Goal: Task Accomplishment & Management: Manage account settings

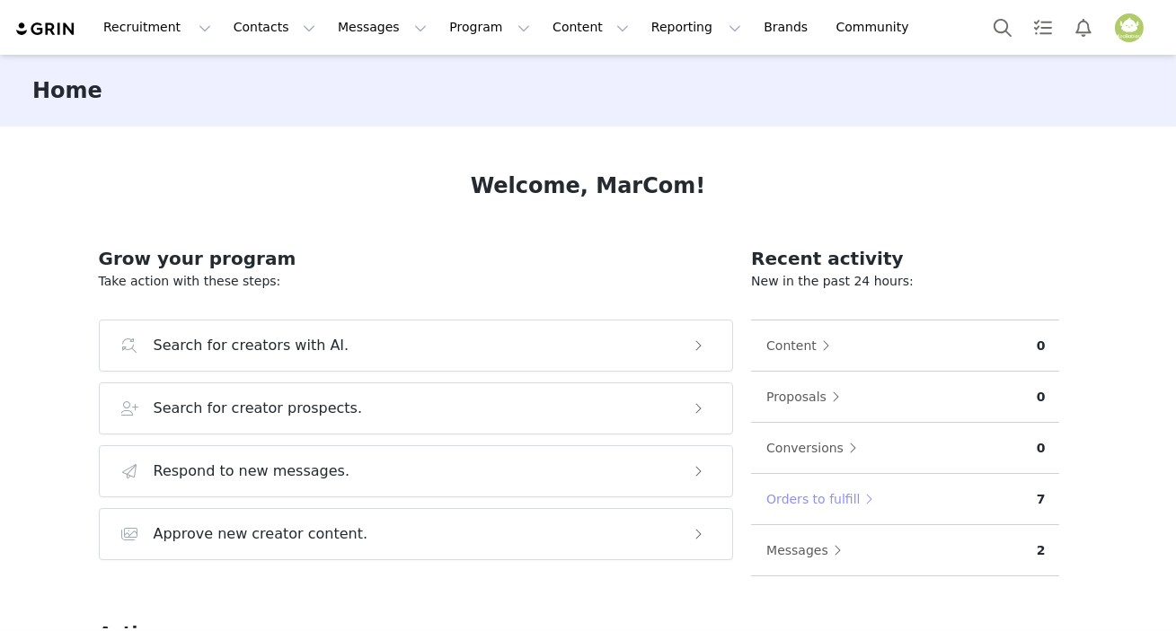
click at [807, 500] on button "Orders to fulfill" at bounding box center [823, 499] width 117 height 29
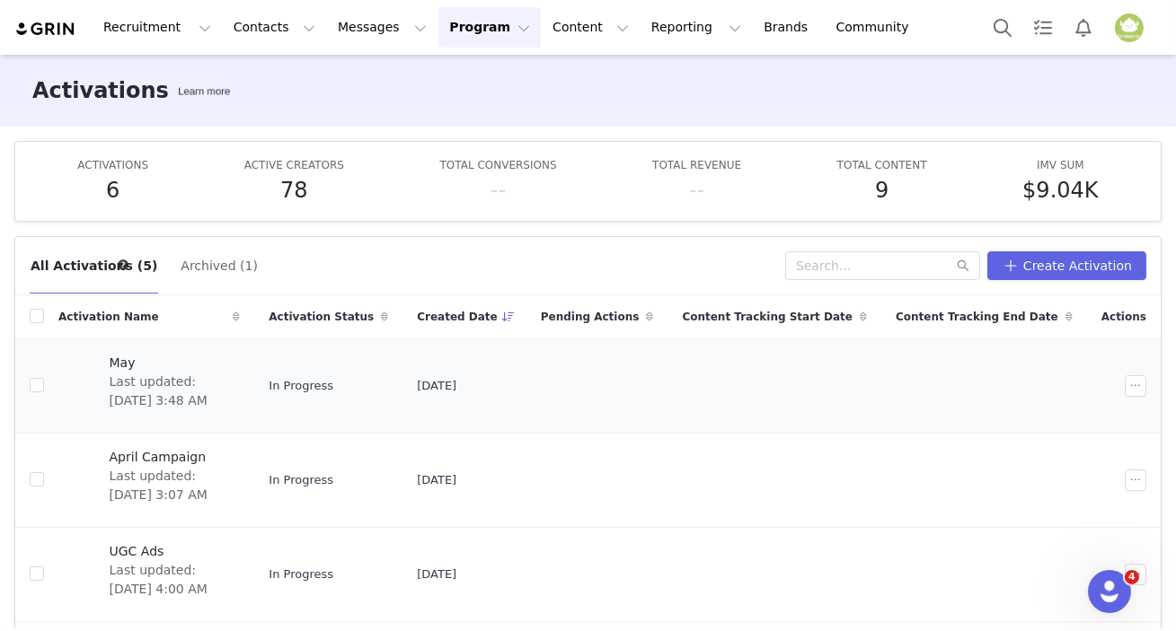
click at [162, 377] on span "Last updated: [DATE] 3:48 AM" at bounding box center [170, 392] width 120 height 38
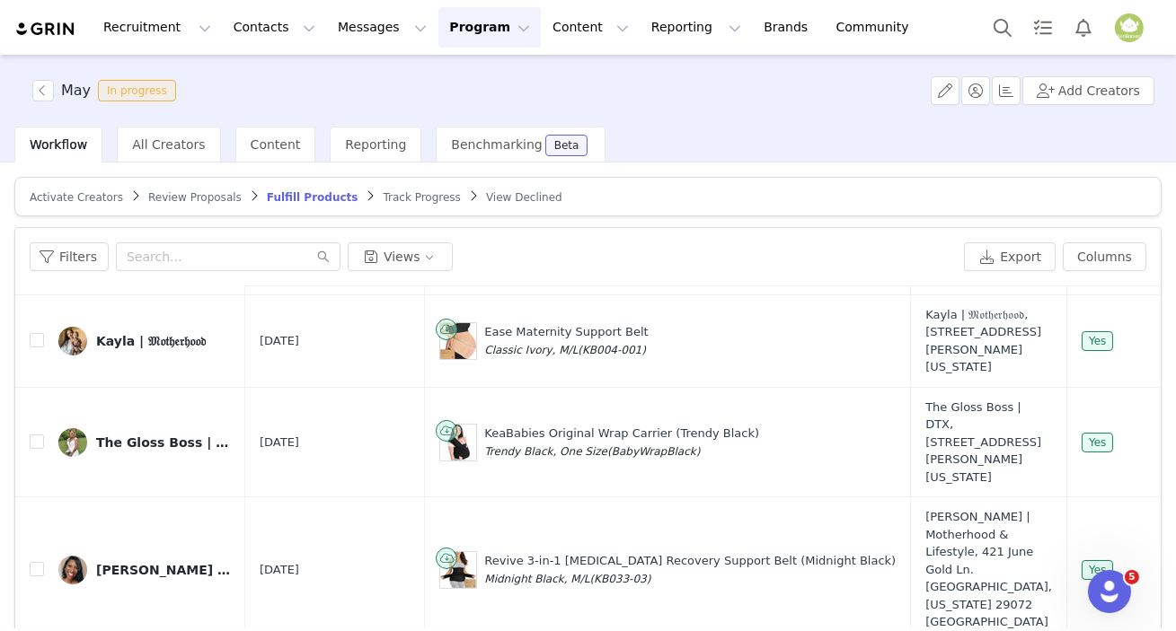
scroll to position [816, 0]
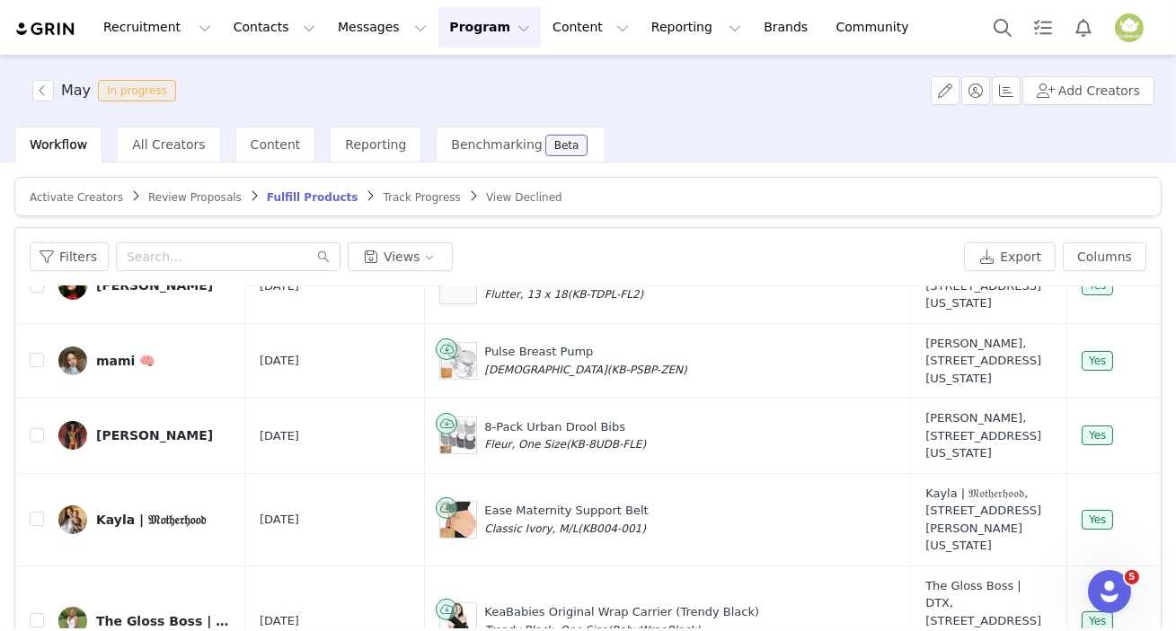
click at [78, 197] on span "Activate Creators" at bounding box center [76, 197] width 93 height 13
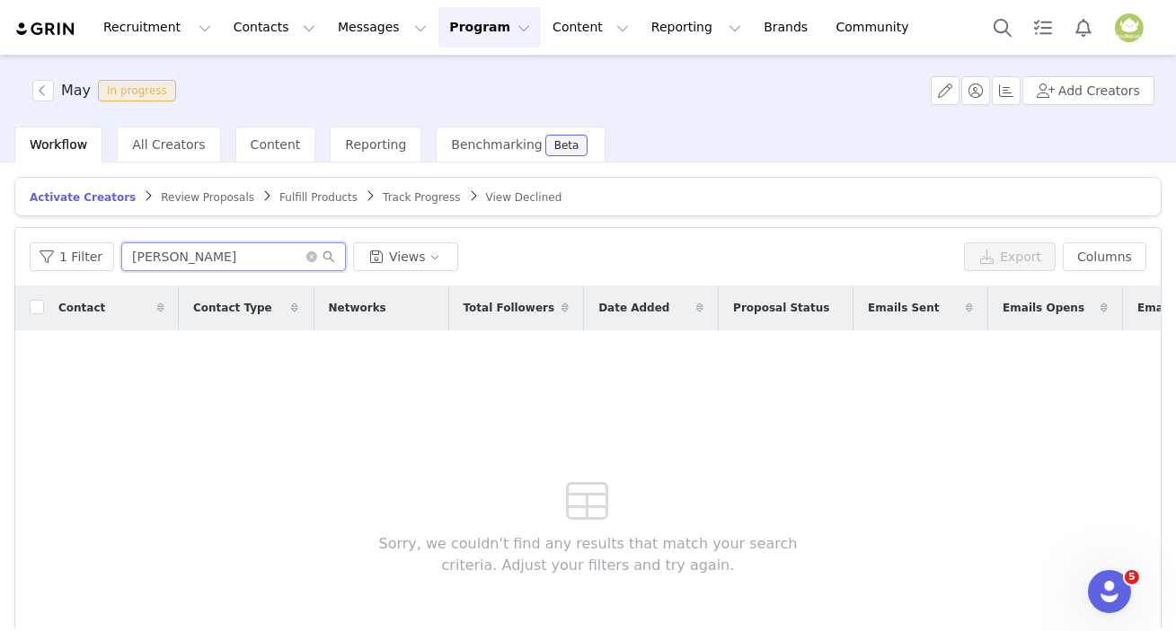
click at [180, 250] on input "lori" at bounding box center [233, 256] width 225 height 29
type input "l"
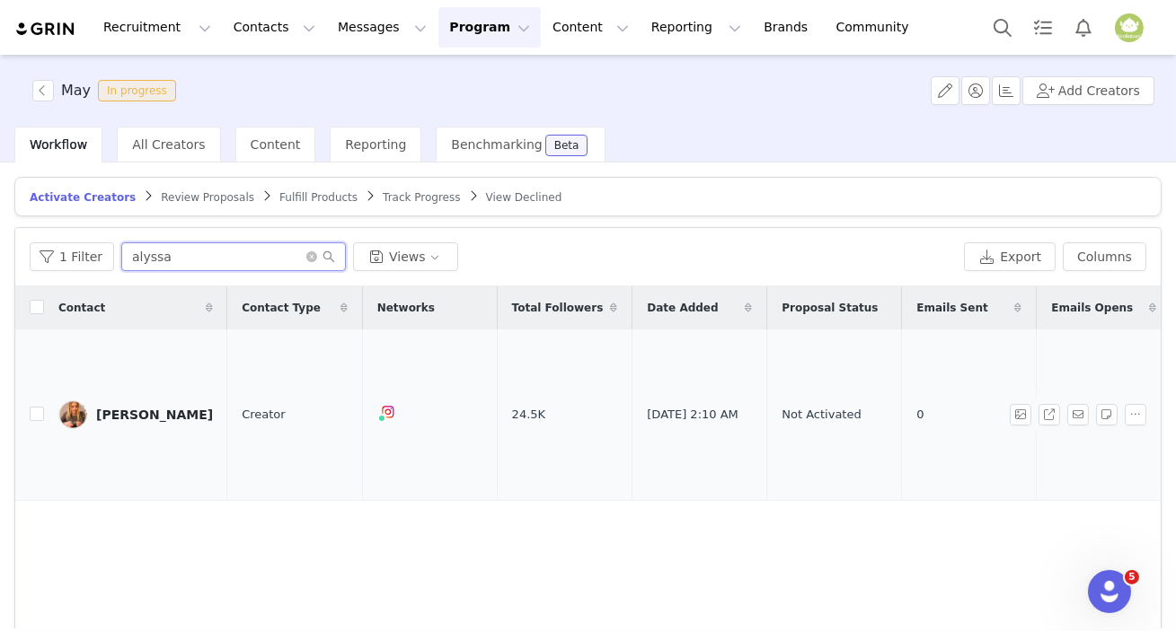
type input "alyssa"
click at [144, 408] on div "Alyssa Jenkins" at bounding box center [154, 415] width 117 height 14
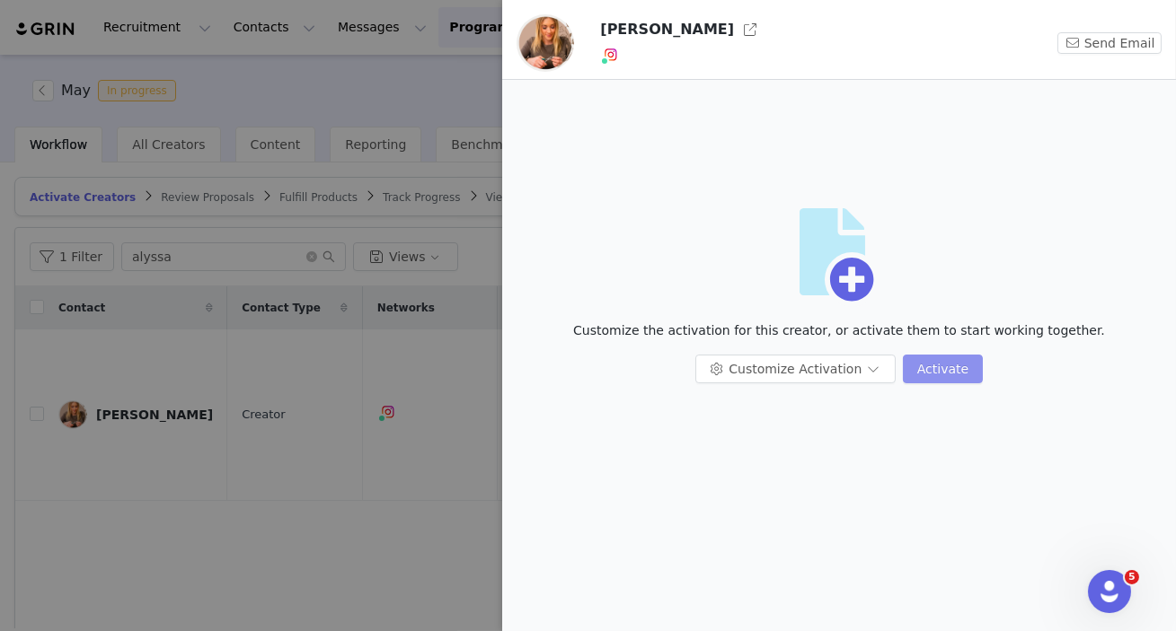
click at [939, 377] on button "Activate" at bounding box center [943, 369] width 80 height 29
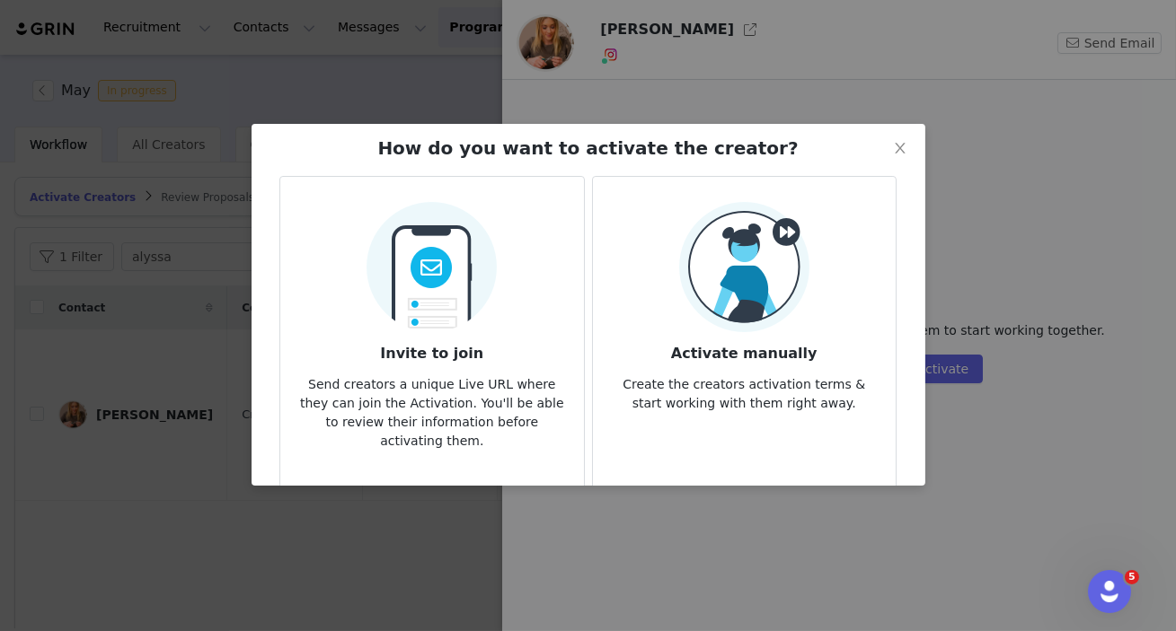
click at [717, 344] on h3 "Activate manually" at bounding box center [744, 348] width 274 height 32
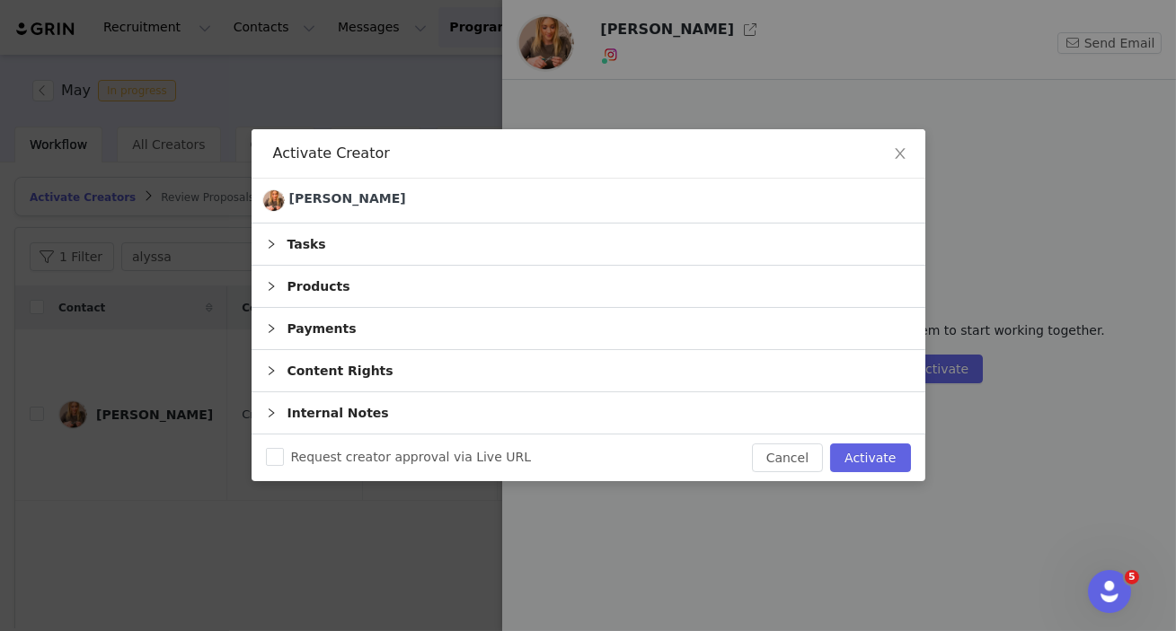
click at [841, 286] on div "Products" at bounding box center [588, 286] width 674 height 41
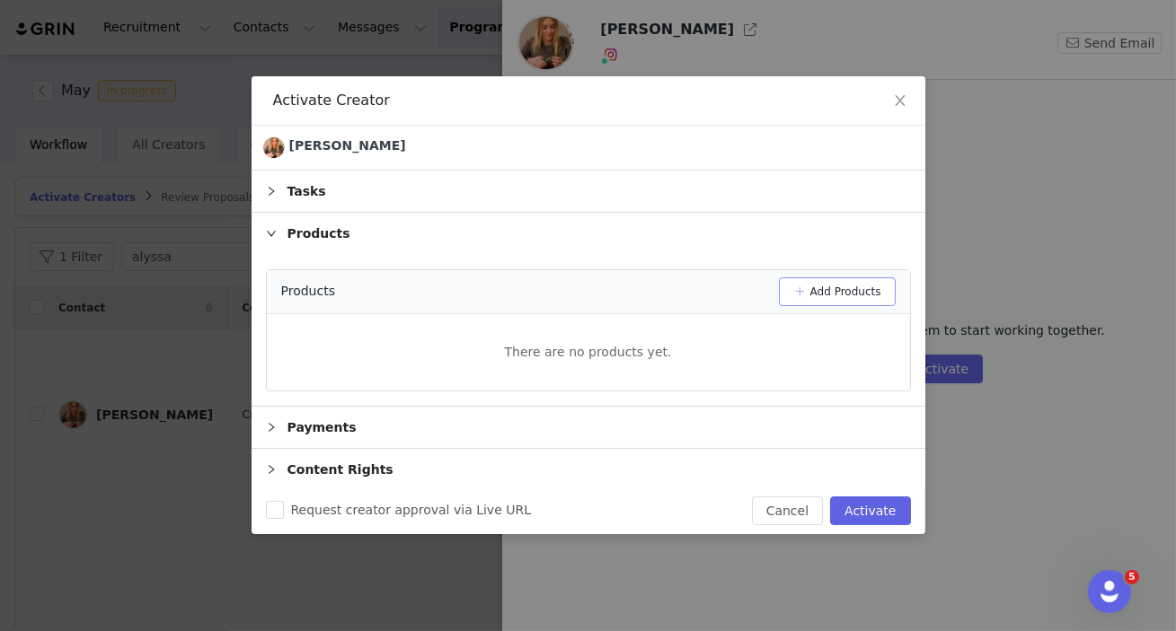
click at [841, 286] on button "Add Products" at bounding box center [837, 292] width 117 height 29
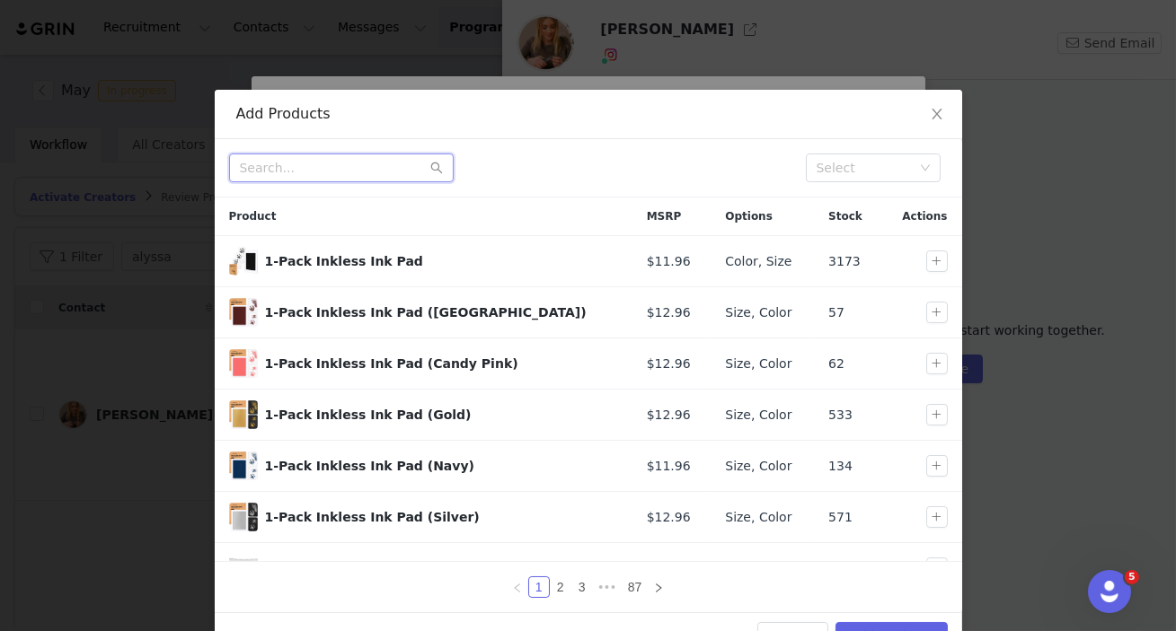
click at [398, 167] on input "text" at bounding box center [341, 168] width 225 height 29
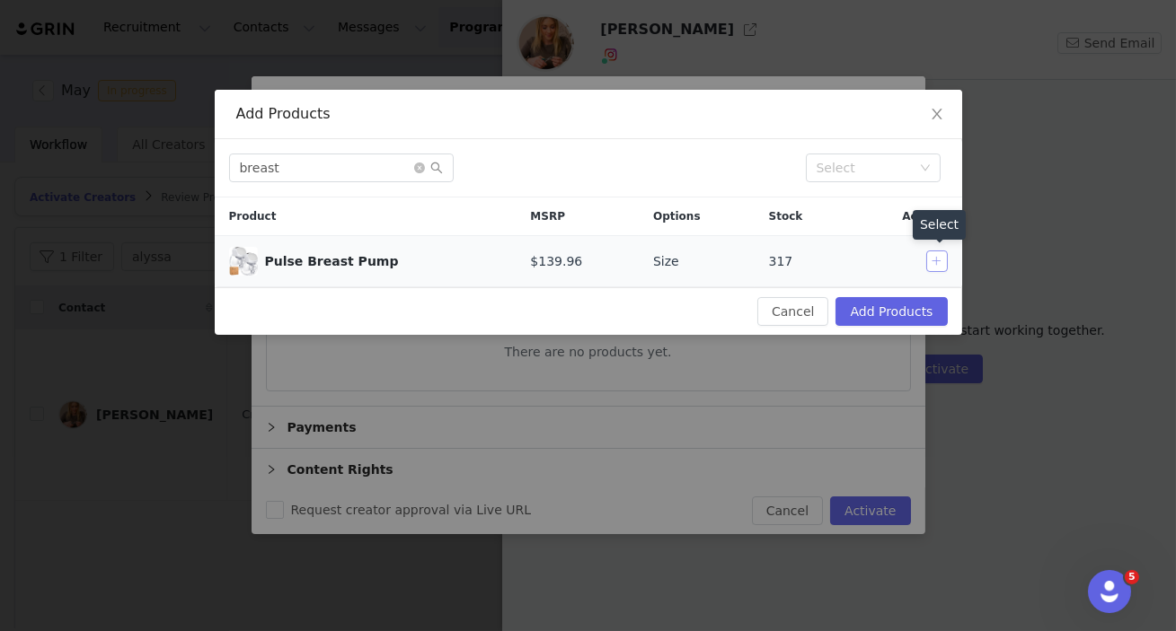
click at [936, 266] on button "button" at bounding box center [937, 262] width 22 height 22
click at [324, 173] on input "breast" at bounding box center [341, 168] width 225 height 29
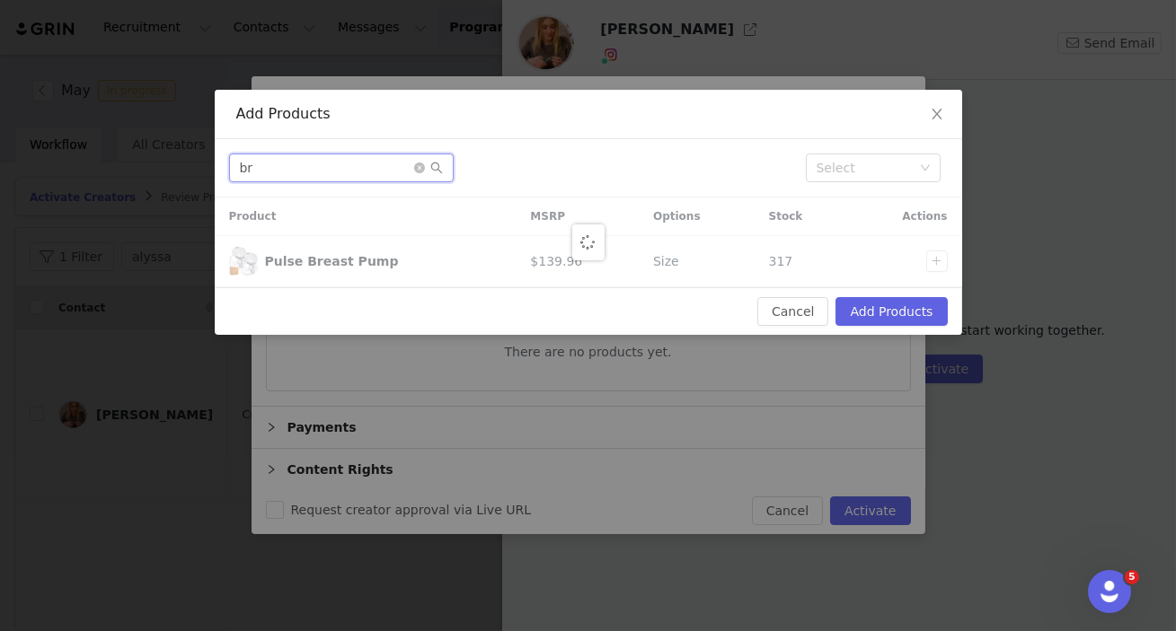
type input "b"
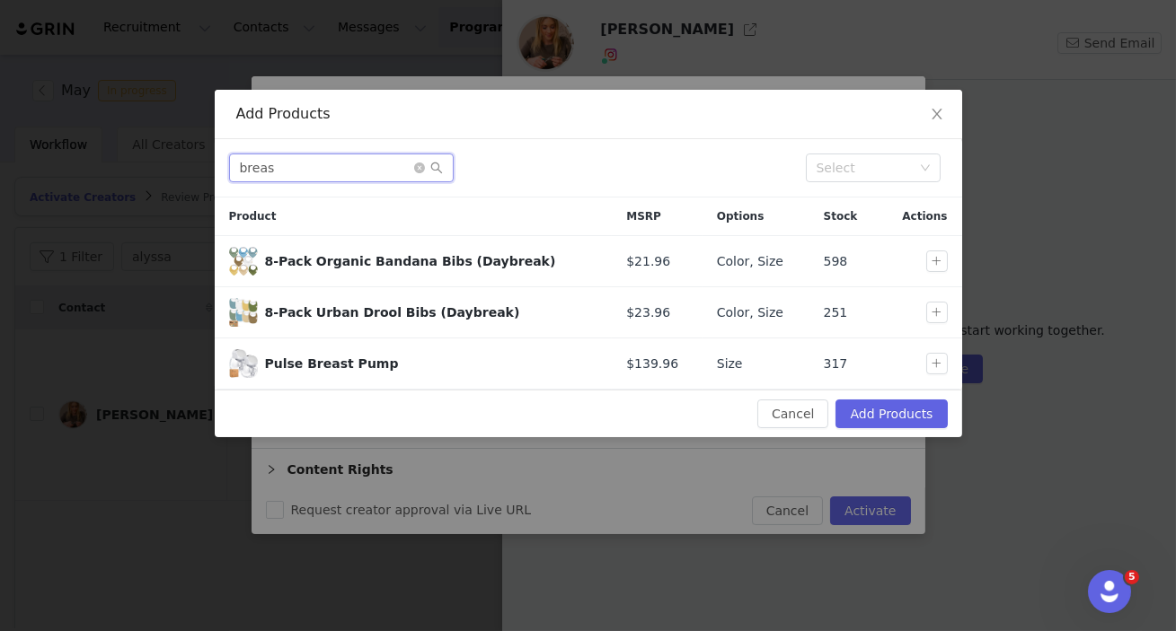
type input "breast"
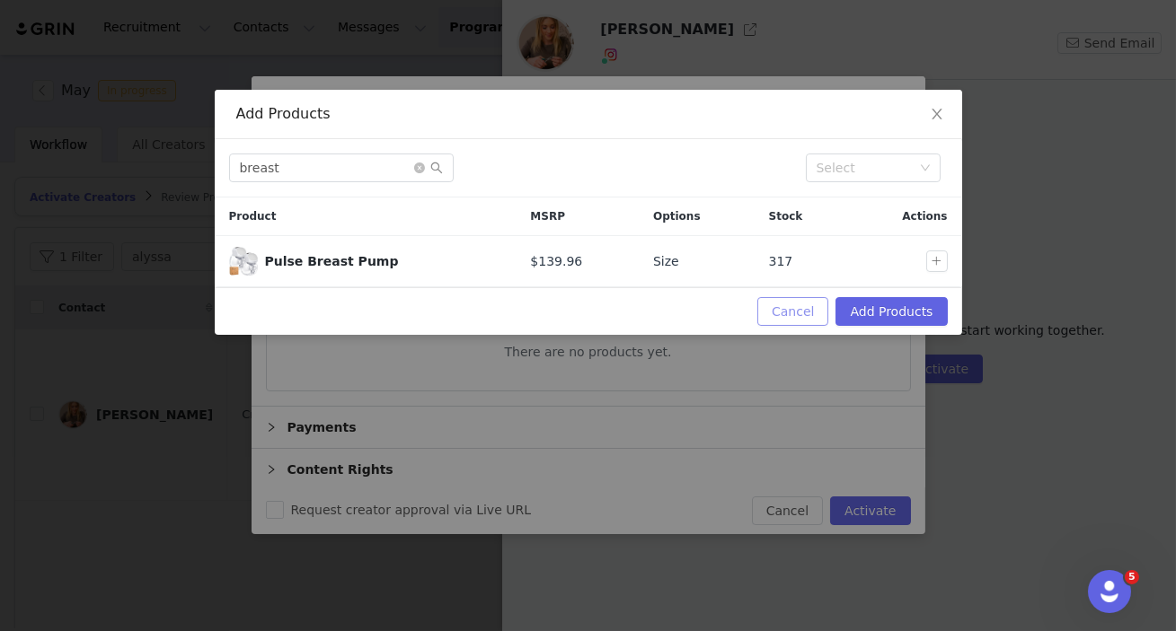
click at [806, 313] on button "Cancel" at bounding box center [792, 311] width 71 height 29
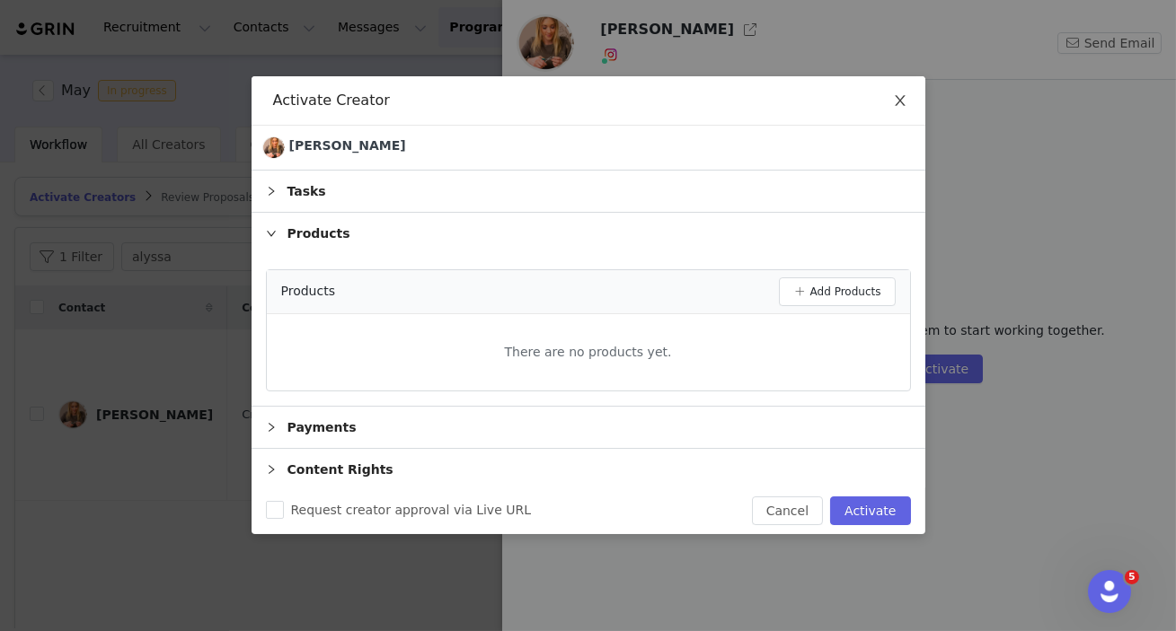
click at [900, 104] on icon "icon: close" at bounding box center [900, 100] width 14 height 14
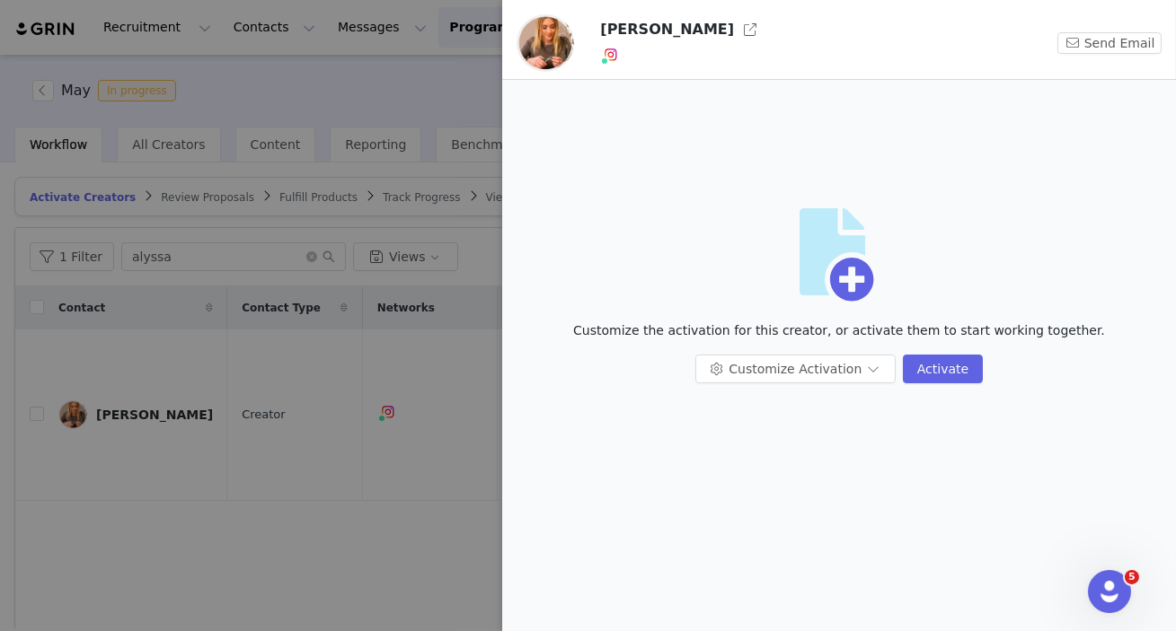
click at [402, 454] on div at bounding box center [588, 315] width 1176 height 631
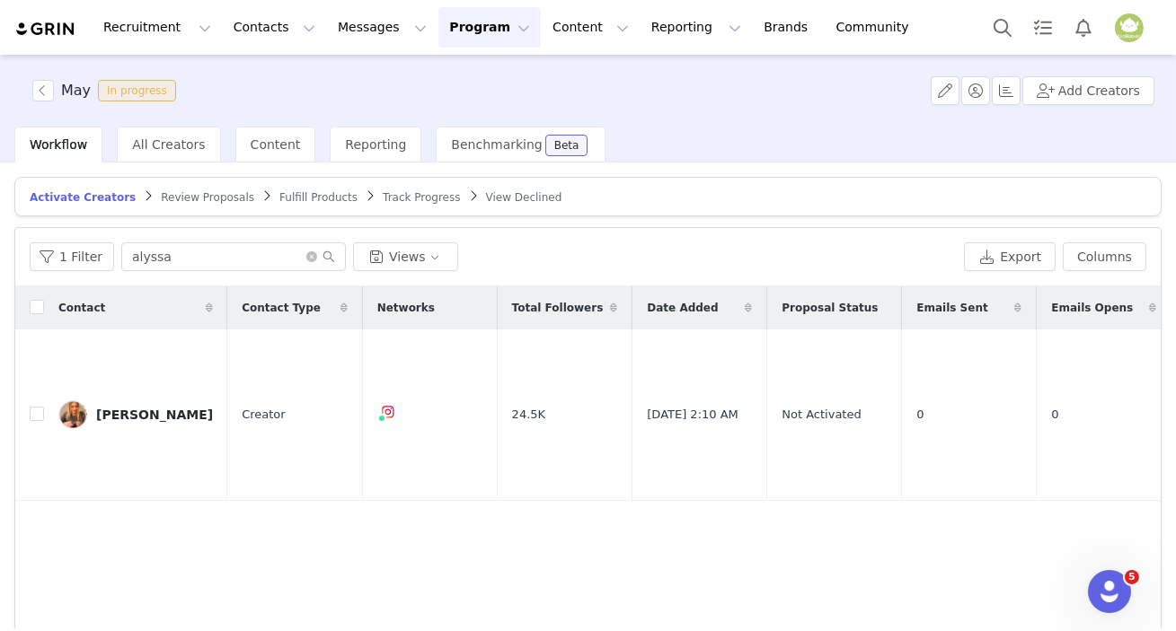
click at [816, 126] on div "May In progress Add Creators" at bounding box center [588, 91] width 1176 height 72
click at [156, 408] on div "Alyssa Jenkins" at bounding box center [154, 415] width 117 height 14
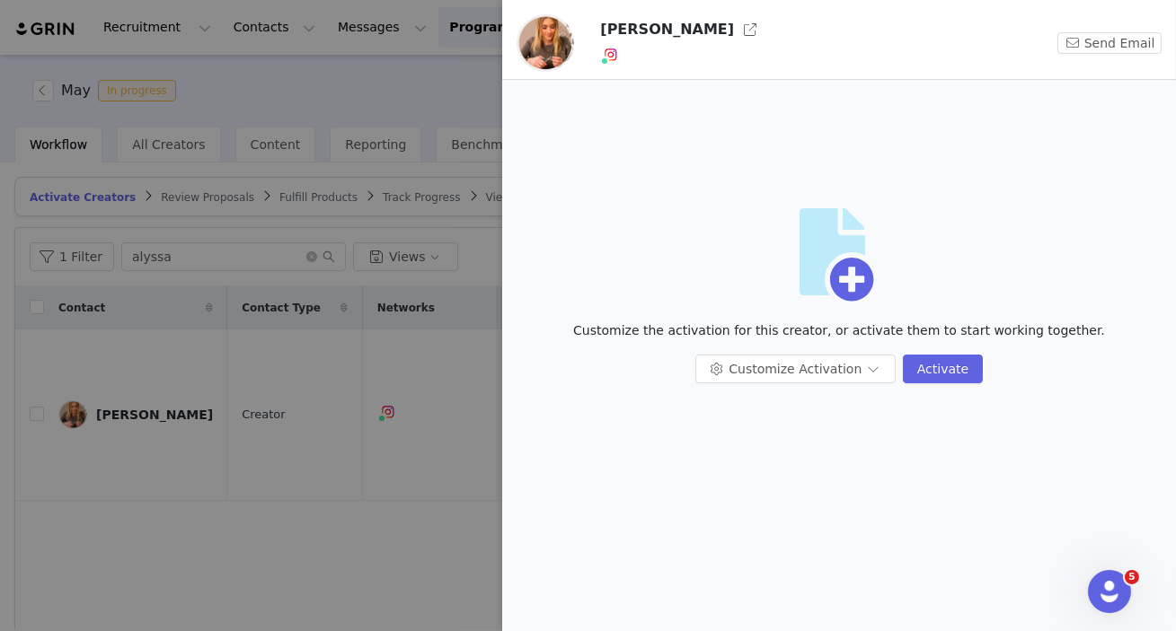
click at [457, 519] on div at bounding box center [588, 315] width 1176 height 631
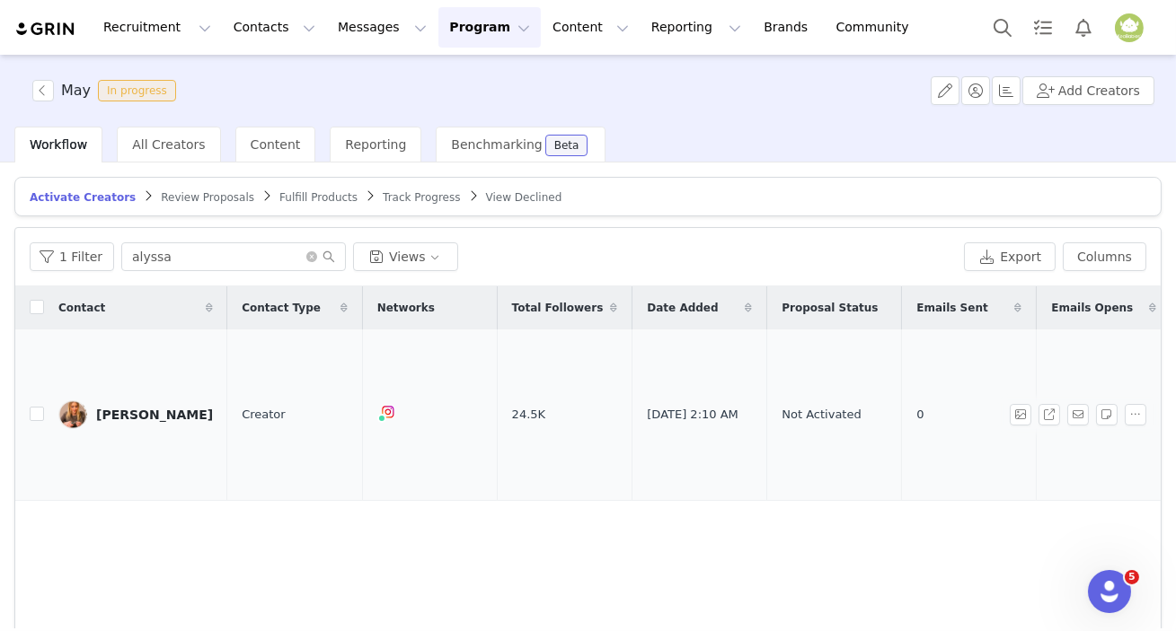
click at [242, 406] on span "Creator" at bounding box center [264, 415] width 44 height 18
click at [153, 401] on td "Alyssa Jenkins" at bounding box center [135, 416] width 183 height 172
click at [159, 408] on div "Alyssa Jenkins" at bounding box center [154, 415] width 117 height 14
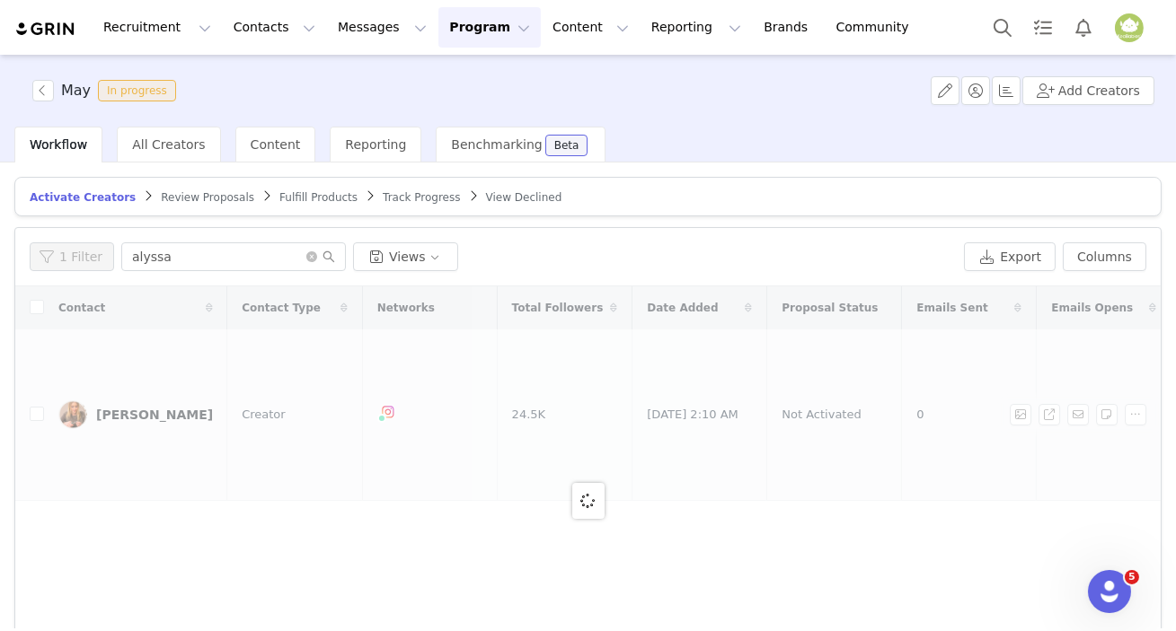
click at [159, 385] on div at bounding box center [587, 500] width 1145 height 428
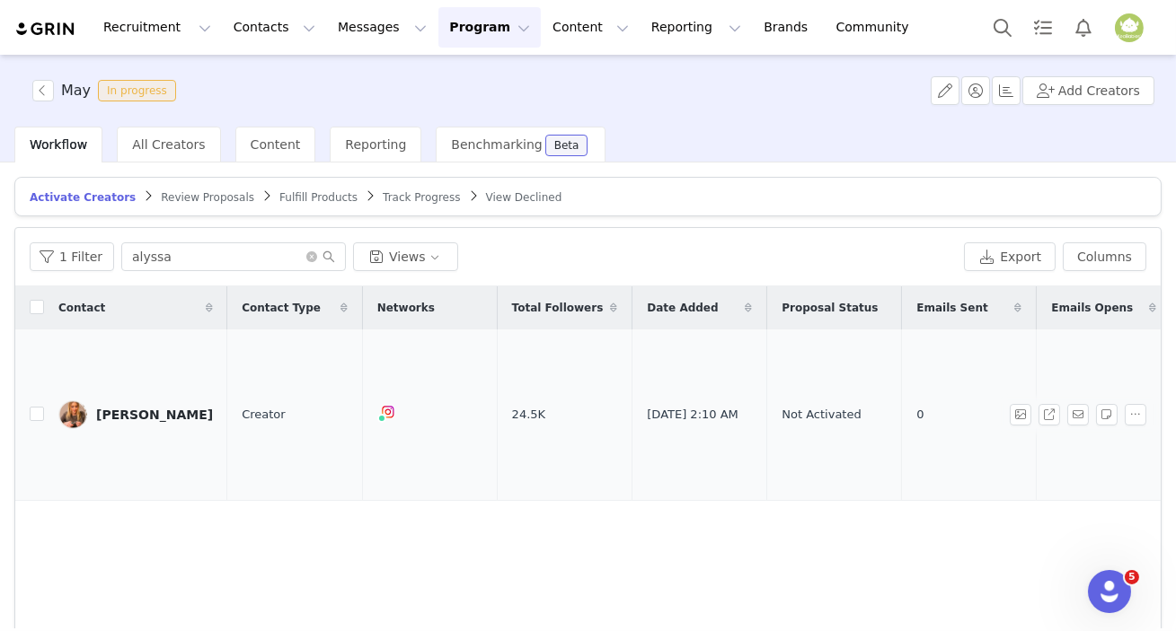
click at [159, 408] on div "Alyssa Jenkins" at bounding box center [154, 415] width 117 height 14
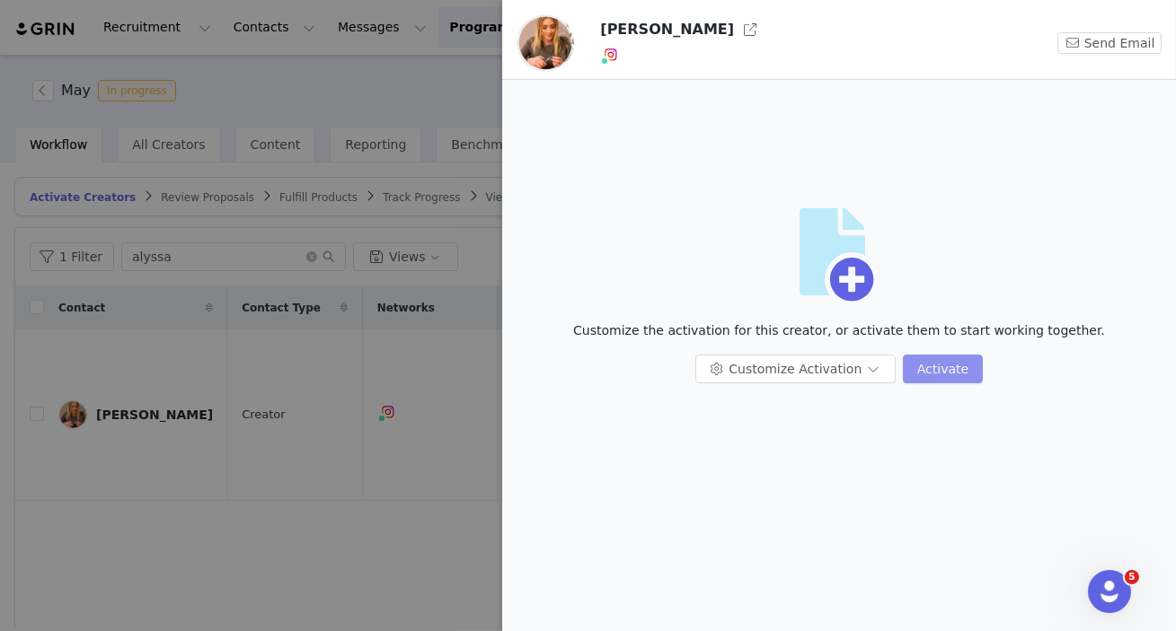
click at [934, 363] on button "Activate" at bounding box center [943, 369] width 80 height 29
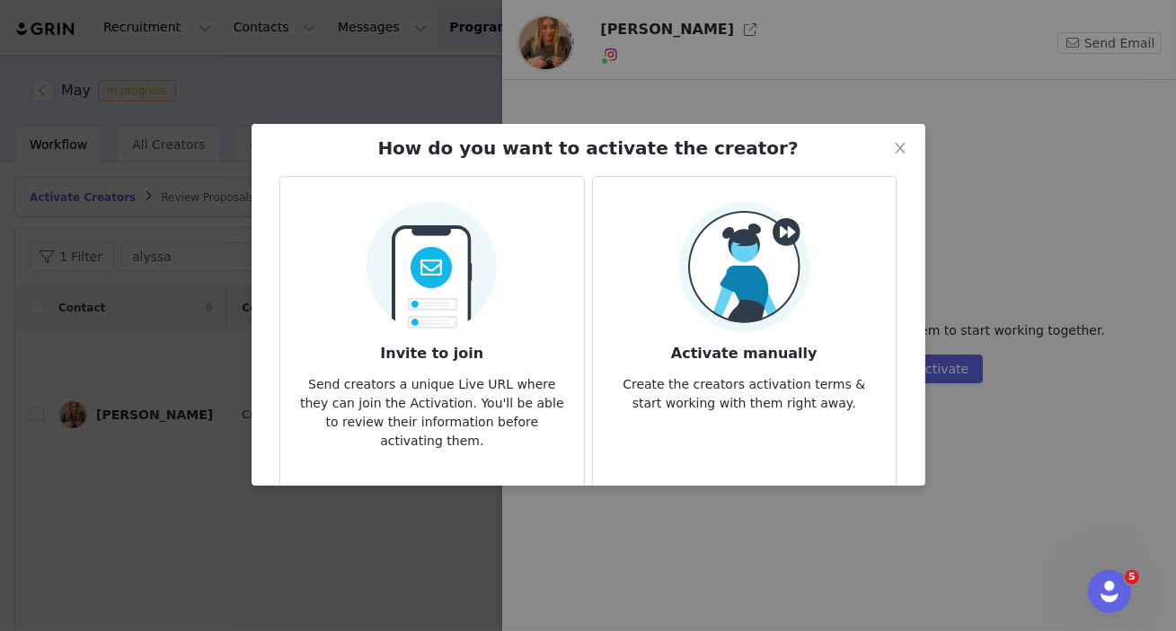
click at [734, 348] on h3 "Activate manually" at bounding box center [744, 348] width 274 height 32
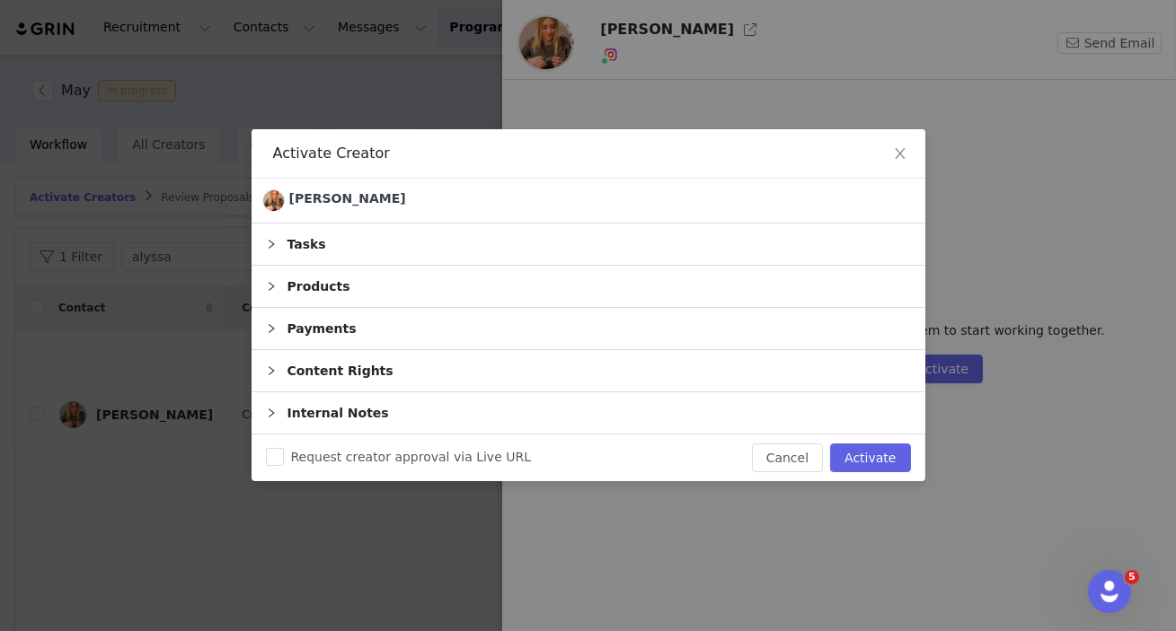
click at [463, 291] on div "Products" at bounding box center [588, 286] width 674 height 41
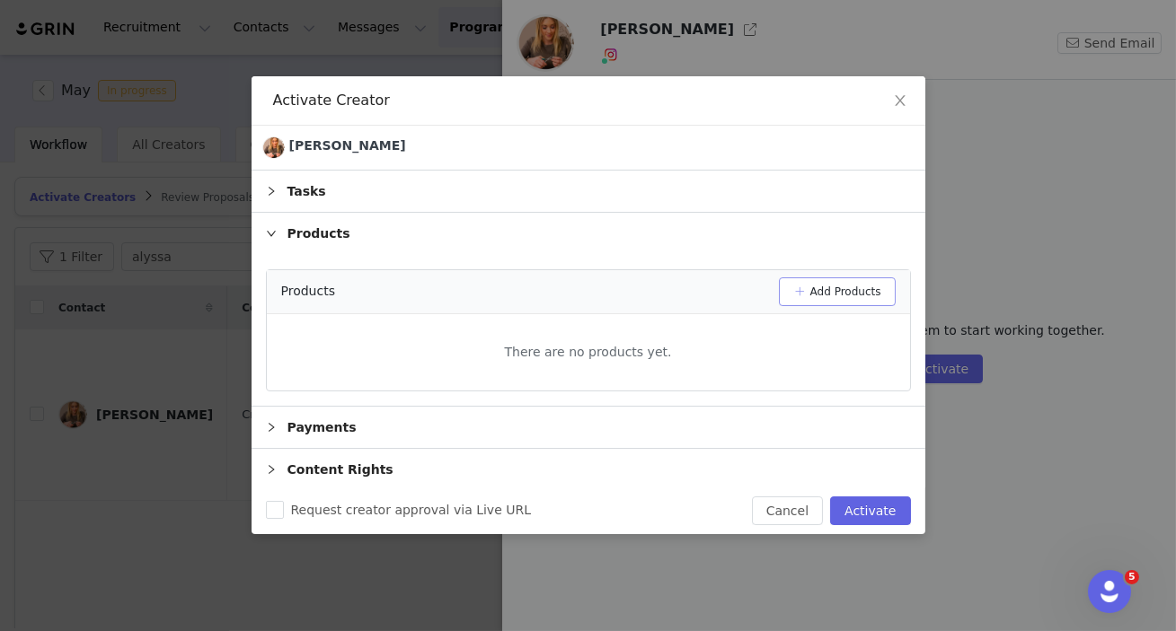
click at [837, 287] on button "Add Products" at bounding box center [837, 292] width 117 height 29
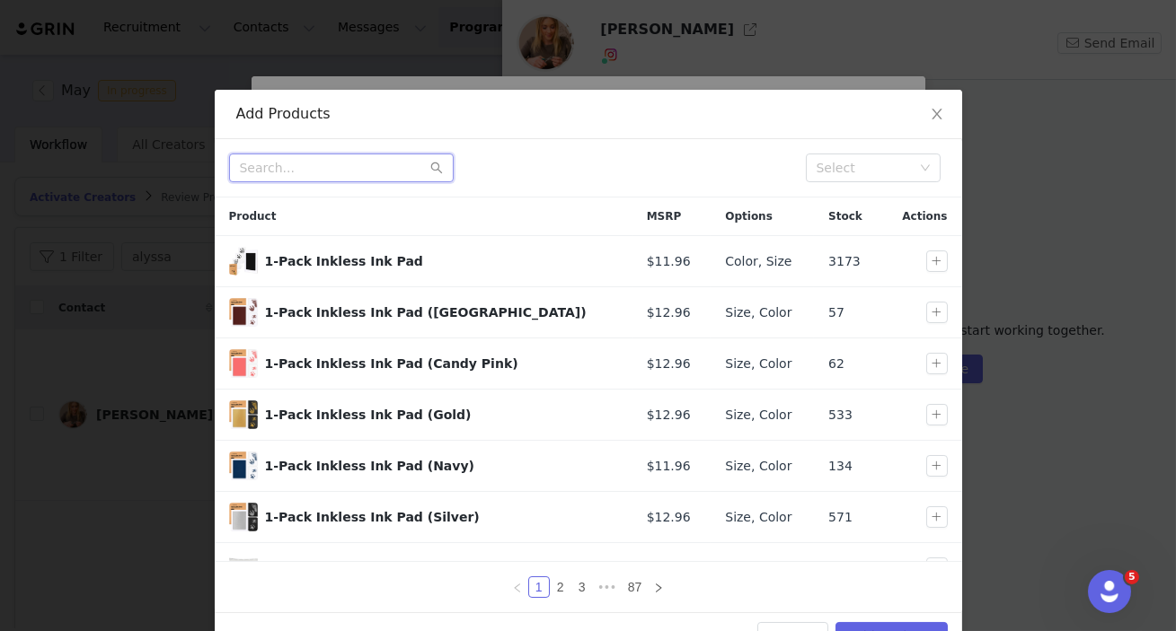
click at [369, 170] on input "text" at bounding box center [341, 168] width 225 height 29
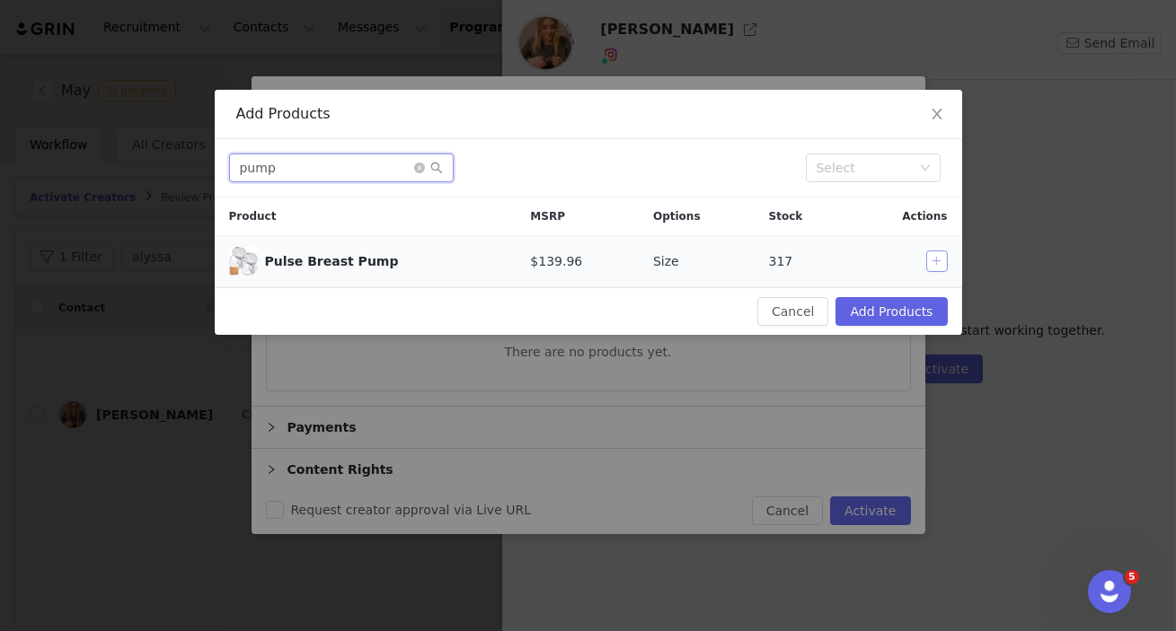
type input "pump"
click at [932, 255] on button "button" at bounding box center [937, 262] width 22 height 22
click at [913, 310] on button "Add Products" at bounding box center [890, 311] width 111 height 29
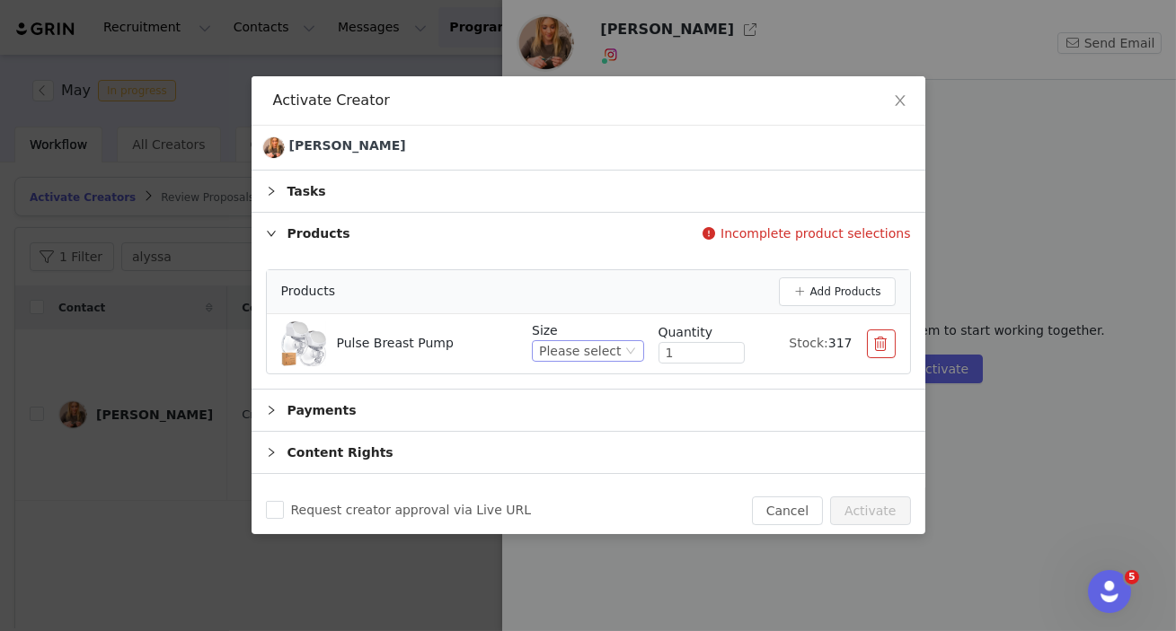
click at [625, 349] on icon "icon: down" at bounding box center [630, 351] width 11 height 11
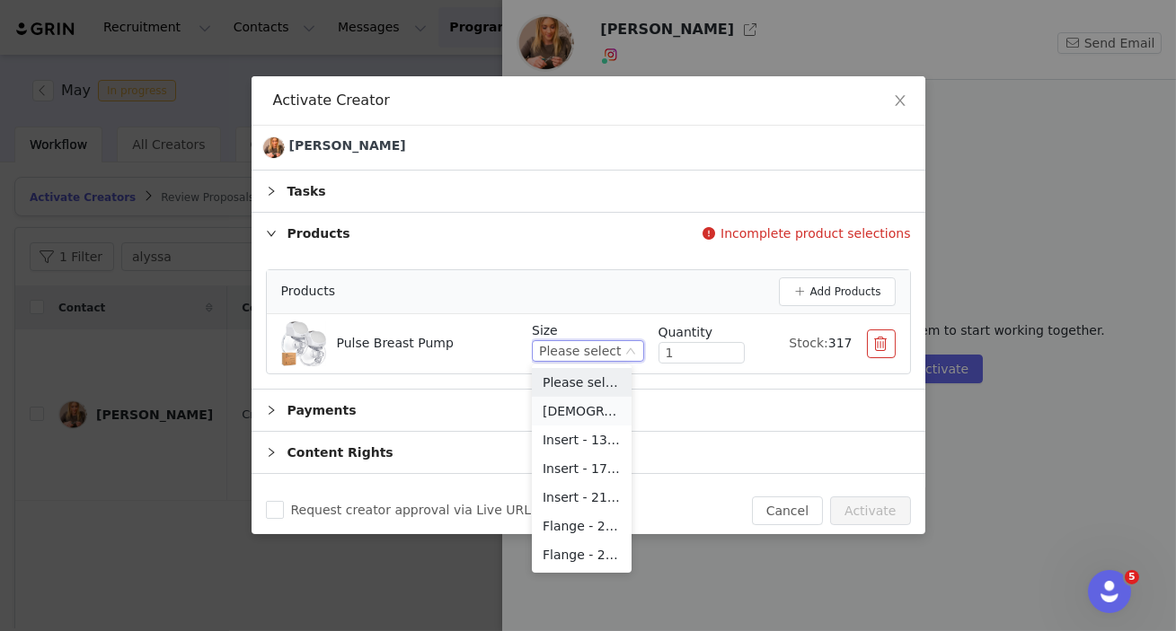
click at [586, 404] on li "Zen" at bounding box center [582, 411] width 100 height 29
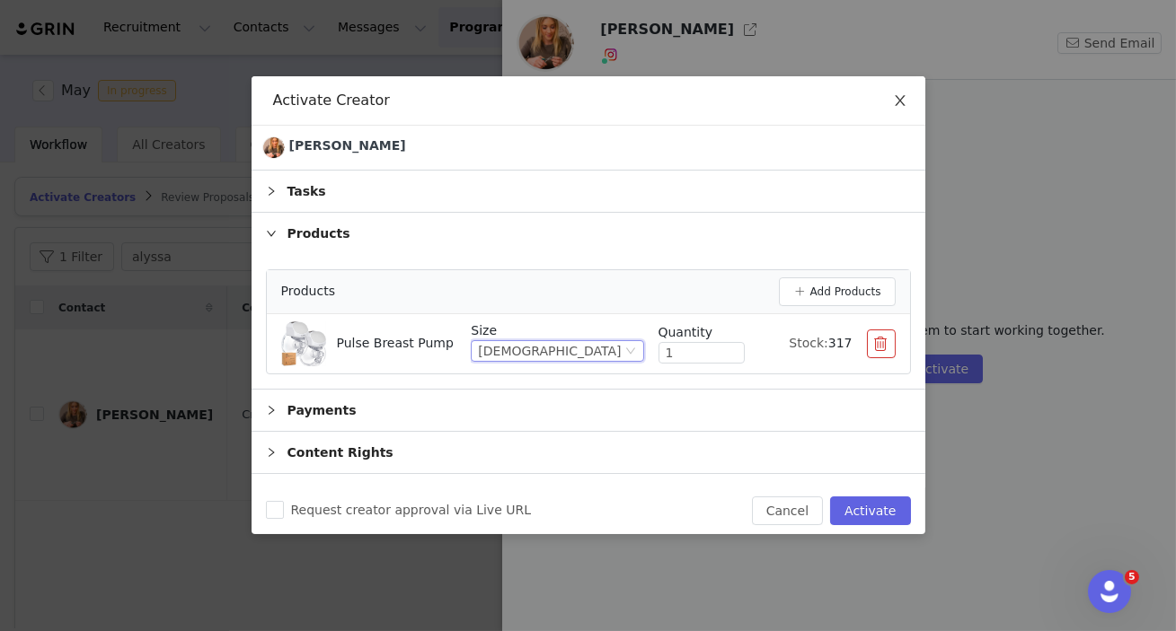
click at [899, 101] on icon "icon: close" at bounding box center [900, 100] width 10 height 11
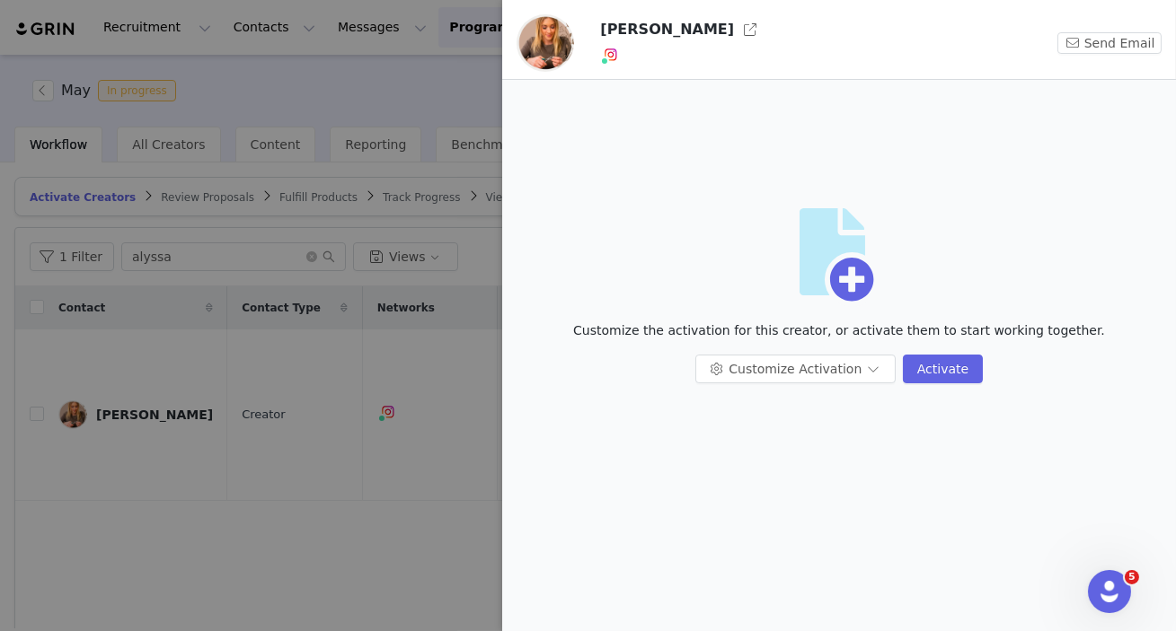
click at [364, 278] on div at bounding box center [588, 315] width 1176 height 631
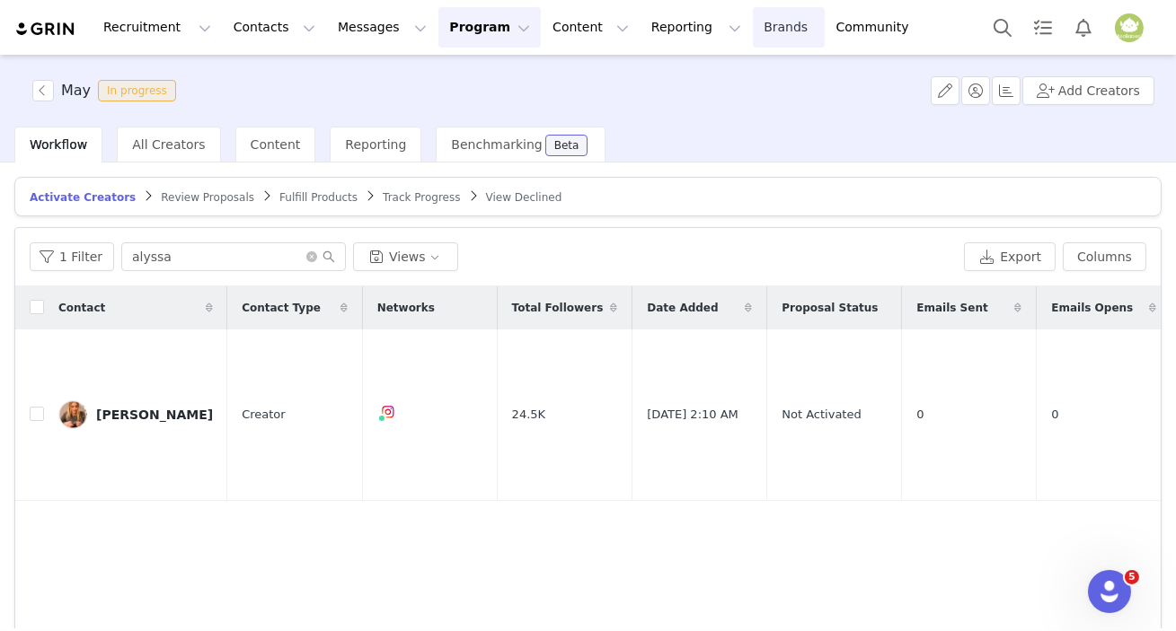
click at [753, 36] on link "Brands Brands" at bounding box center [788, 27] width 71 height 40
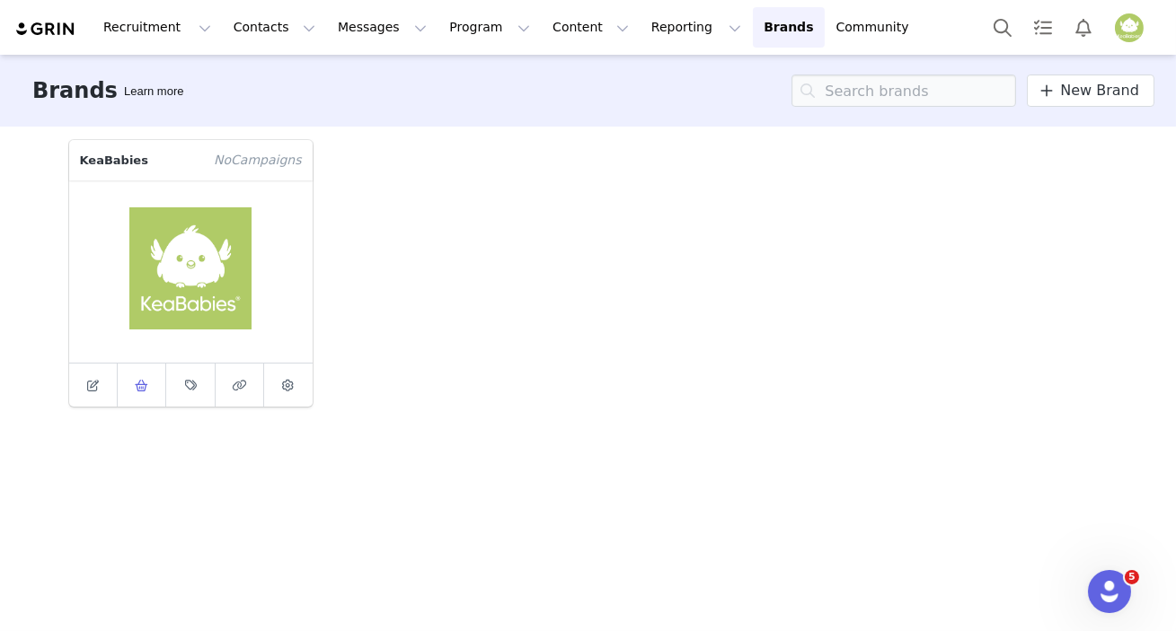
click at [138, 386] on icon at bounding box center [141, 386] width 13 height 12
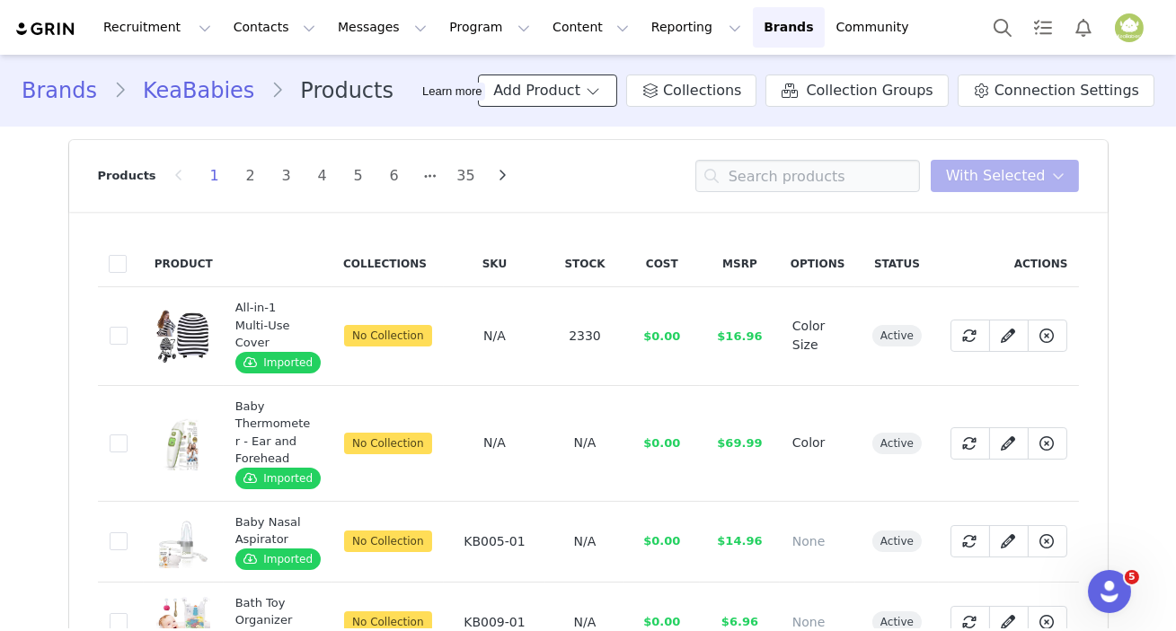
click at [604, 92] on button "Add Product" at bounding box center [547, 91] width 139 height 32
click at [603, 155] on span "Import From Store" at bounding box center [601, 159] width 114 height 14
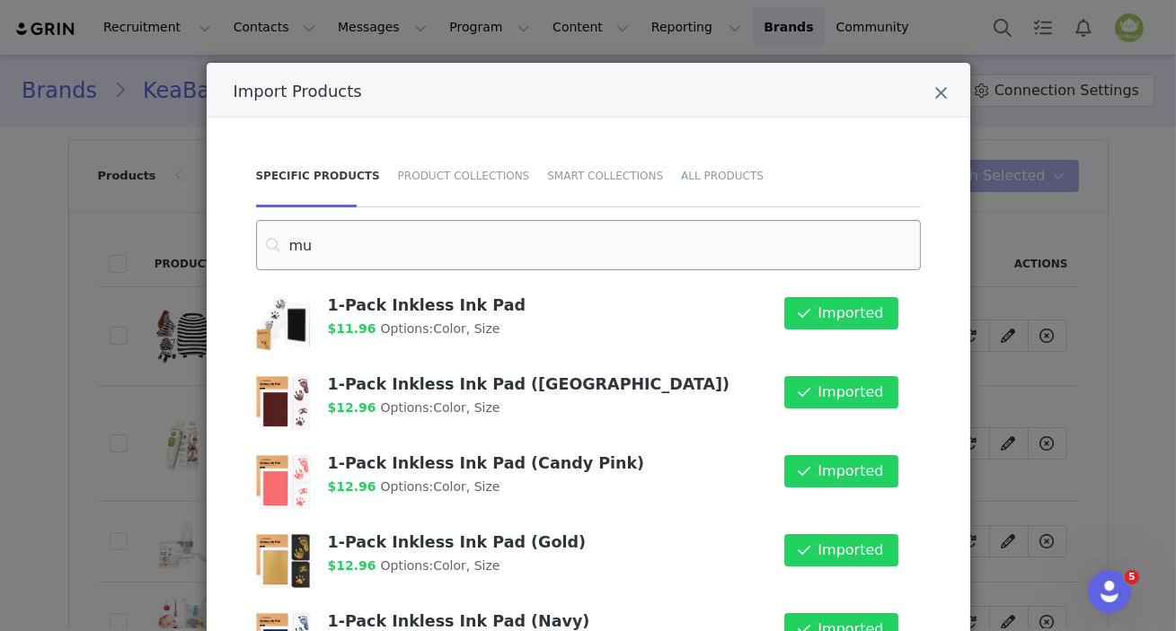
type input "m"
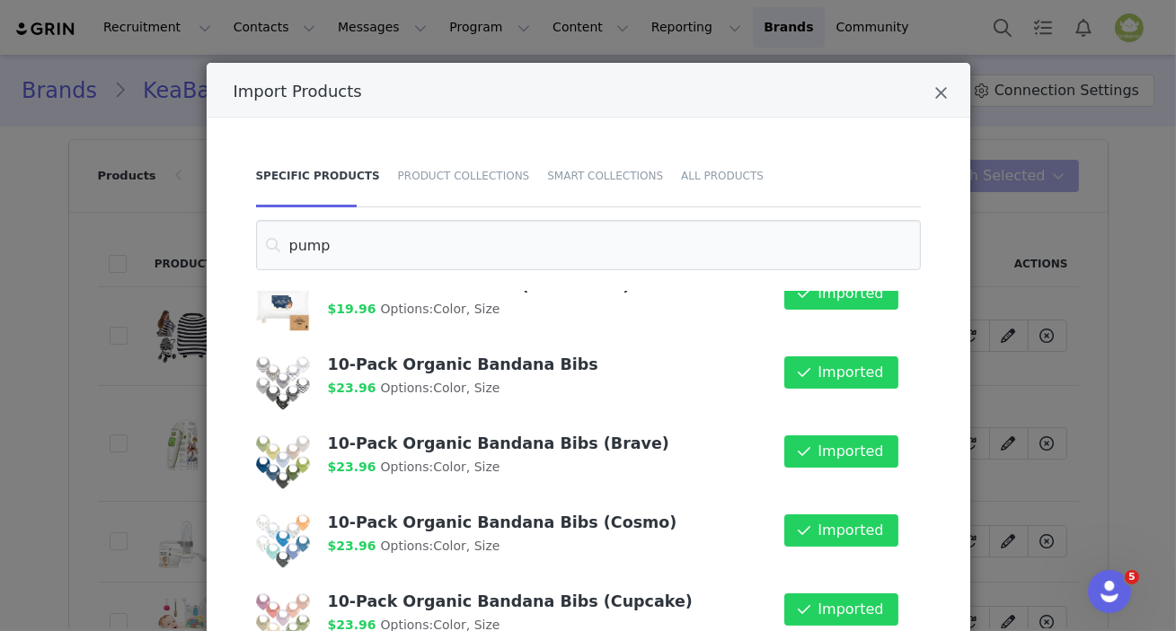
scroll to position [653, 0]
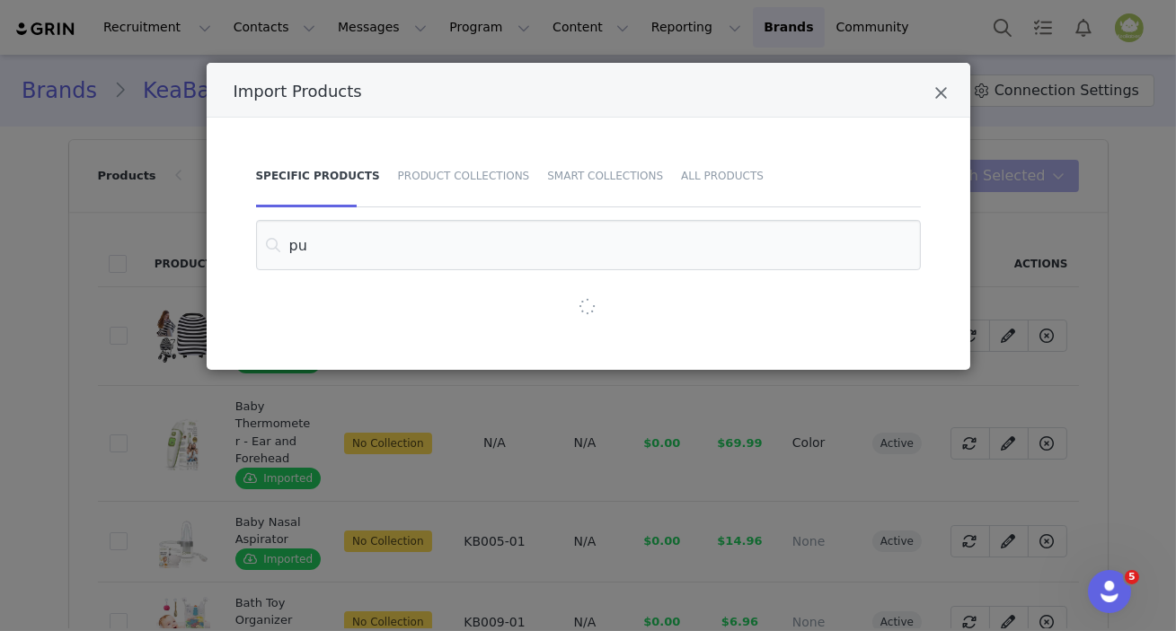
type input "p"
type input "b"
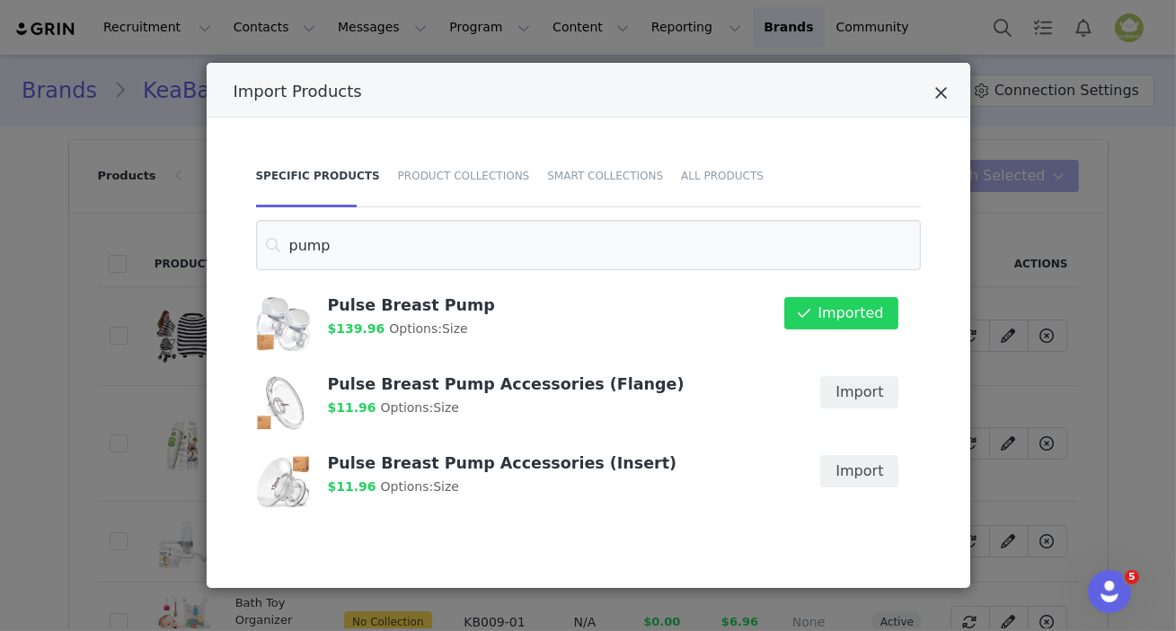
type input "pump"
click at [935, 92] on icon "Close" at bounding box center [941, 93] width 13 height 18
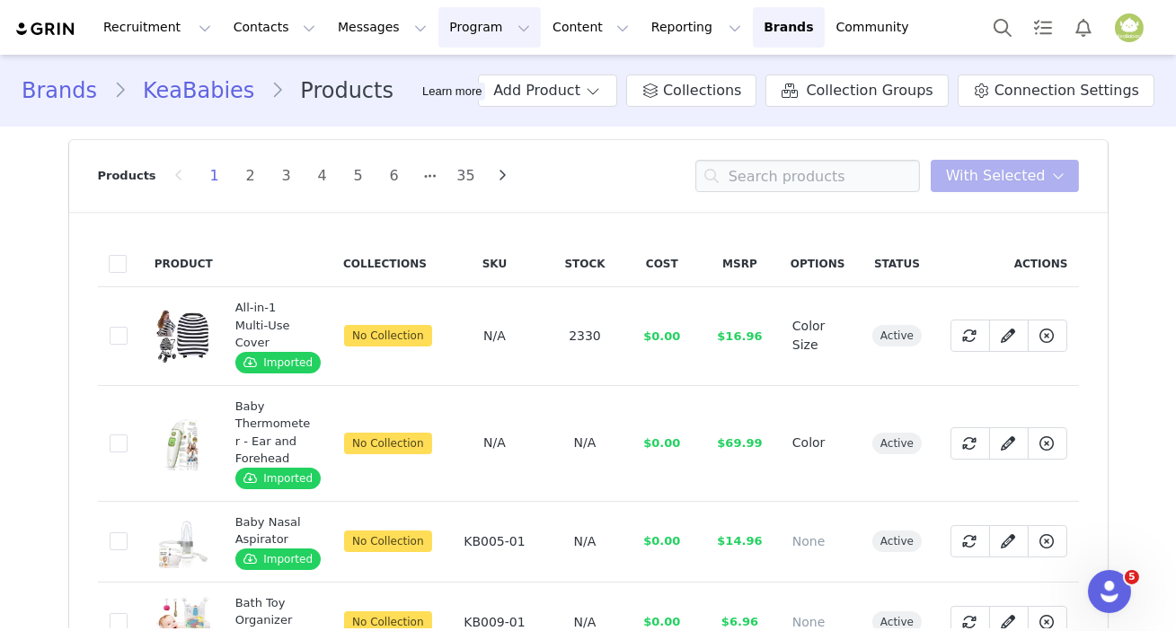
drag, startPoint x: 419, startPoint y: 25, endPoint x: 450, endPoint y: 34, distance: 31.8
click at [438, 24] on button "Program Program" at bounding box center [489, 27] width 102 height 40
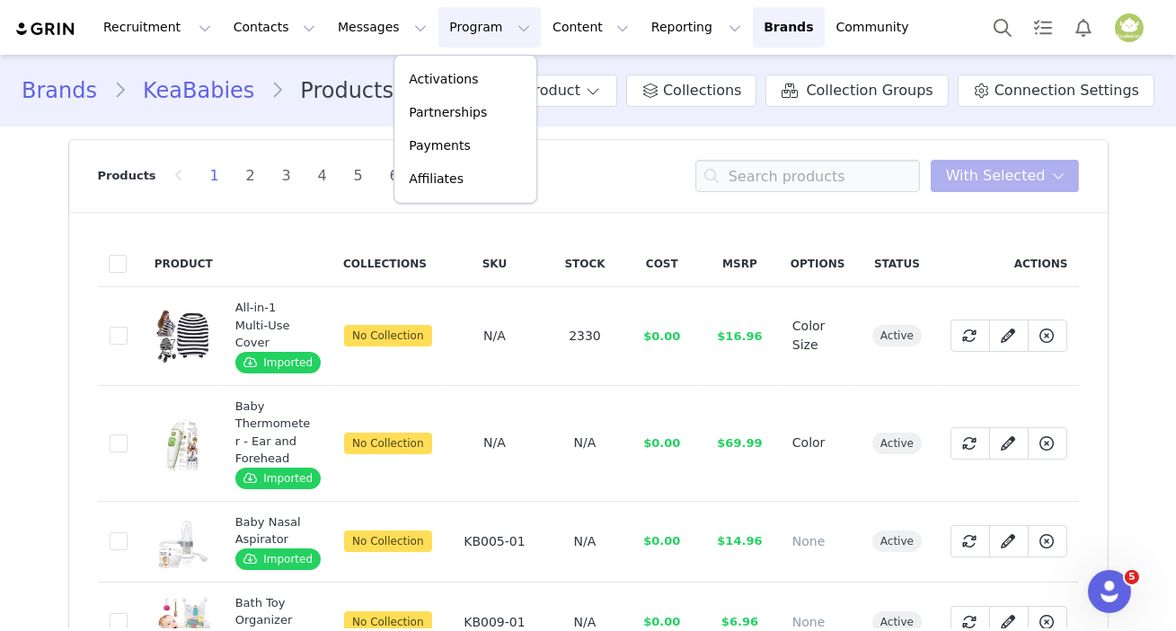
click at [451, 32] on button "Program Program" at bounding box center [489, 27] width 102 height 40
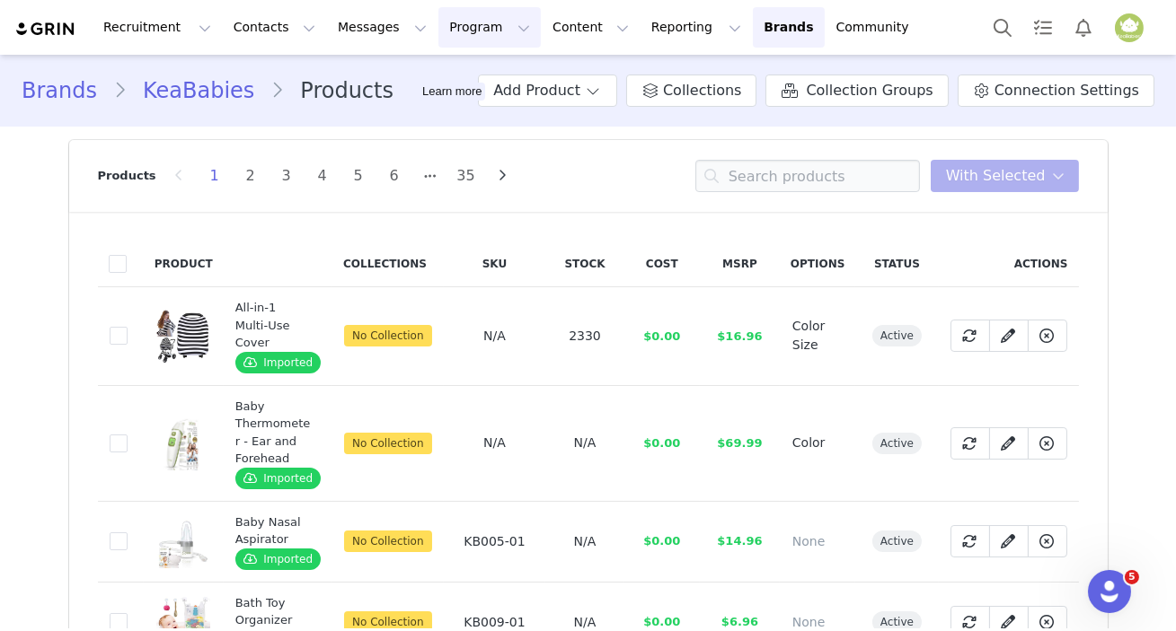
click at [453, 33] on button "Program Program" at bounding box center [489, 27] width 102 height 40
click at [445, 77] on p "Activations" at bounding box center [443, 79] width 69 height 19
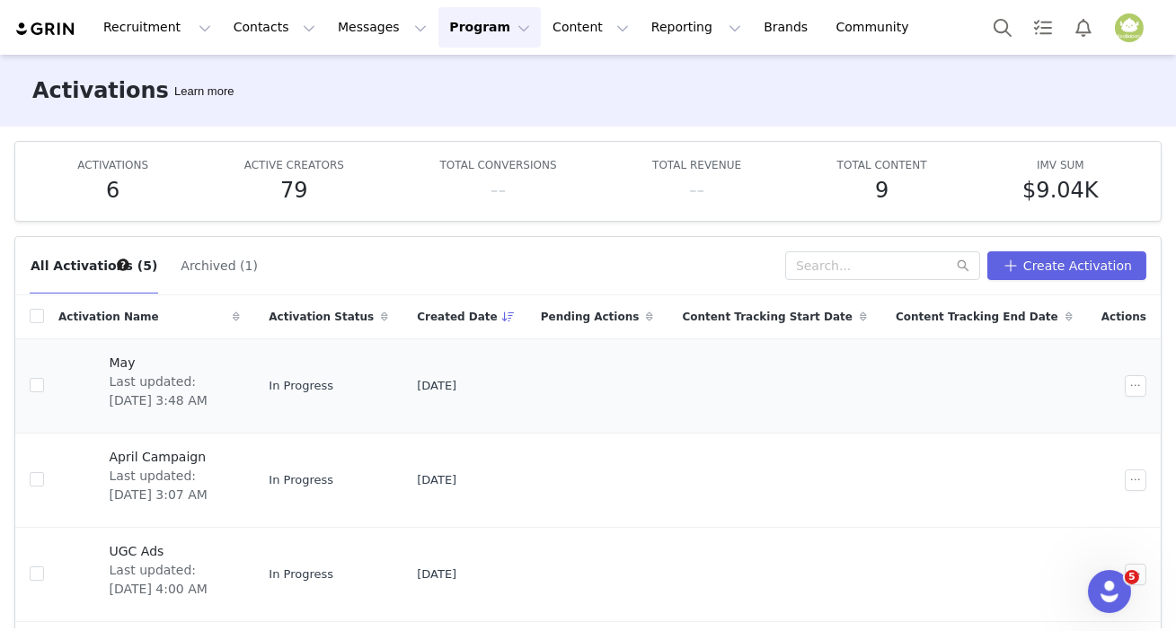
click at [164, 384] on span "Last updated: Jun 11, 2025 3:48 AM" at bounding box center [170, 392] width 120 height 38
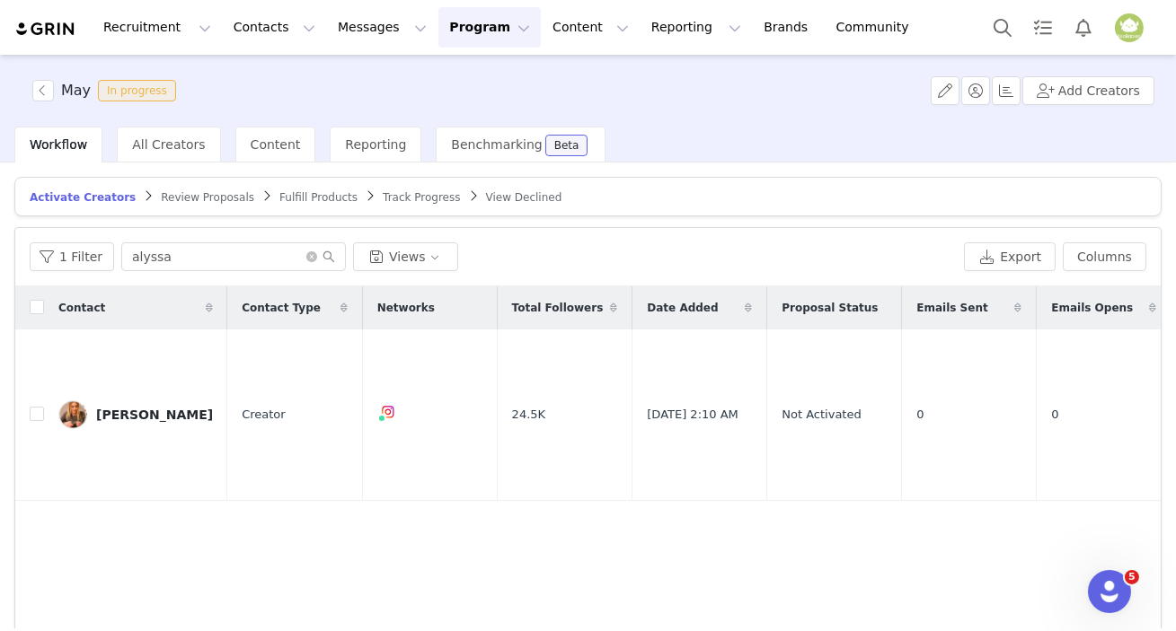
click at [164, 408] on div "Alyssa Jenkins" at bounding box center [154, 415] width 117 height 14
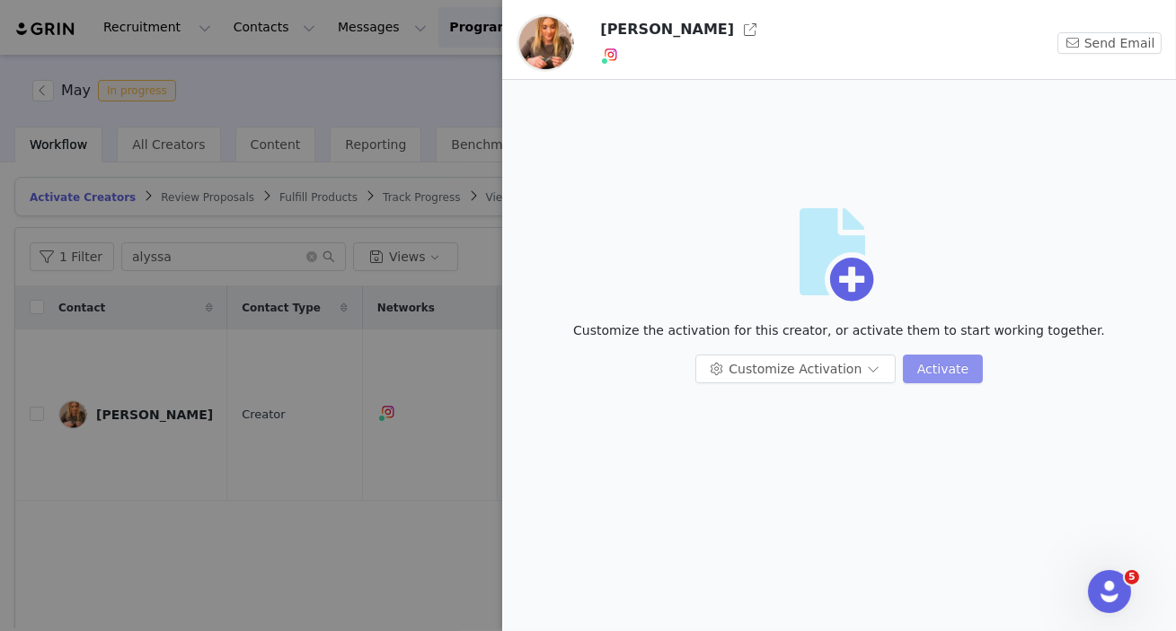
click at [919, 370] on button "Activate" at bounding box center [943, 369] width 80 height 29
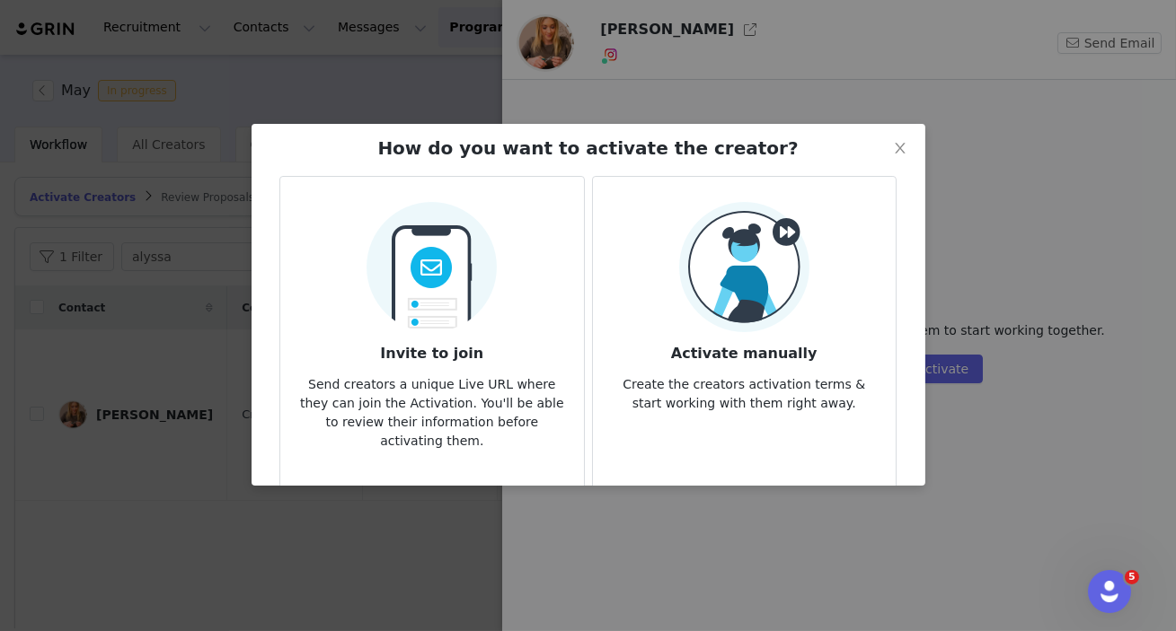
click at [799, 377] on p "Create the creators activation terms & start working with them right away." at bounding box center [744, 389] width 274 height 48
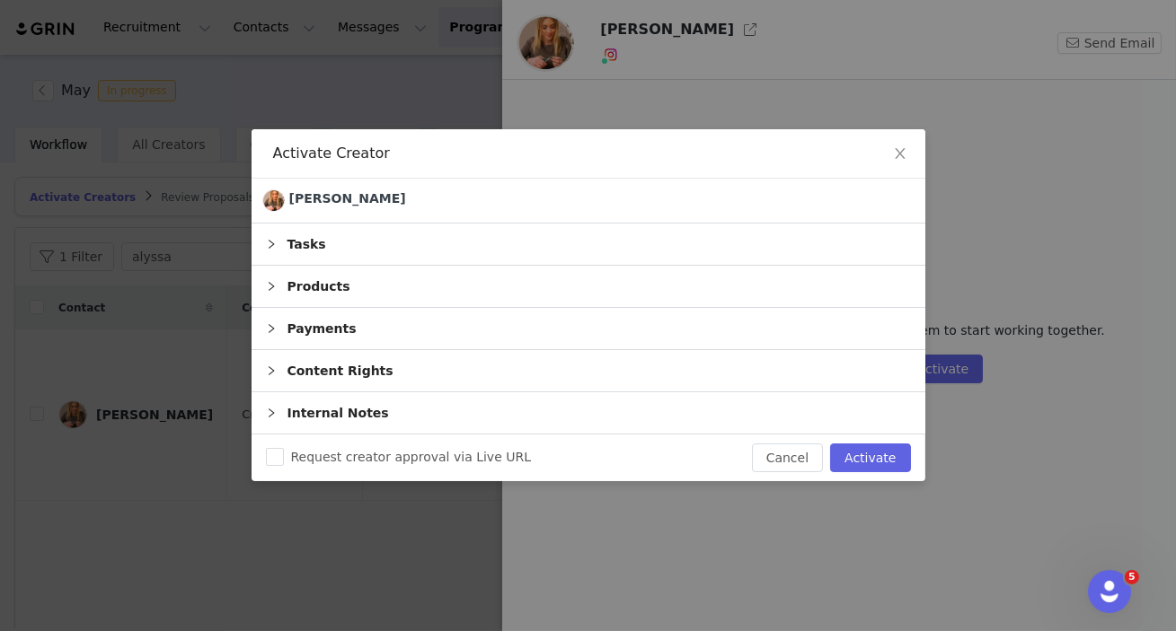
click at [818, 277] on div "Products" at bounding box center [588, 286] width 674 height 41
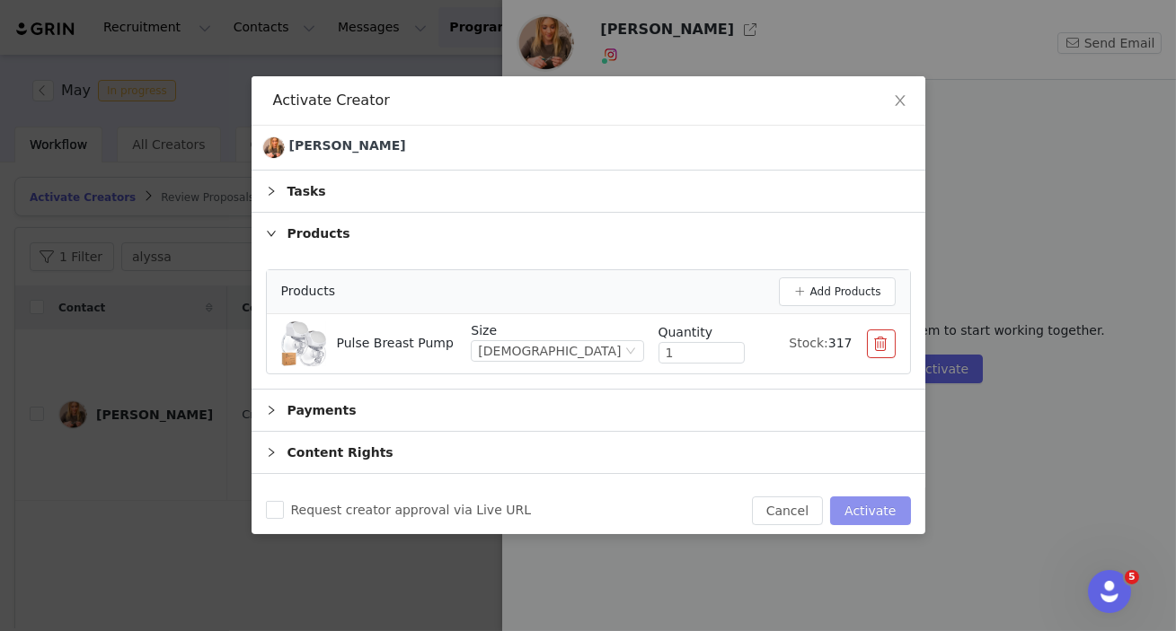
click at [865, 512] on button "Activate" at bounding box center [870, 511] width 80 height 29
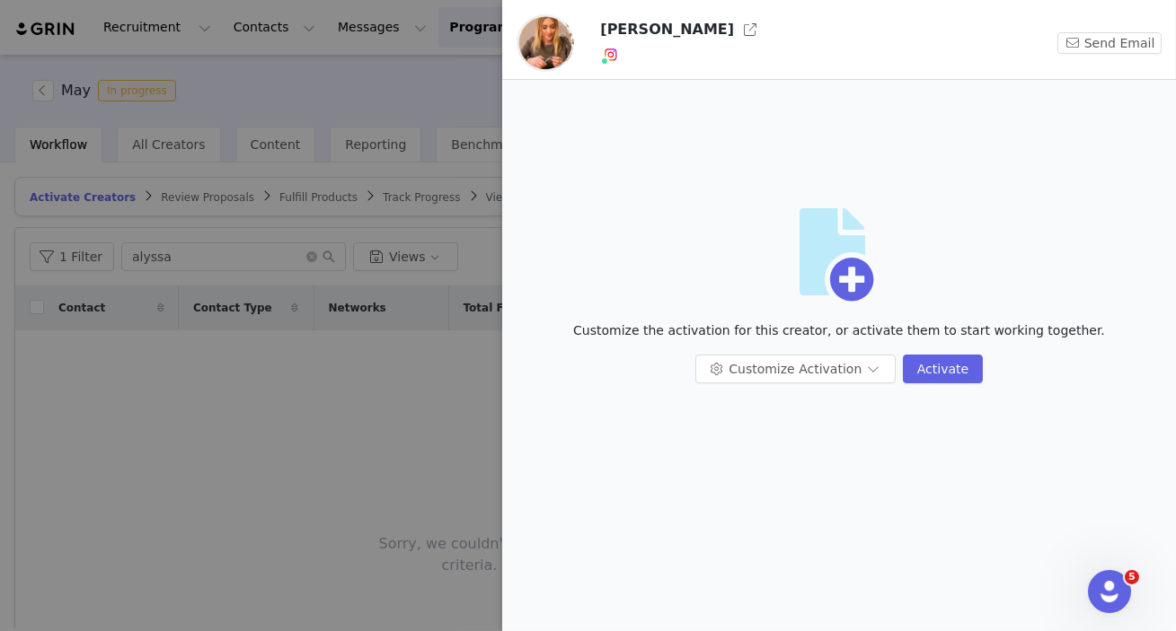
click at [451, 411] on div at bounding box center [588, 315] width 1176 height 631
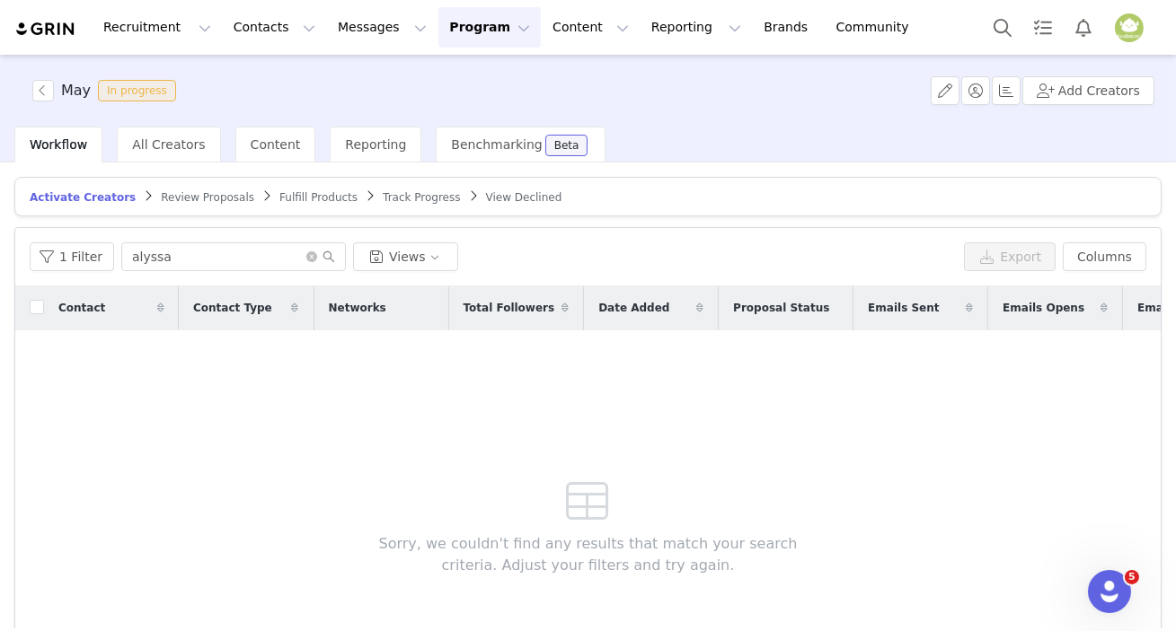
click at [290, 203] on link "Fulfill Products" at bounding box center [318, 196] width 78 height 13
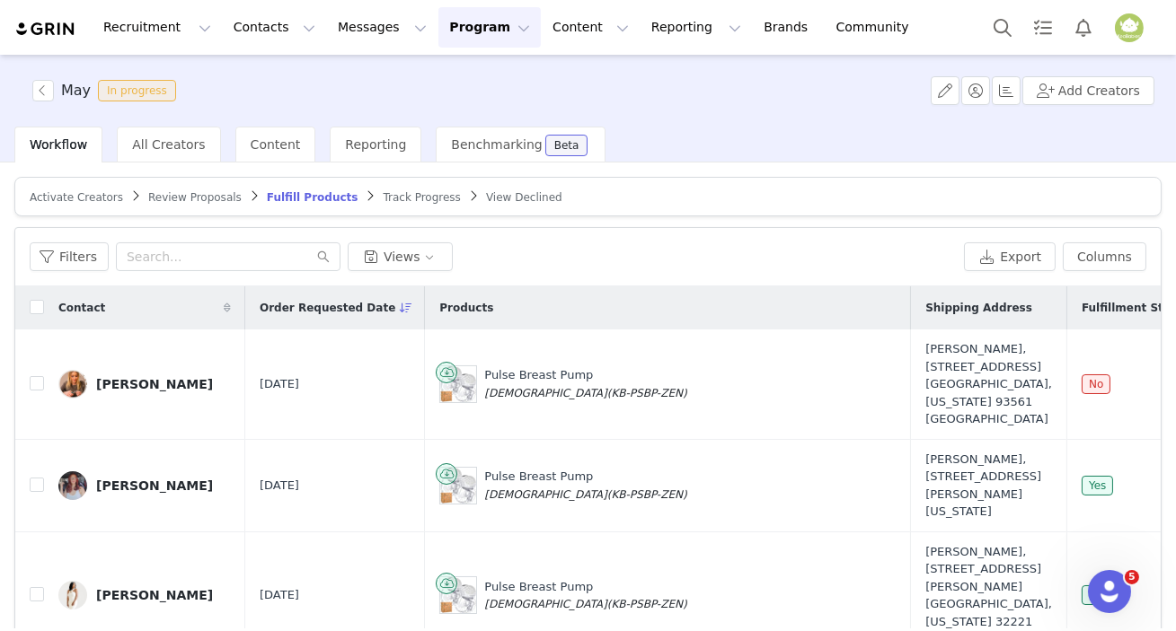
scroll to position [150, 0]
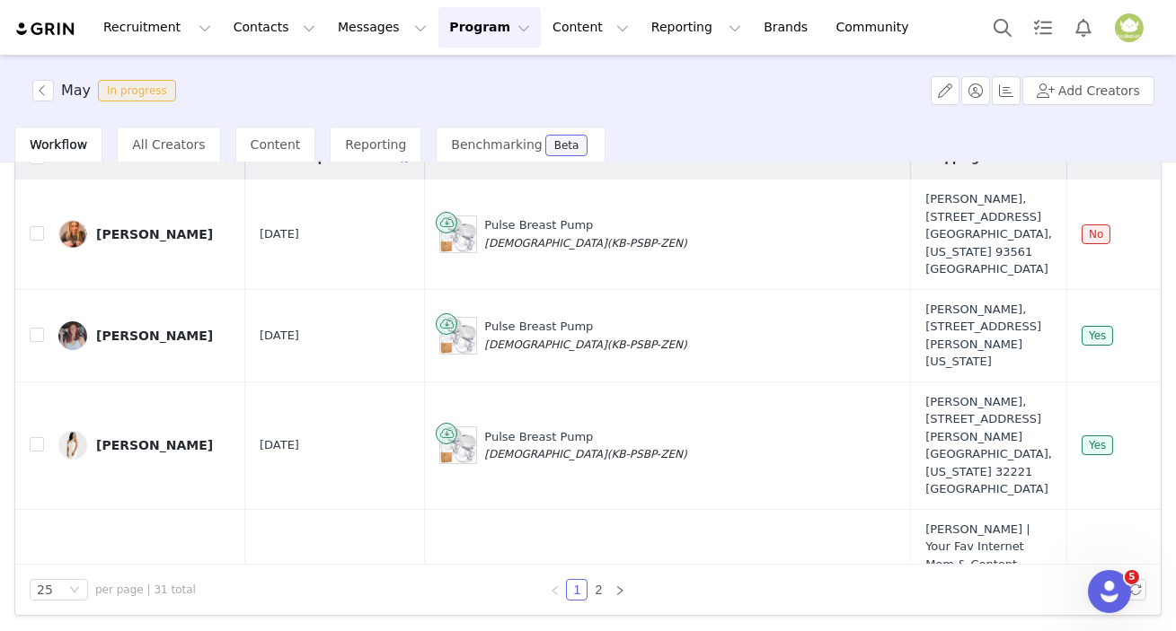
drag, startPoint x: 1170, startPoint y: 287, endPoint x: 18, endPoint y: 7, distance: 1185.9
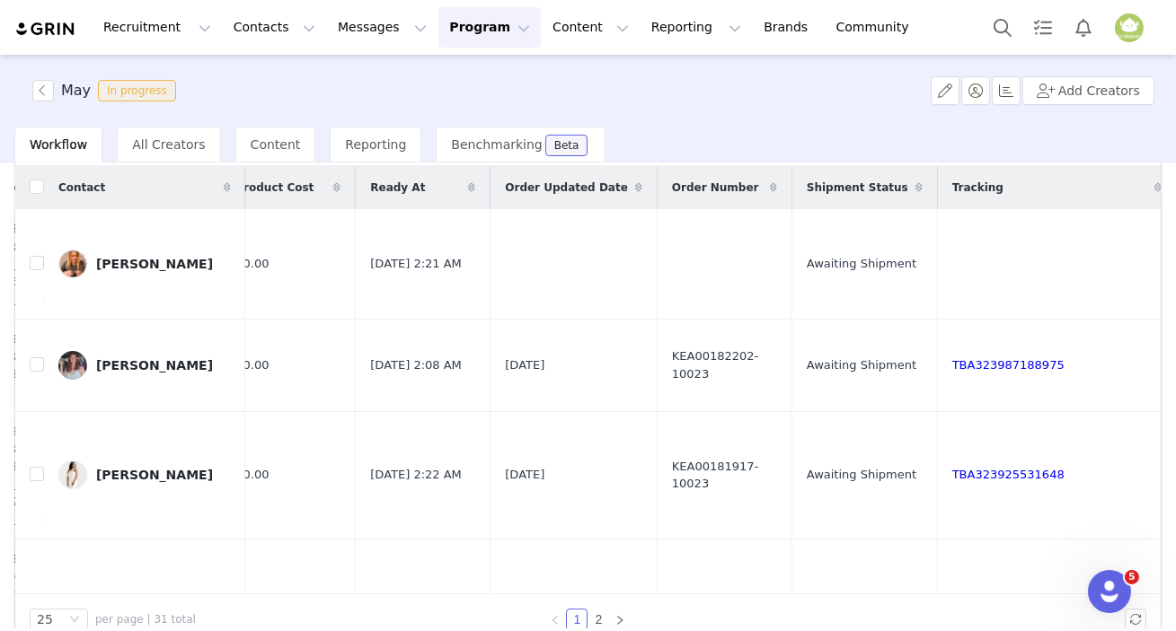
scroll to position [68, 0]
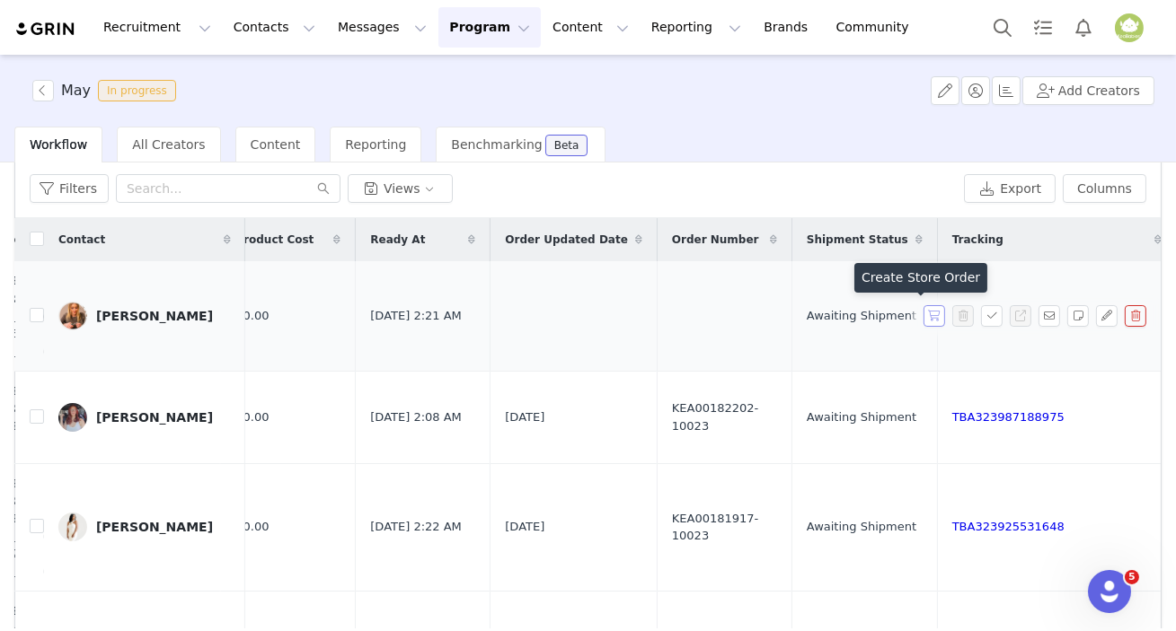
click at [923, 314] on button "button" at bounding box center [934, 316] width 22 height 22
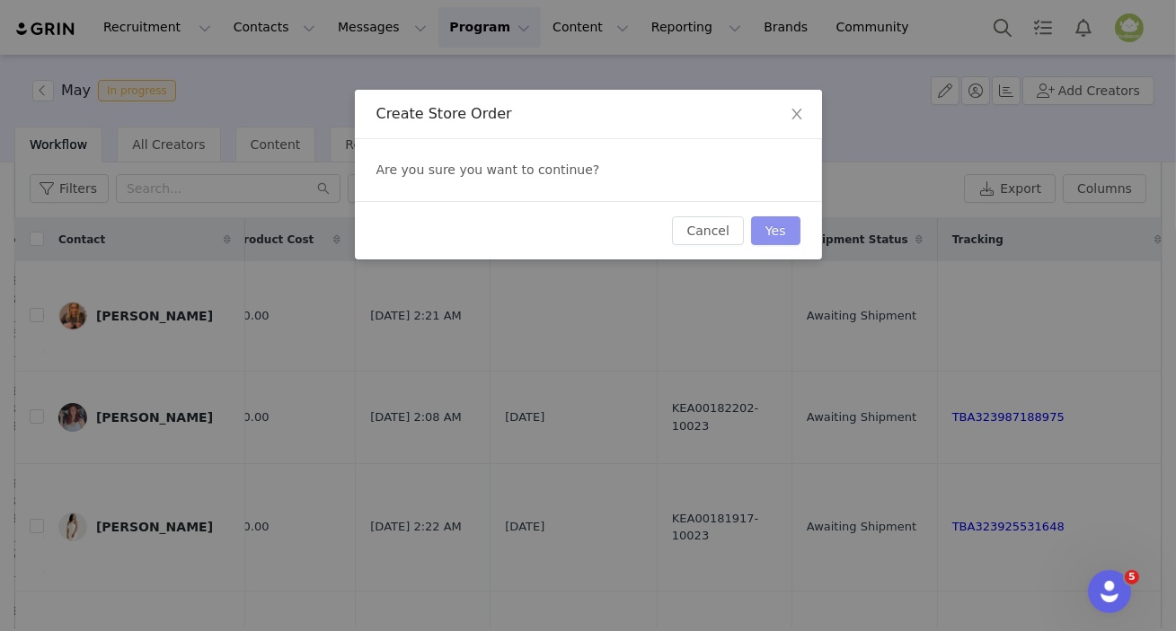
click at [772, 237] on button "Yes" at bounding box center [775, 230] width 49 height 29
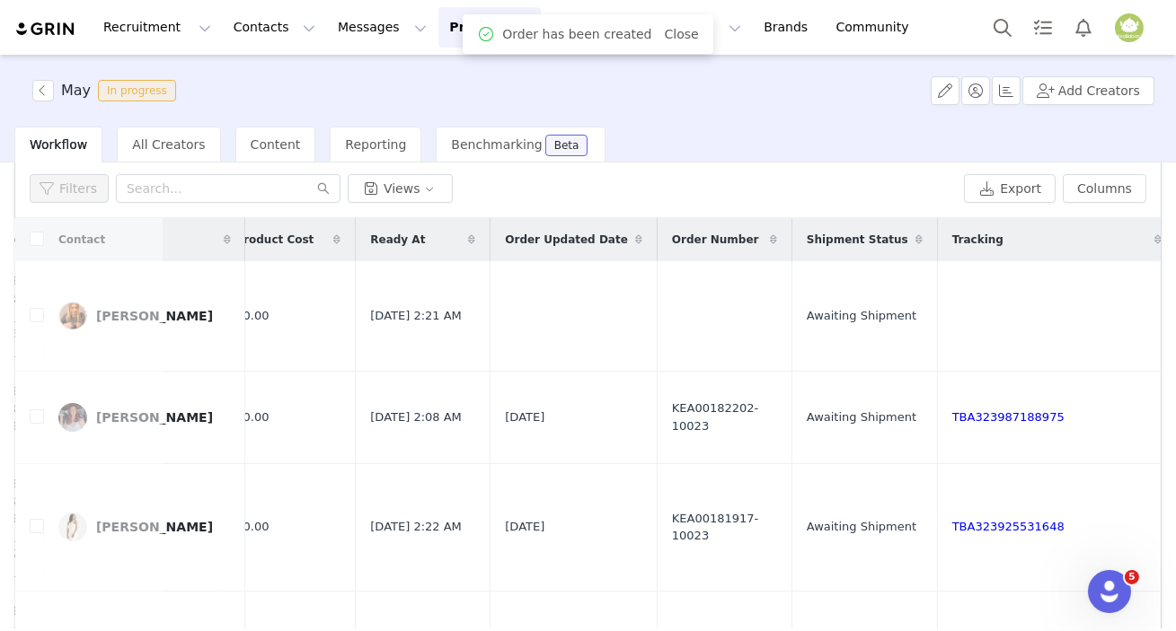
scroll to position [0, 0]
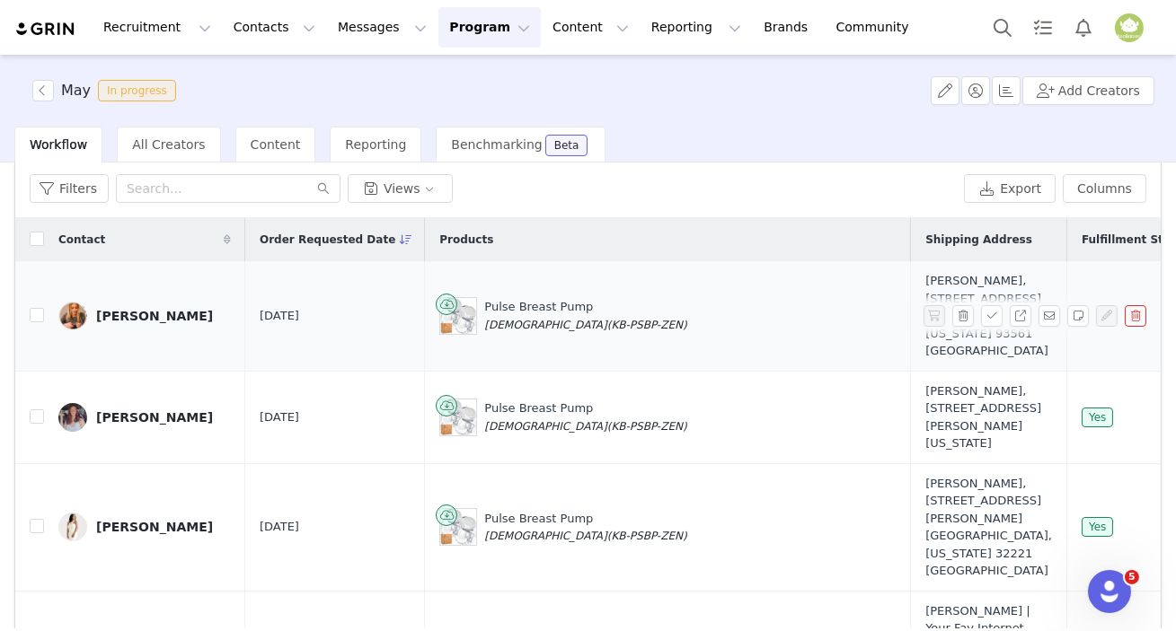
click at [142, 317] on div "Alyssa Jenkins" at bounding box center [154, 316] width 117 height 14
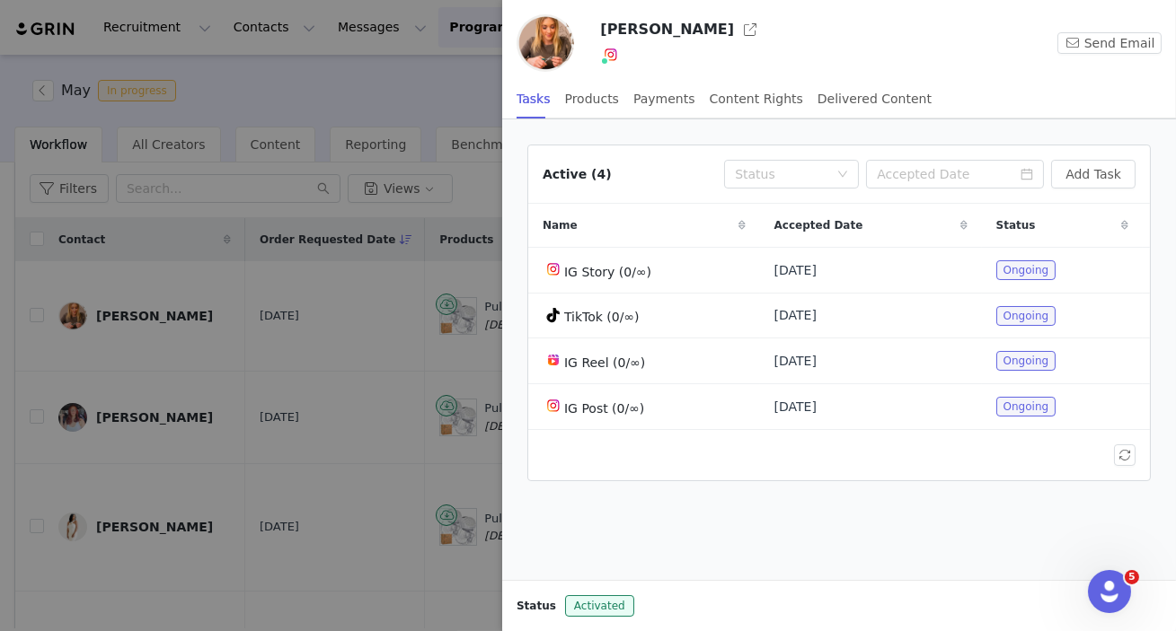
drag, startPoint x: 194, startPoint y: 410, endPoint x: 220, endPoint y: 425, distance: 30.2
click at [195, 410] on div at bounding box center [588, 315] width 1176 height 631
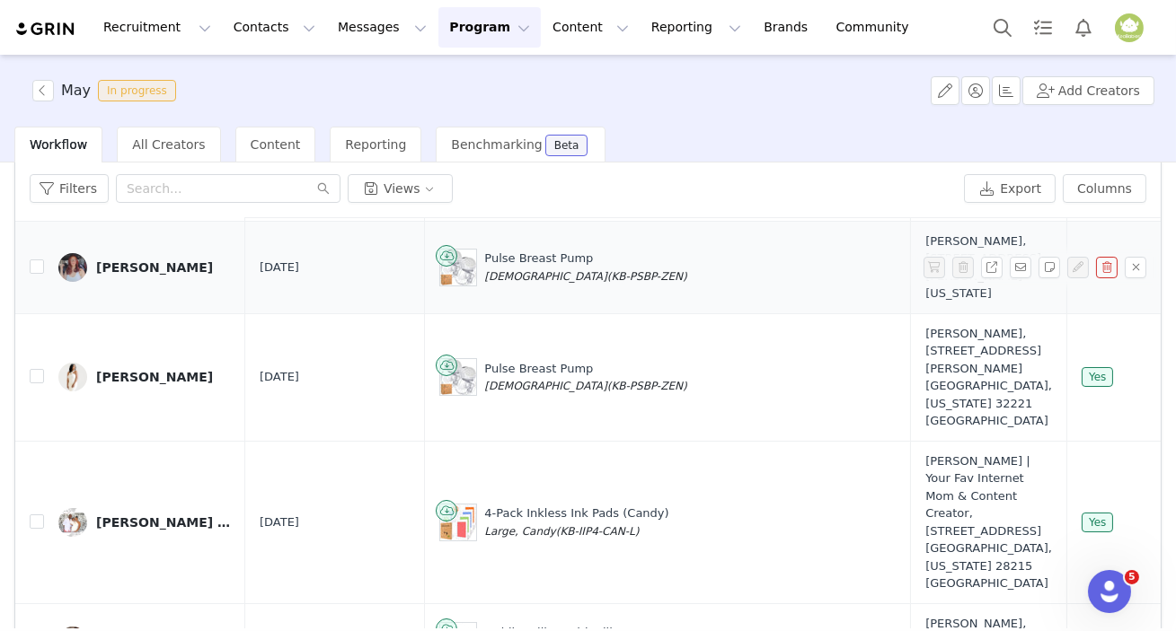
scroll to position [163, 0]
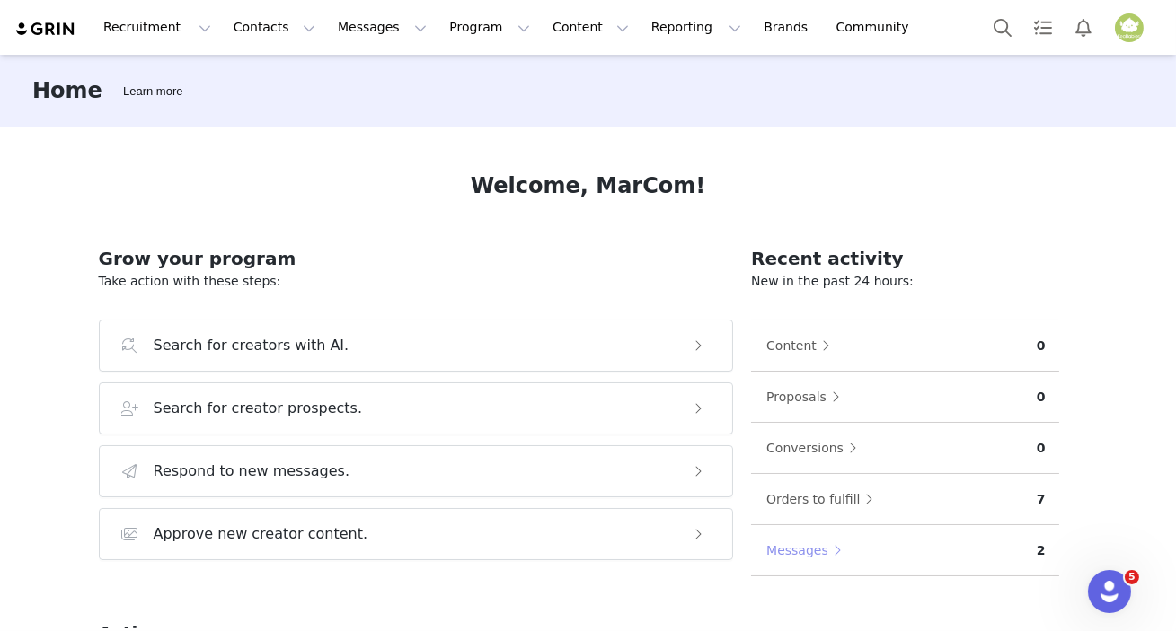
click at [791, 544] on button "Messages" at bounding box center [807, 550] width 85 height 29
click at [1008, 27] on button "Search" at bounding box center [1003, 27] width 40 height 40
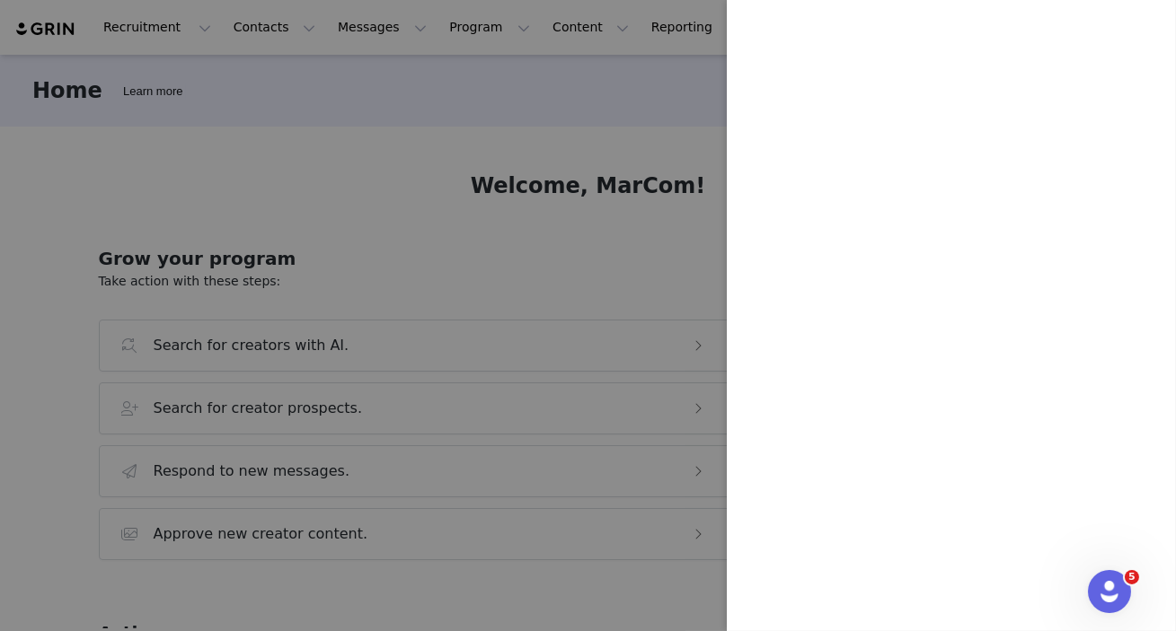
click at [555, 148] on div at bounding box center [588, 315] width 1176 height 631
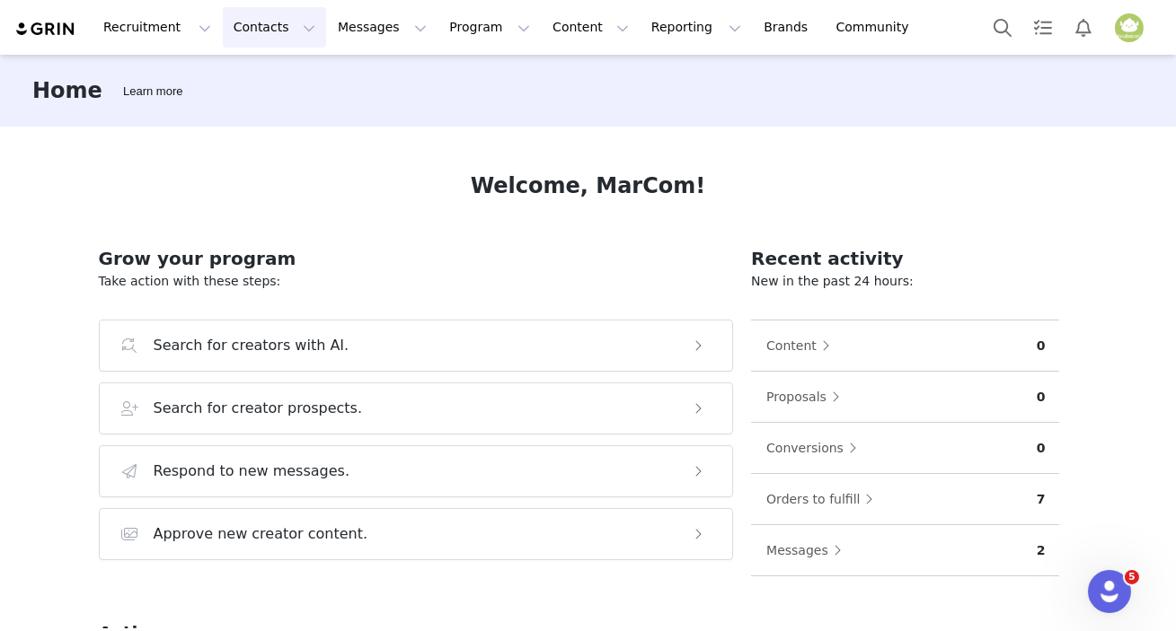
click at [252, 27] on button "Contacts Contacts" at bounding box center [274, 27] width 103 height 40
click at [261, 79] on p "Creators" at bounding box center [246, 79] width 54 height 19
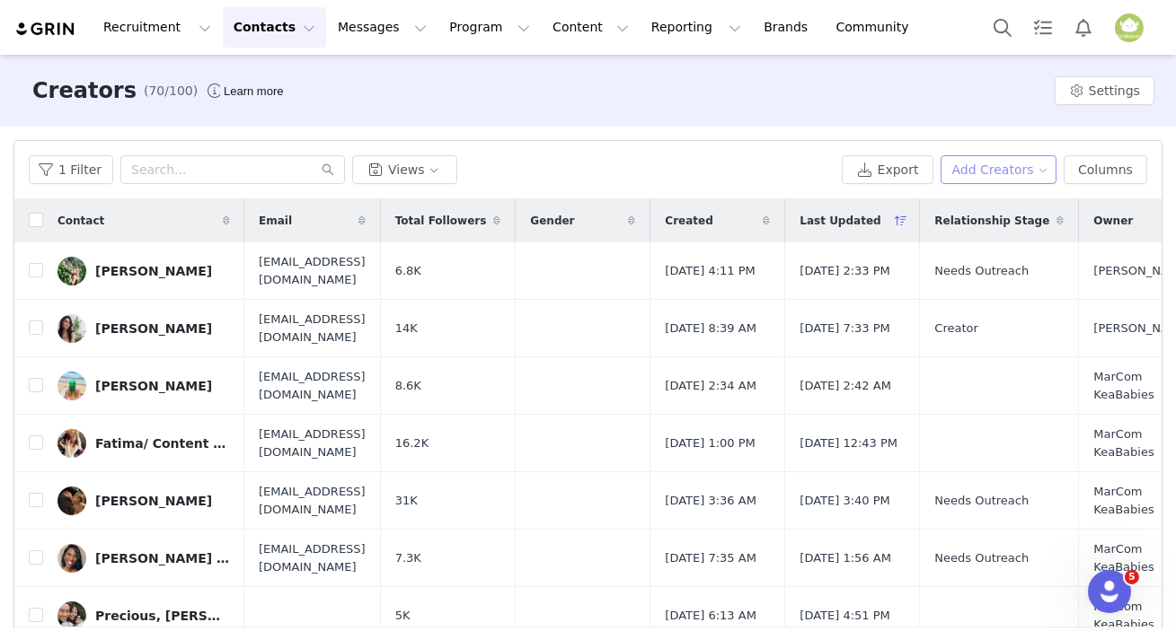
click at [989, 170] on button "Add Creators" at bounding box center [998, 169] width 117 height 29
click at [974, 207] on span "Add a Creator" at bounding box center [995, 206] width 87 height 20
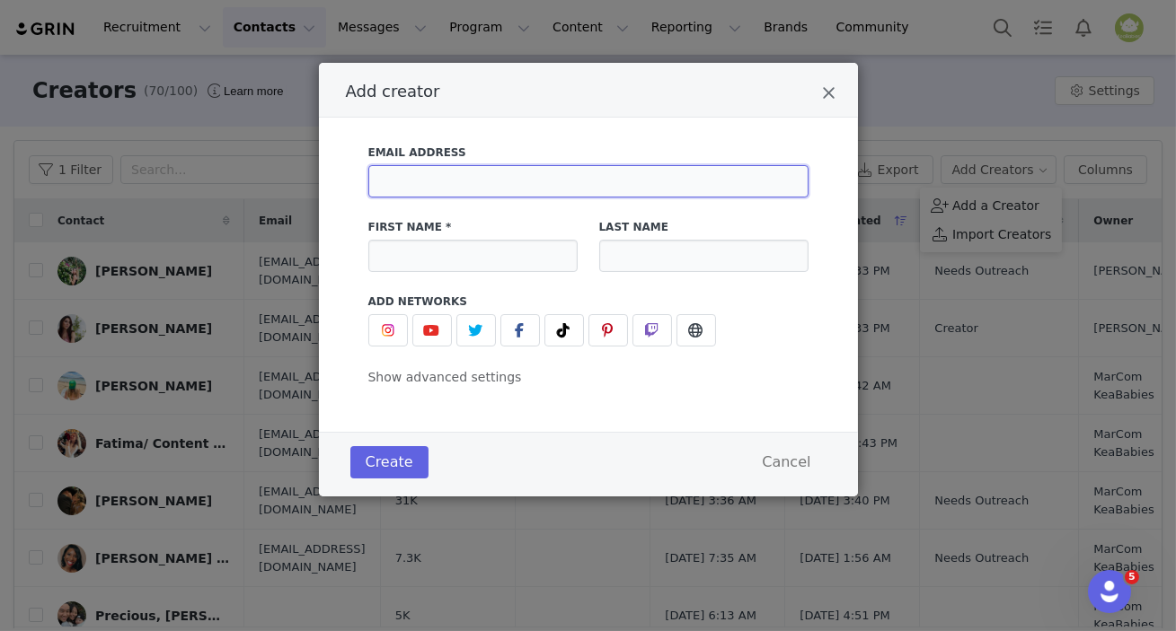
click at [480, 169] on input "Add creator" at bounding box center [588, 181] width 440 height 32
paste input "thesimpleolive@outlook.com"
type input "thesimpleolive@outlook.com"
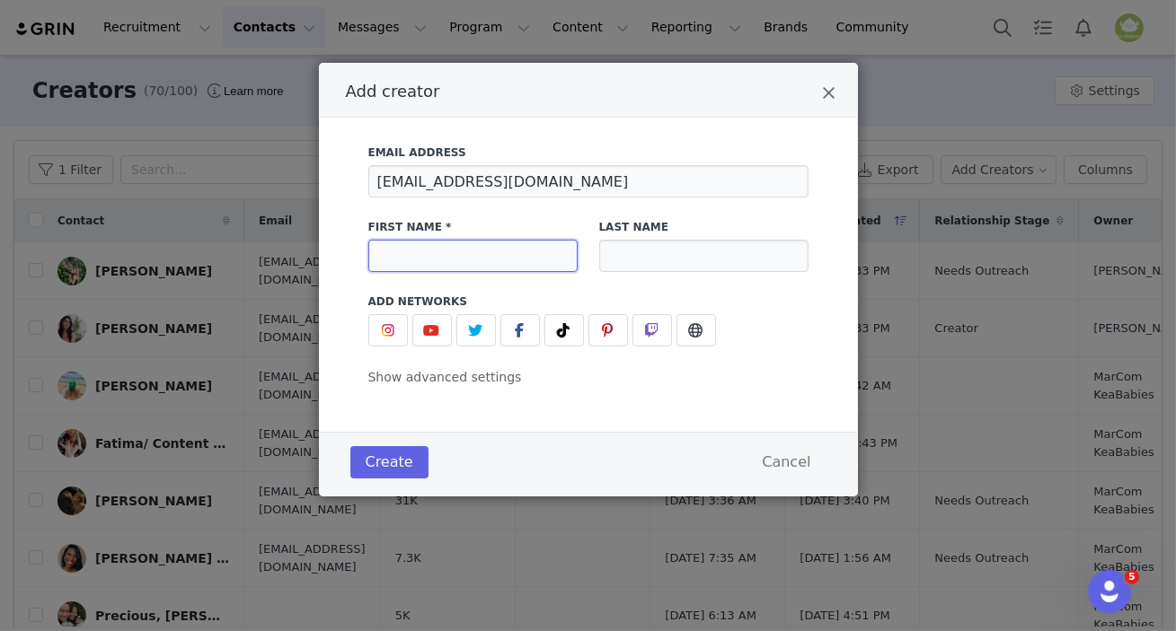
click at [412, 260] on input "Add creator" at bounding box center [472, 256] width 209 height 32
type input "Alyssa"
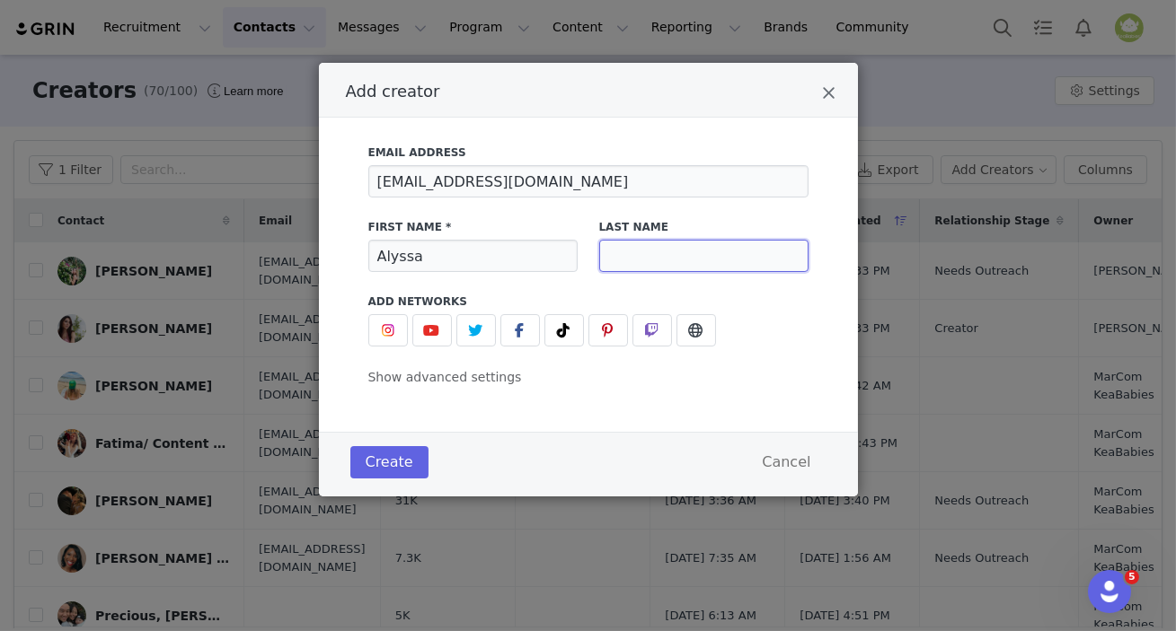
click at [616, 252] on input "Add creator" at bounding box center [703, 256] width 209 height 32
type input "K"
type input "Jenkins"
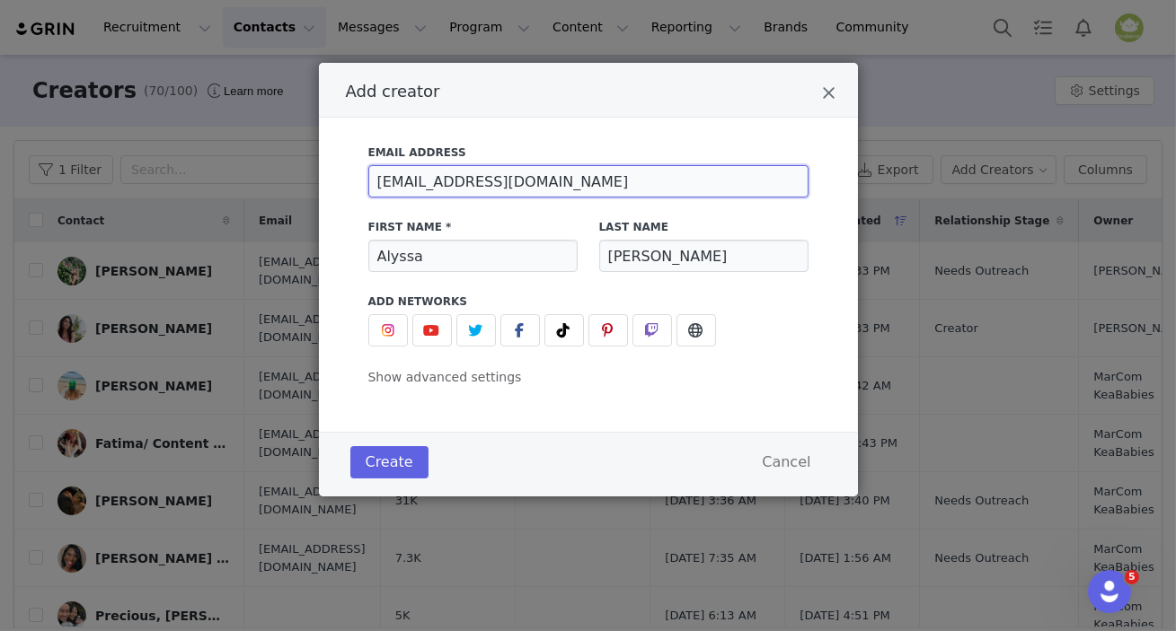
drag, startPoint x: 560, startPoint y: 181, endPoint x: 314, endPoint y: 193, distance: 245.5
click at [314, 193] on div "Add creator Email Address thesimpleolive@outlook.com First Name * Alyssa Last N…" at bounding box center [588, 315] width 1176 height 631
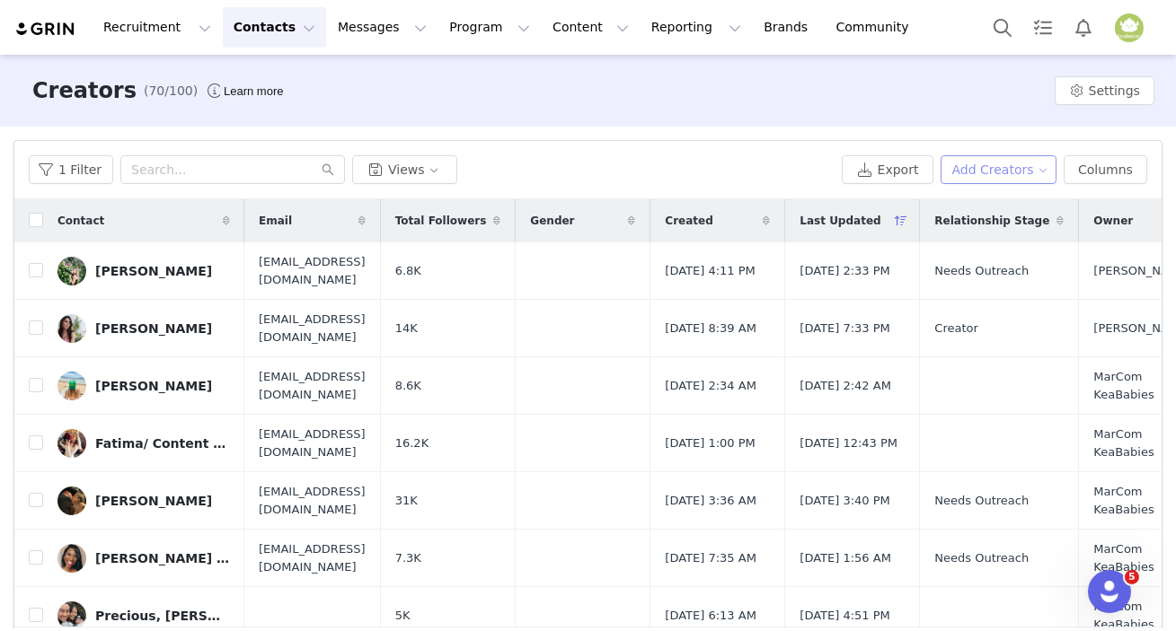
click at [970, 177] on button "Add Creators" at bounding box center [998, 169] width 117 height 29
click at [975, 202] on span "Add a Creator" at bounding box center [995, 206] width 87 height 20
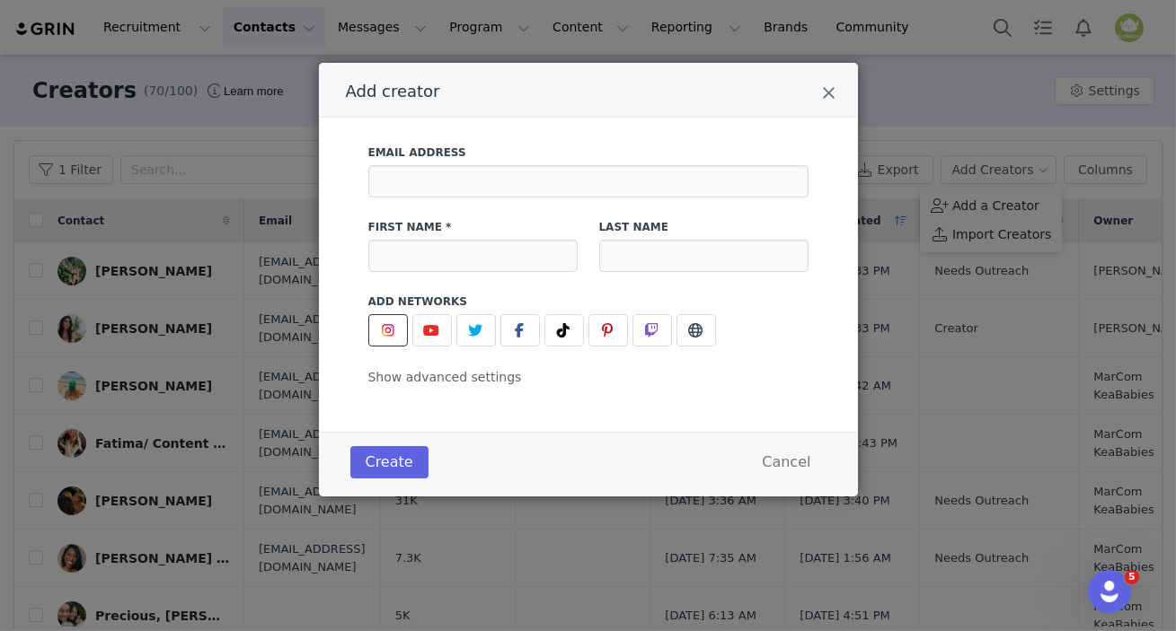
click at [383, 323] on img "Add creator" at bounding box center [388, 330] width 14 height 14
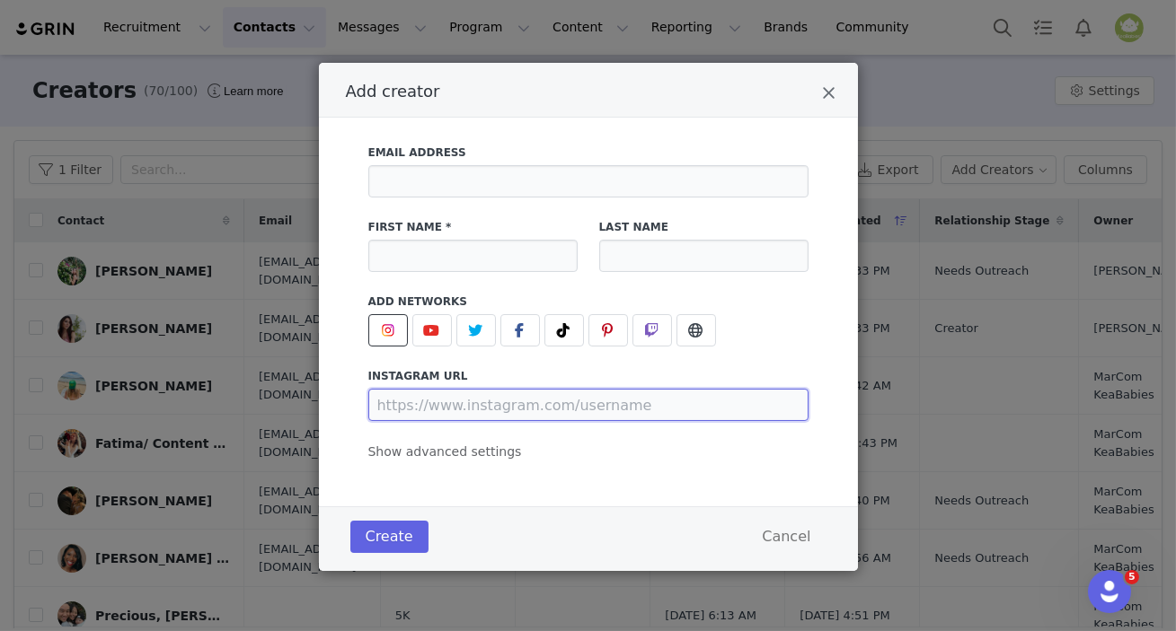
click at [410, 410] on input "Add creator" at bounding box center [588, 405] width 440 height 32
paste input "https://www.instagram.com/thesimpleolive/reels/"
type input "https://www.instagram.com/thesimpleolive/reels/"
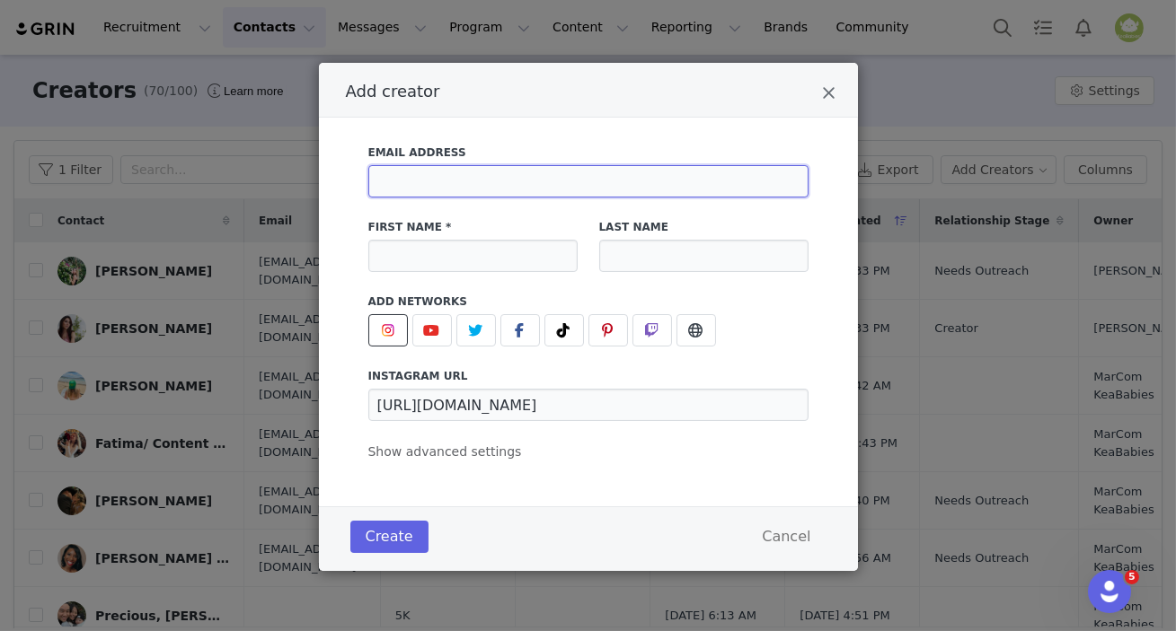
click at [406, 181] on input "Add creator" at bounding box center [588, 181] width 440 height 32
paste input "thesimpleolive@outlook.com"
type input "thesimpleolive@outlook.com"
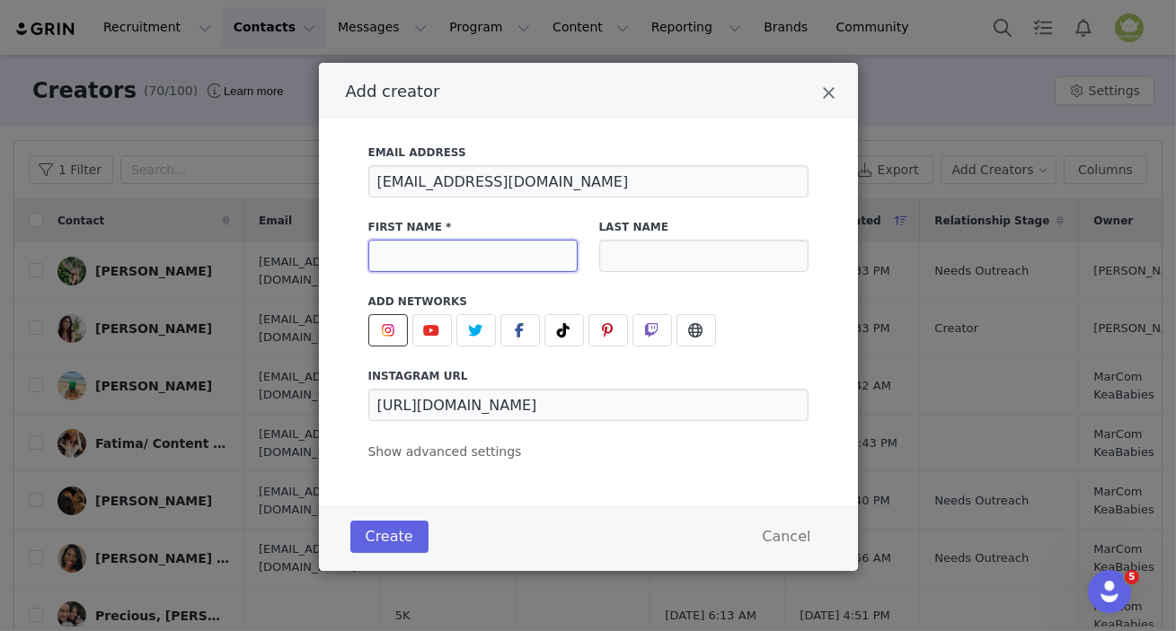
click at [494, 267] on input "Add creator" at bounding box center [472, 256] width 209 height 32
type input "Alyssa"
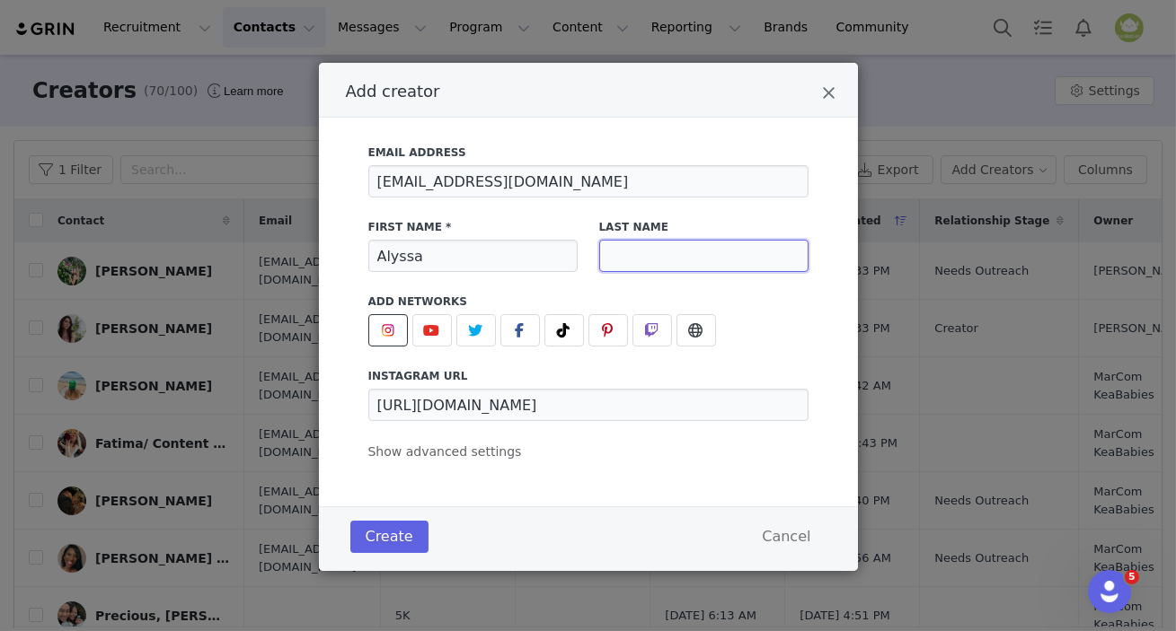
click at [612, 258] on input "Add creator" at bounding box center [703, 256] width 209 height 32
type input "Jenkins"
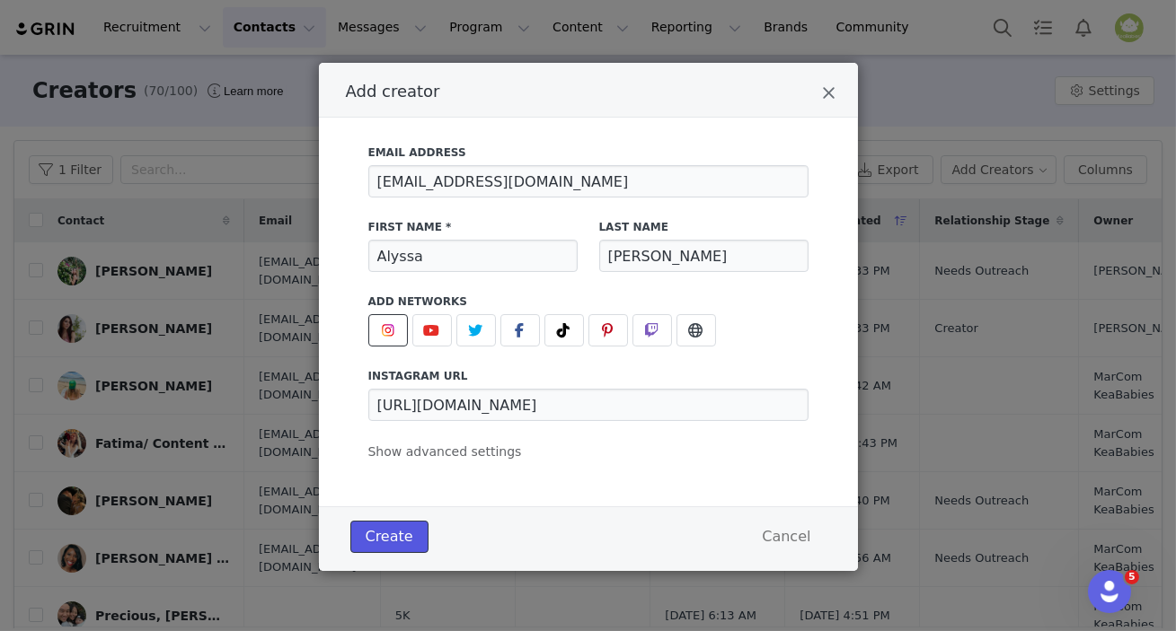
click at [395, 544] on button "Create" at bounding box center [389, 537] width 78 height 32
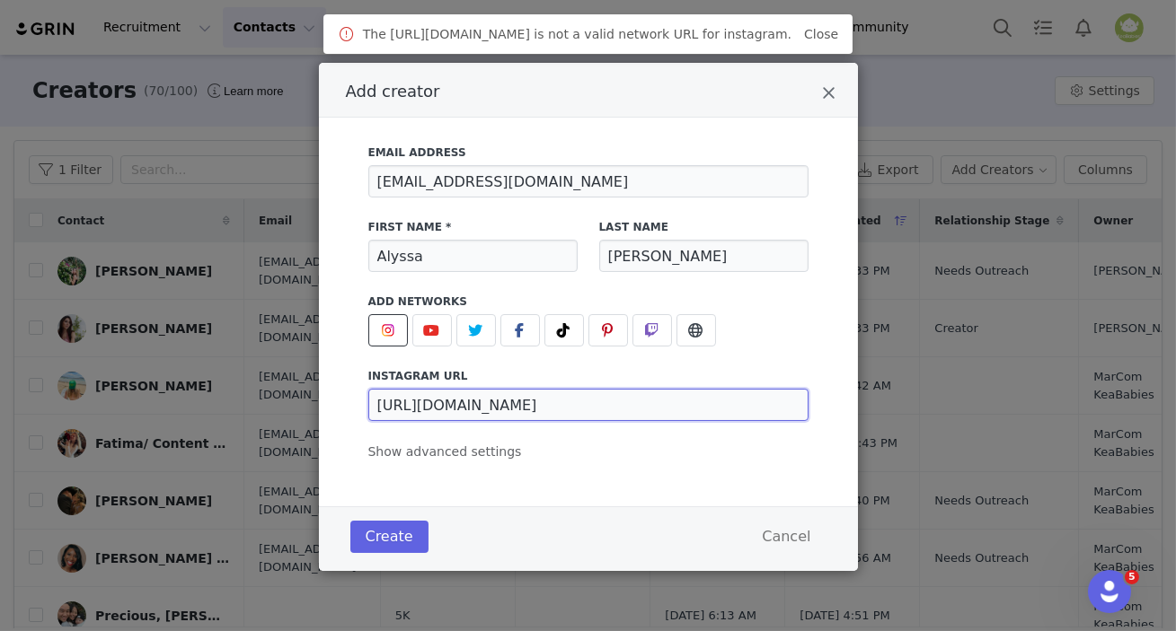
click at [695, 408] on input "https://www.instagram.com/thesimpleolive/reels/" at bounding box center [588, 405] width 440 height 32
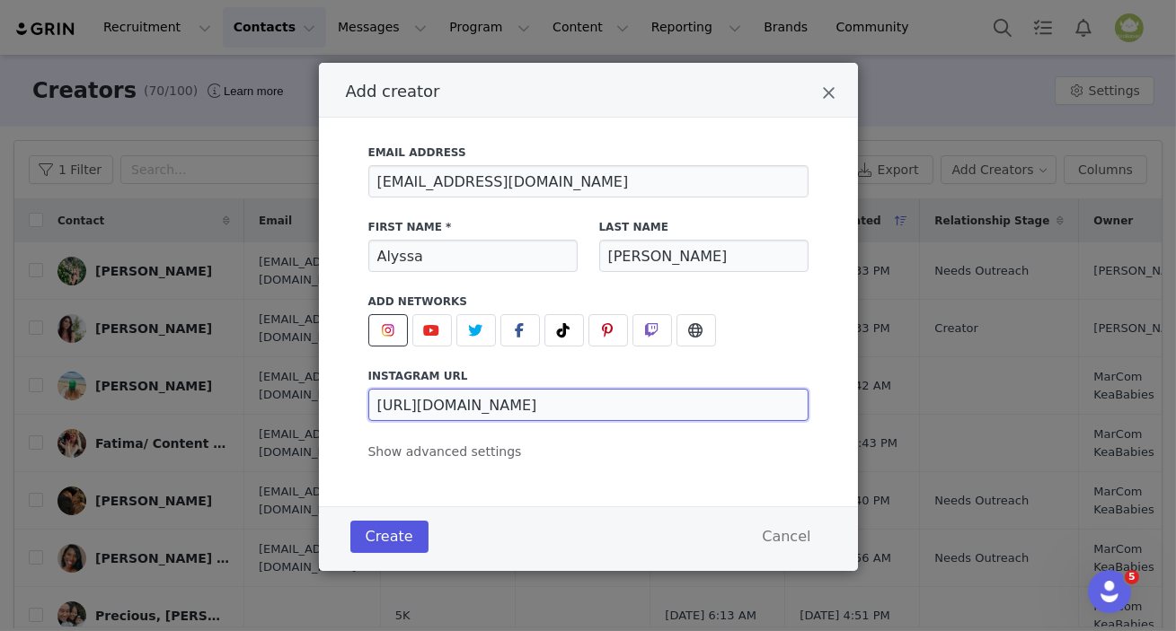
type input "https://www.instagram.com/thesimpleolive/"
click at [393, 532] on button "Create" at bounding box center [389, 537] width 78 height 32
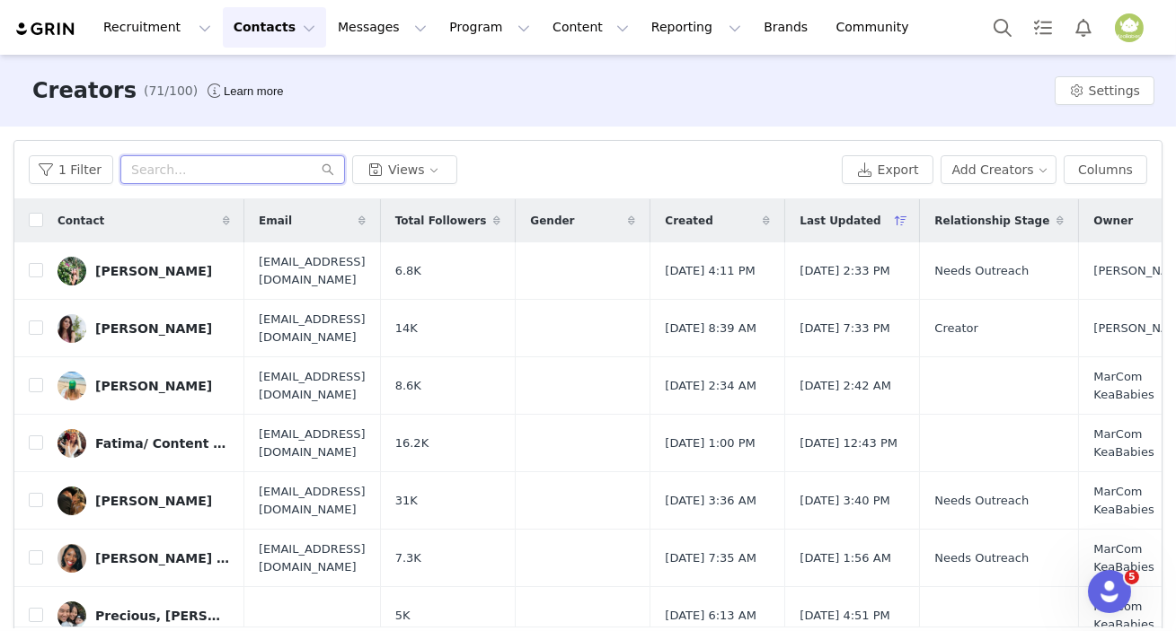
click at [248, 172] on input "text" at bounding box center [232, 169] width 225 height 29
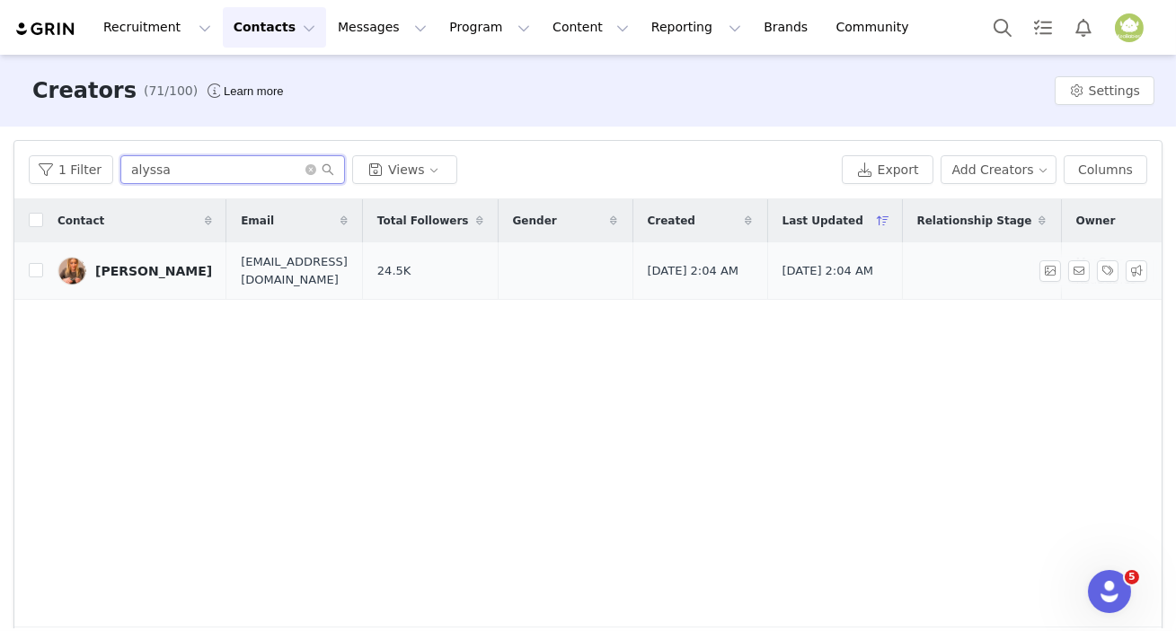
type input "alyssa"
click at [143, 266] on div "Alyssa Jenkins" at bounding box center [153, 271] width 117 height 14
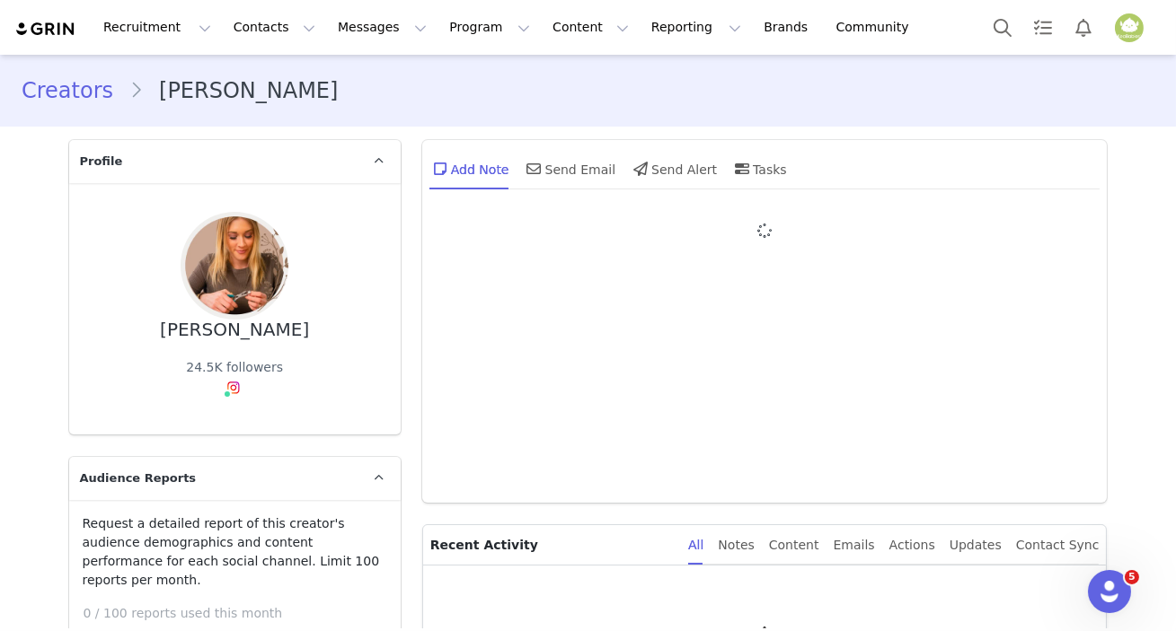
type input "+1 (United States)"
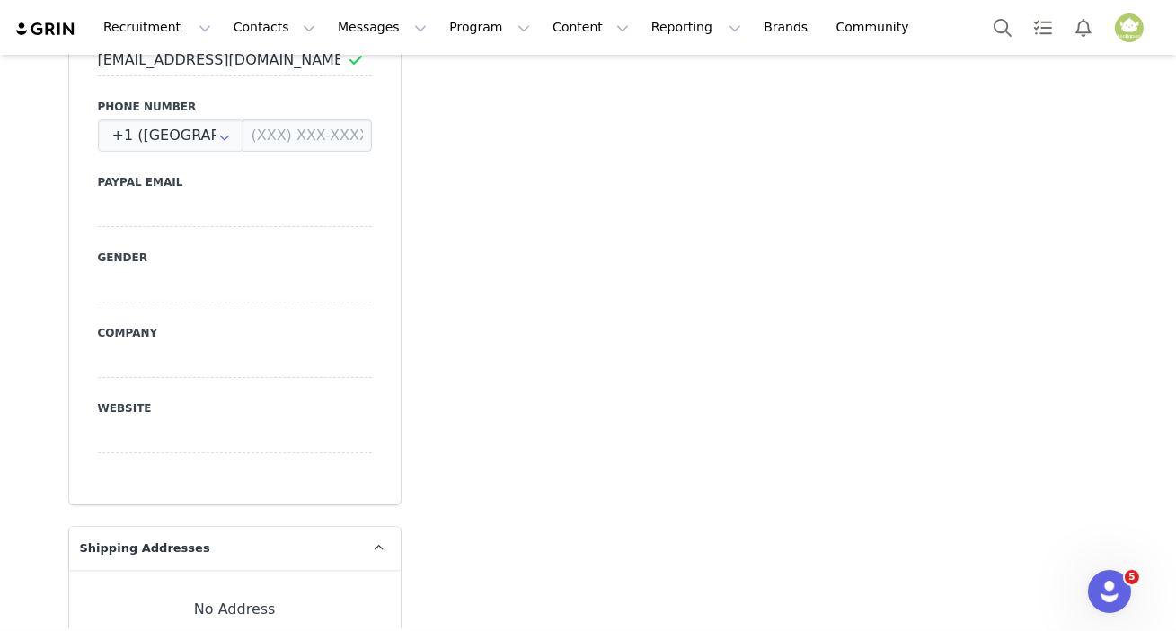
scroll to position [1388, 0]
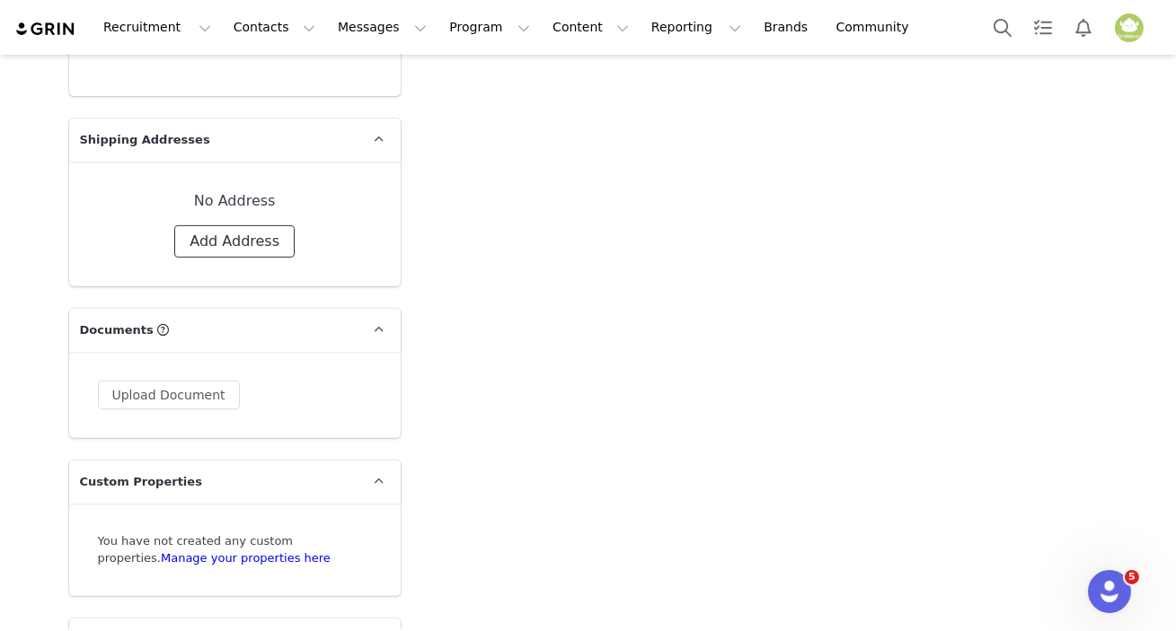
click at [251, 225] on button "Add Address" at bounding box center [234, 241] width 120 height 32
select select
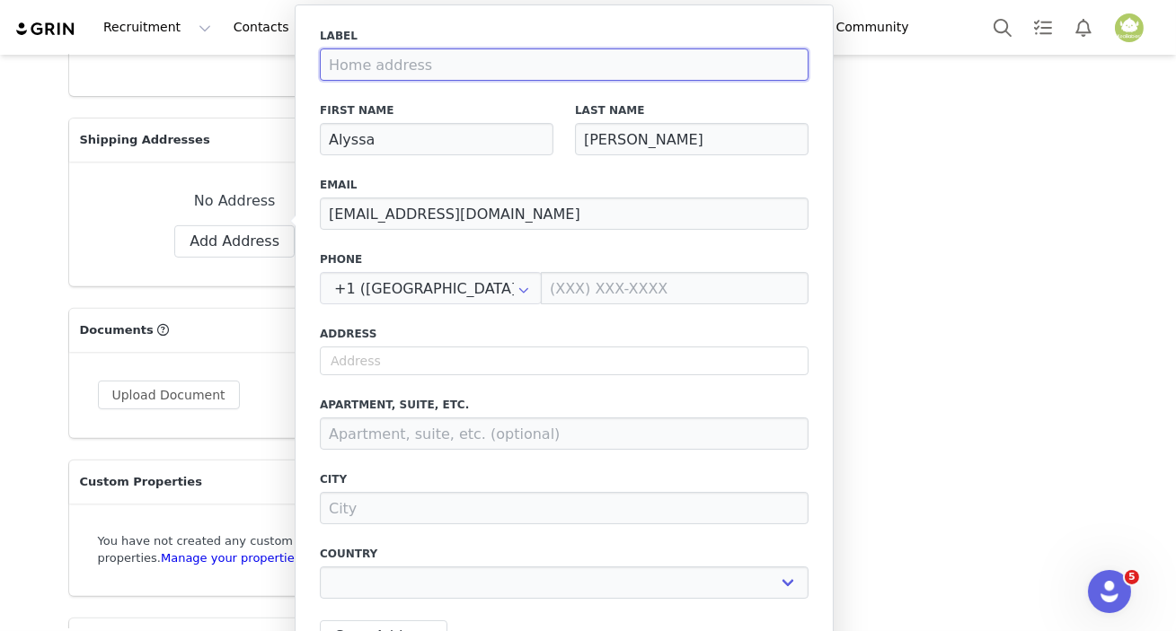
click at [421, 61] on input at bounding box center [564, 64] width 489 height 32
paste input "26101 Cumberland Road Tehachapi CA 93561"
type input "26101 Cumberland Road Tehachapi CA 93561"
select select
type input "26101 Cumberland Road Tehachapi CA 93561"
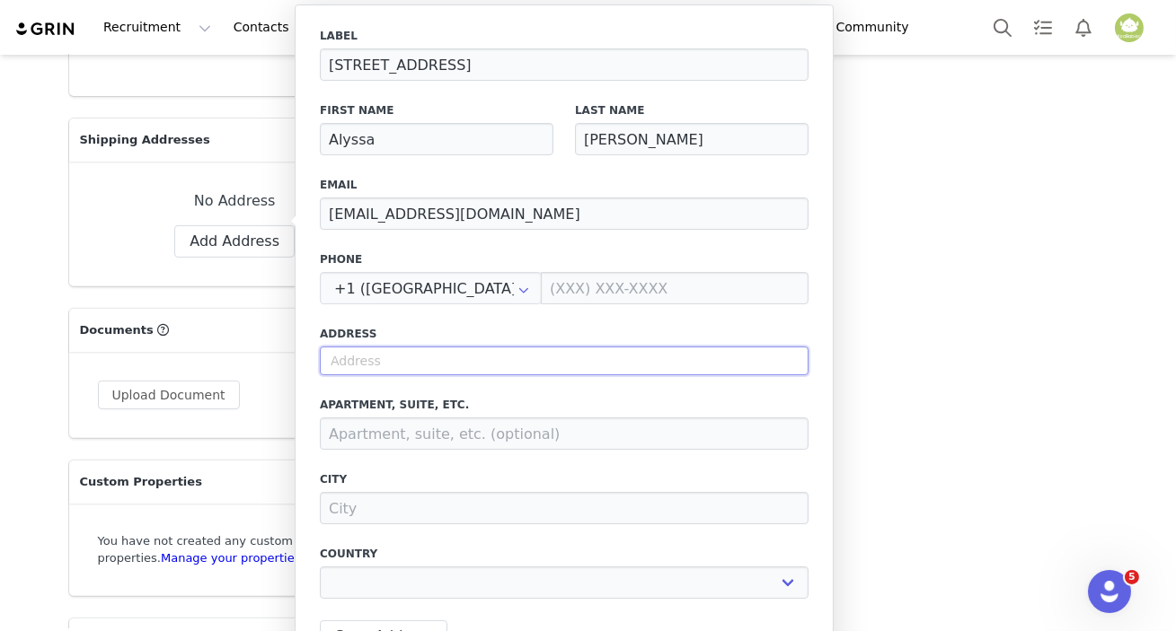
click at [438, 368] on input "text" at bounding box center [564, 361] width 489 height 29
paste input "26101 Cumberland Road Tehachapi CA 93561"
type input "26101 Cumberland Road Tehachapi CA 93561"
select select
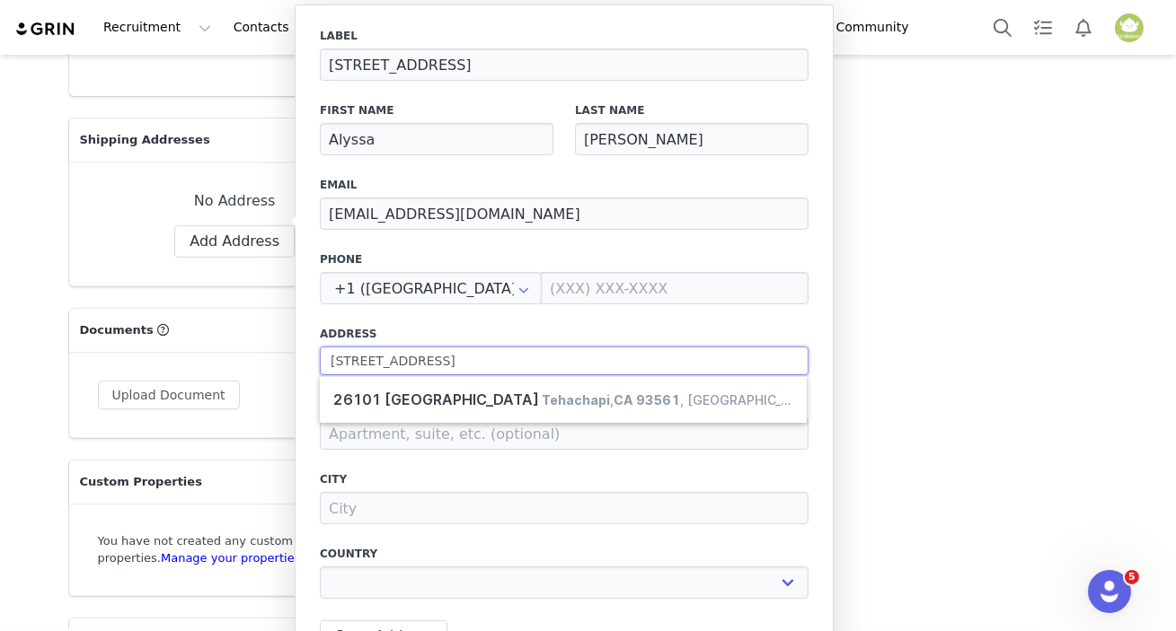
click at [480, 363] on input "26101 Cumberland Road Tehachapi CA 93561" at bounding box center [564, 361] width 489 height 29
type input "26101 Cumberland Rd"
type input "Tehachapi"
select select "[object Object]"
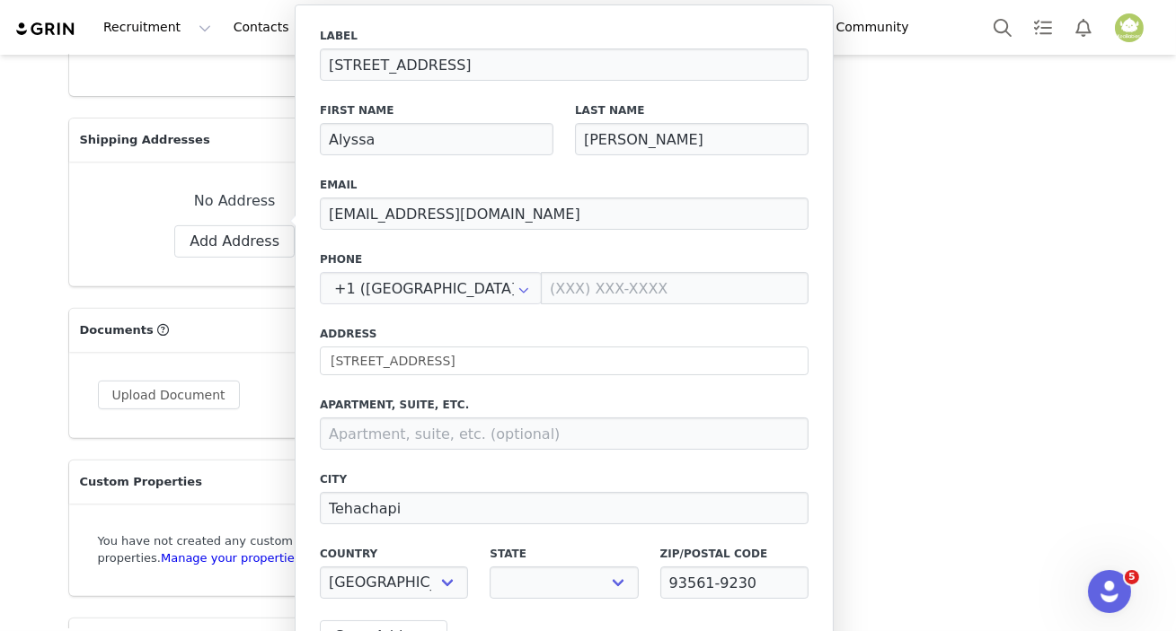
select select "[object Object]"
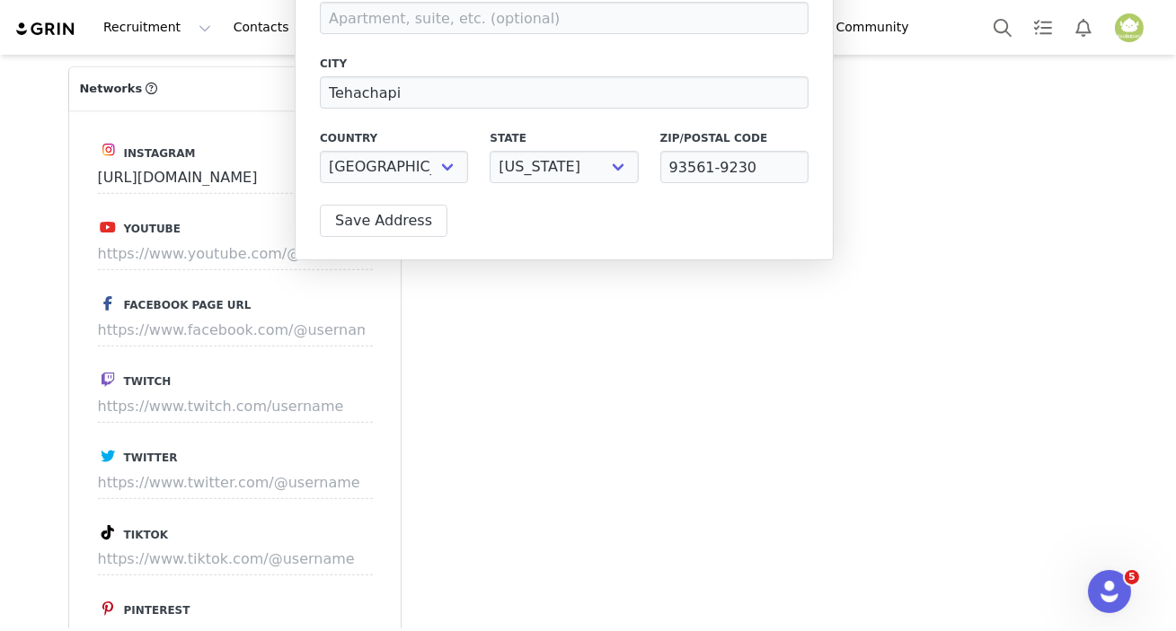
scroll to position [2024, 0]
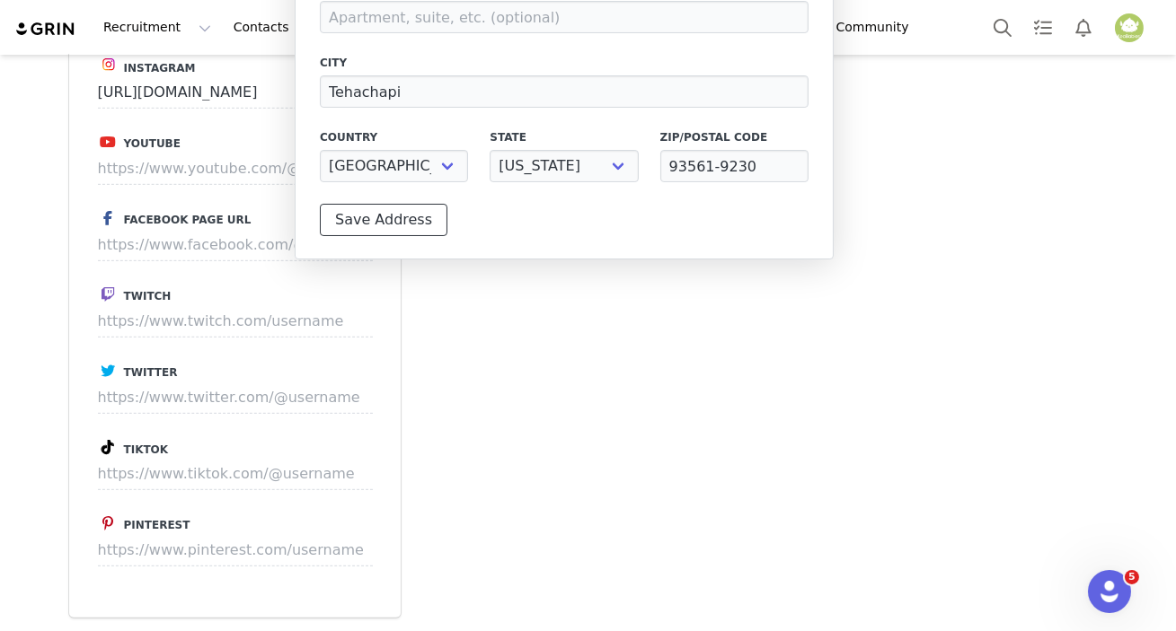
click at [375, 219] on button "Save Address" at bounding box center [384, 220] width 128 height 32
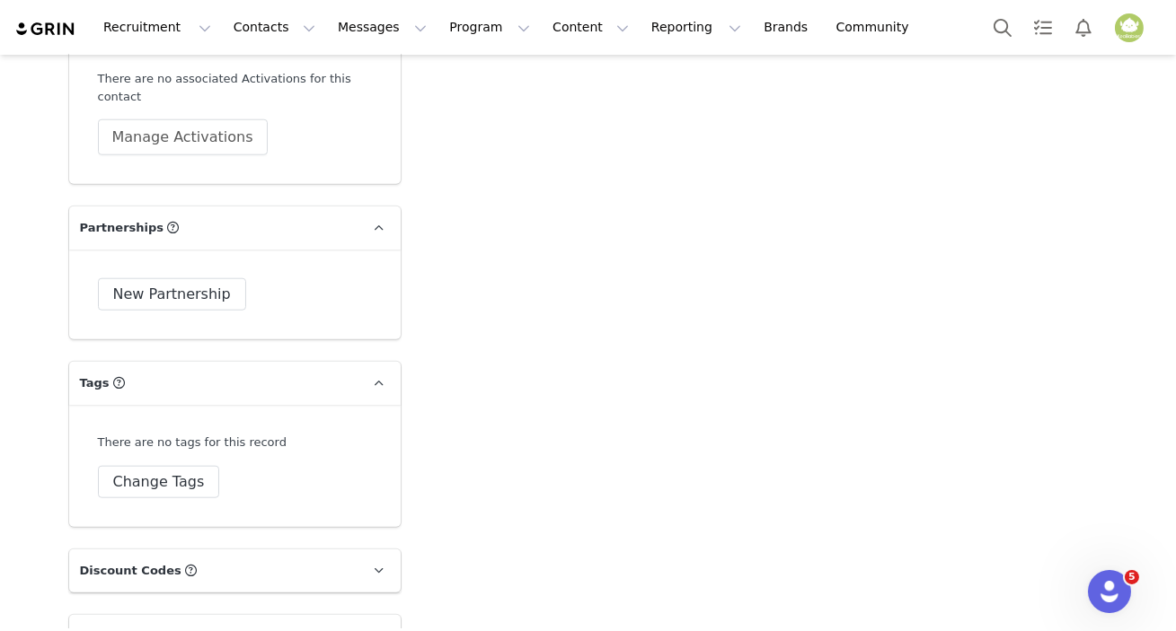
scroll to position [3659, 0]
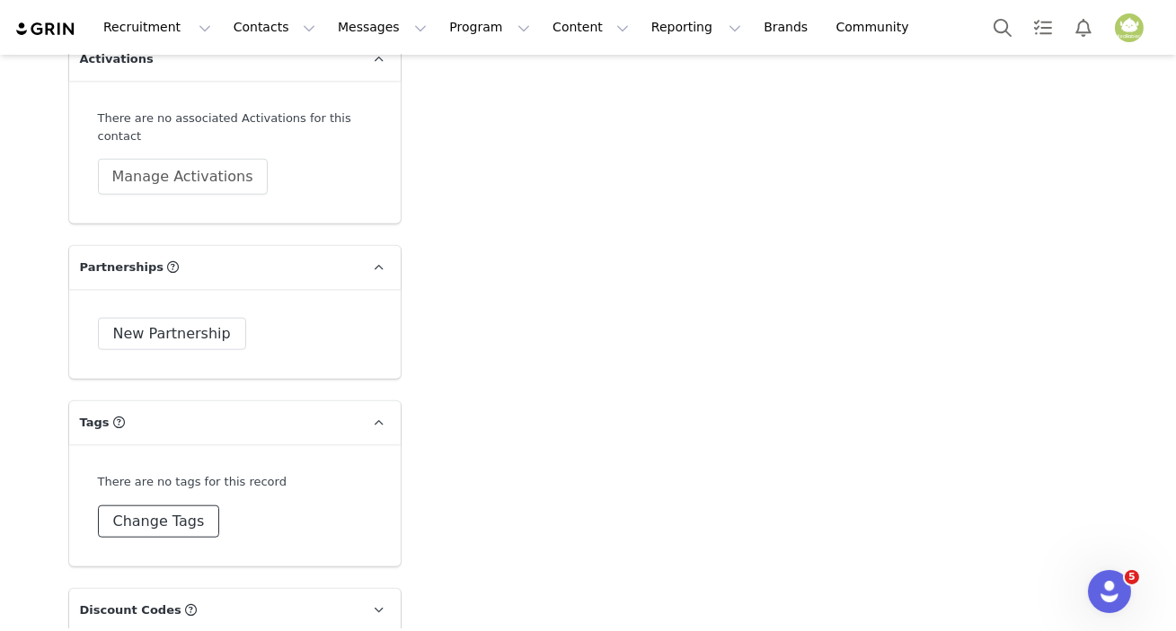
click at [191, 506] on button "Change Tags" at bounding box center [159, 522] width 122 height 32
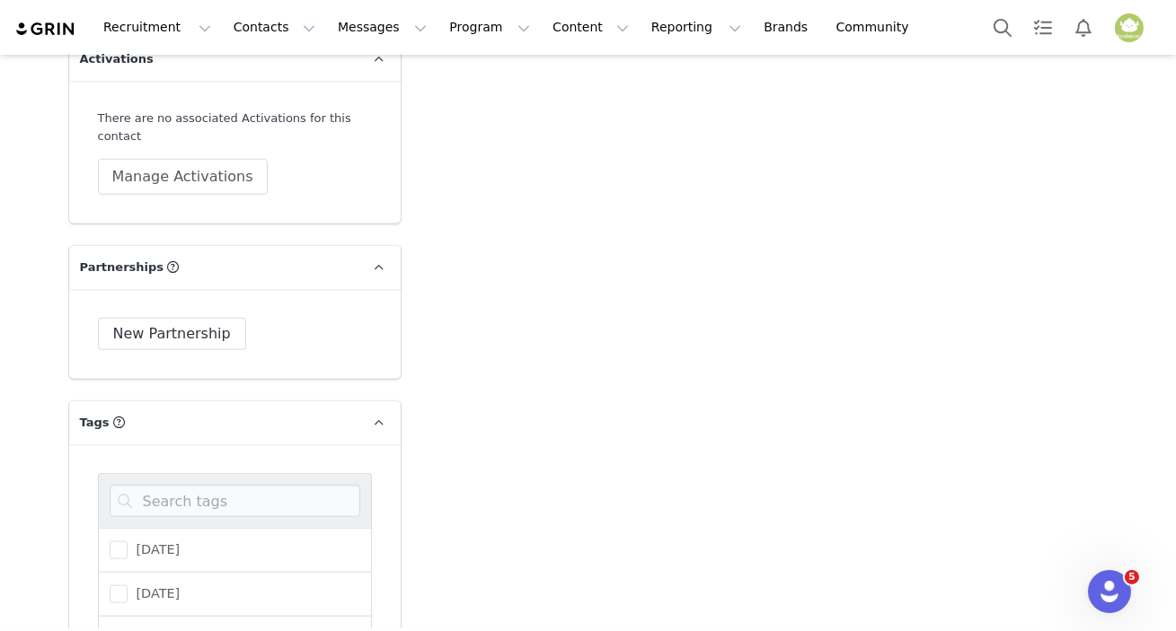
click at [289, 401] on p "Tags Keep track of your contacts by assigning them tags. You can then filter yo…" at bounding box center [213, 422] width 288 height 43
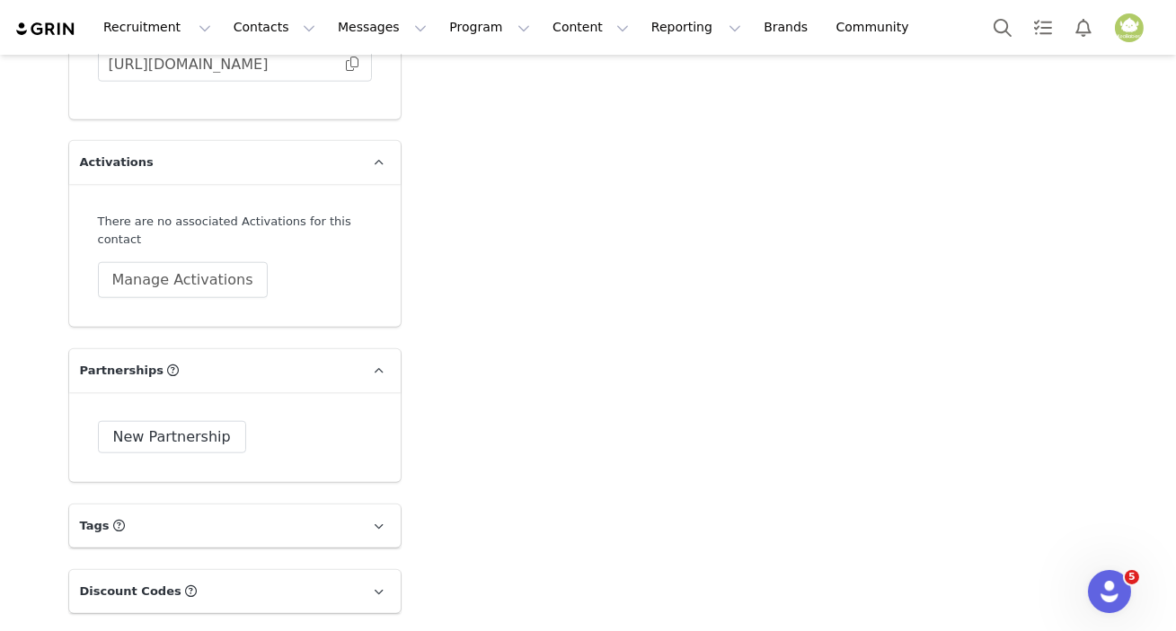
scroll to position [3414, 0]
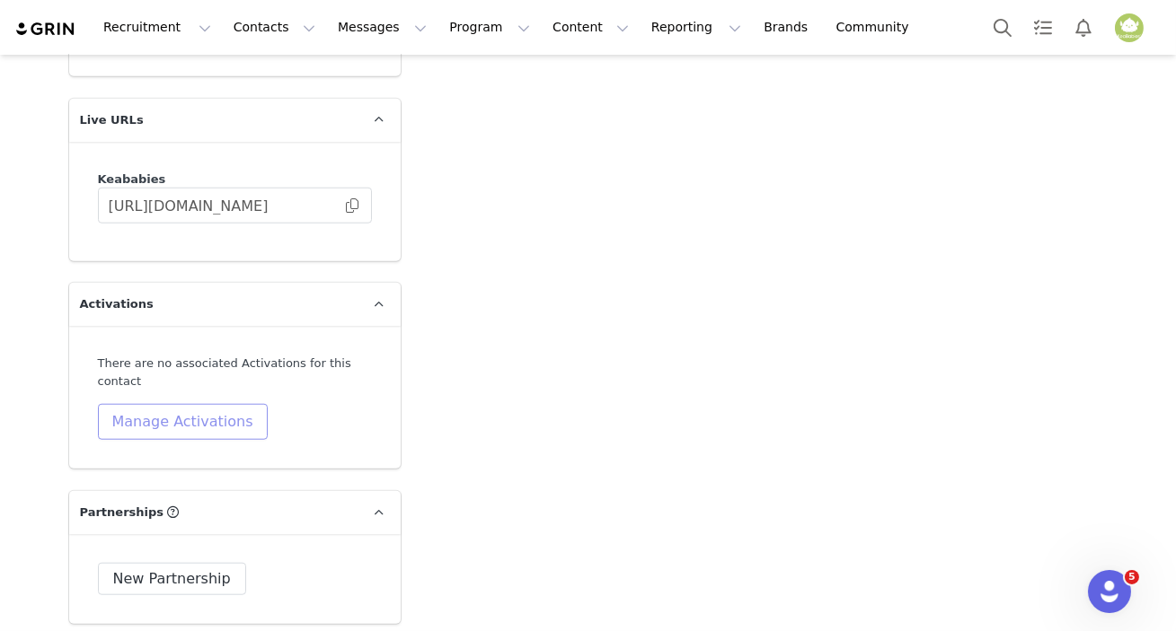
click at [205, 404] on button "Manage Activations" at bounding box center [183, 422] width 170 height 36
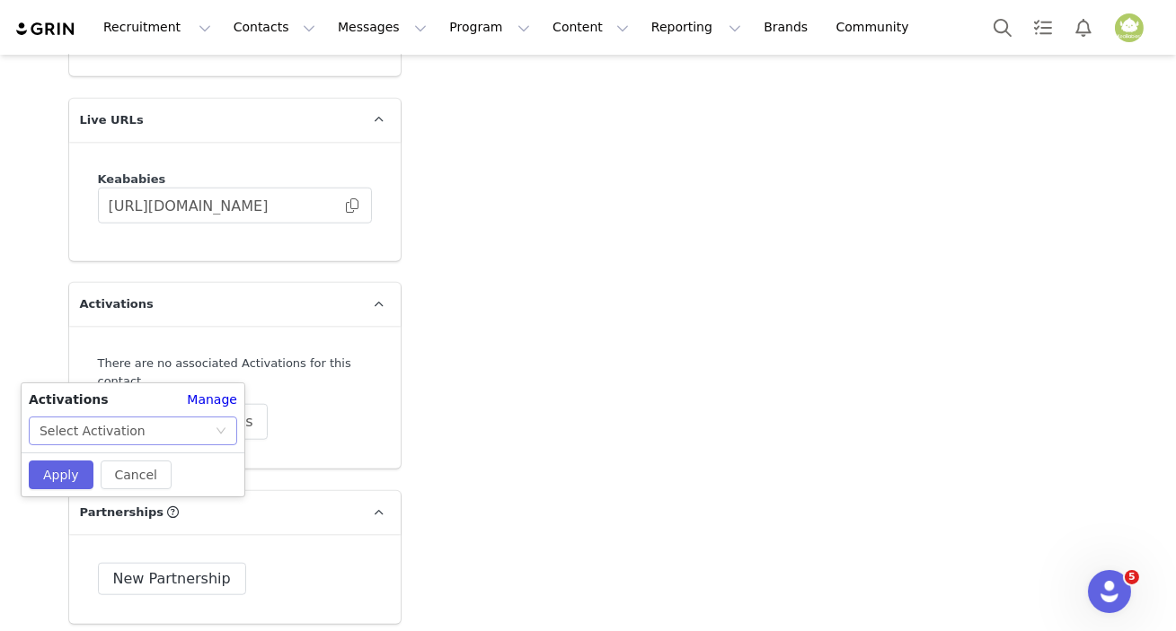
click at [108, 425] on div "Select Activation" at bounding box center [93, 431] width 106 height 27
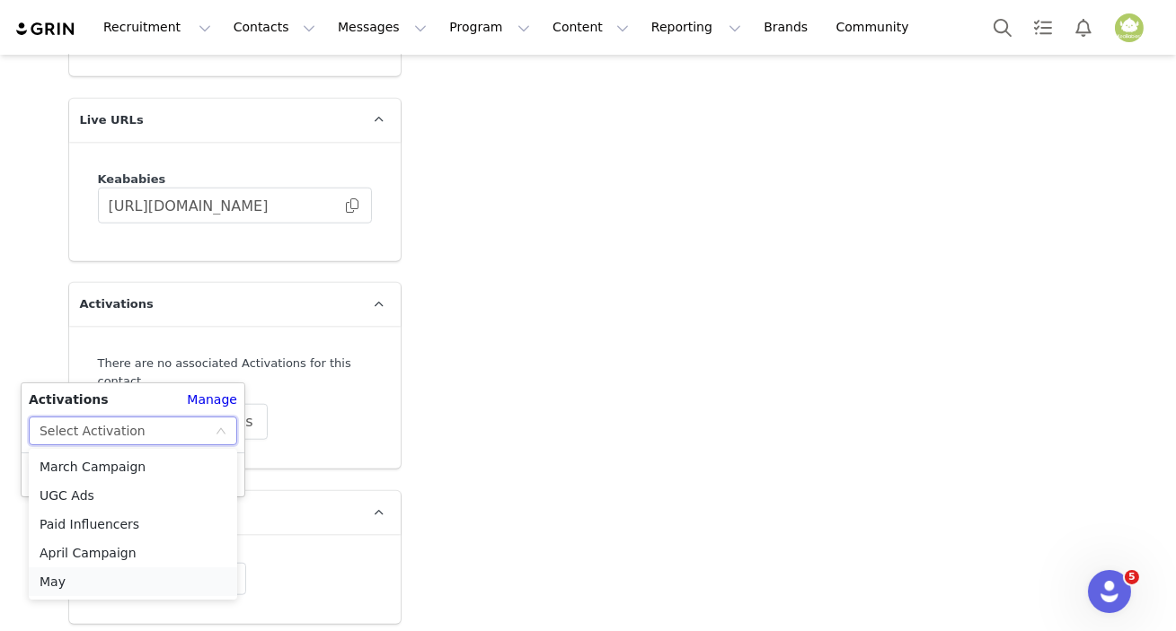
click at [110, 576] on li "May" at bounding box center [133, 582] width 208 height 29
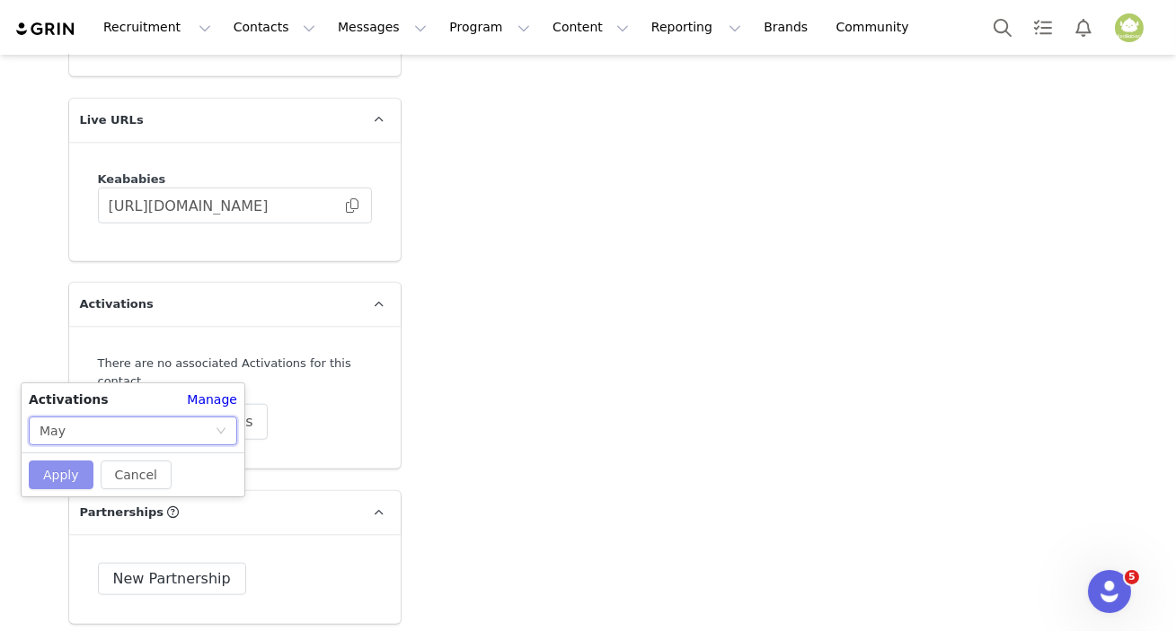
click at [70, 479] on button "Apply" at bounding box center [61, 475] width 65 height 29
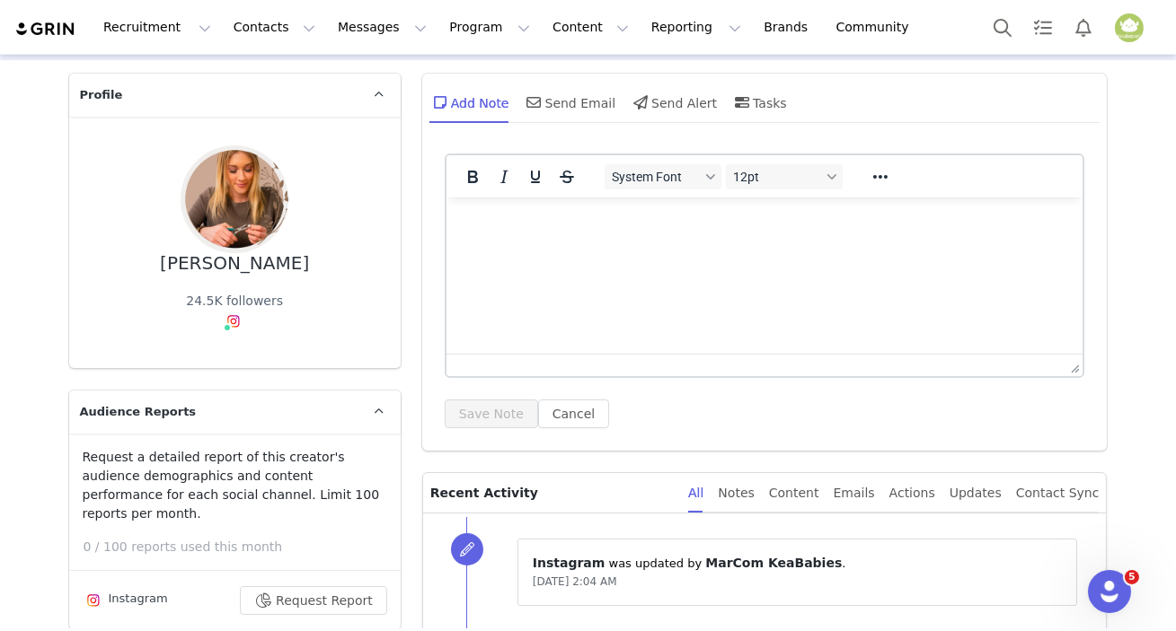
scroll to position [0, 0]
